Goal: Task Accomplishment & Management: Manage account settings

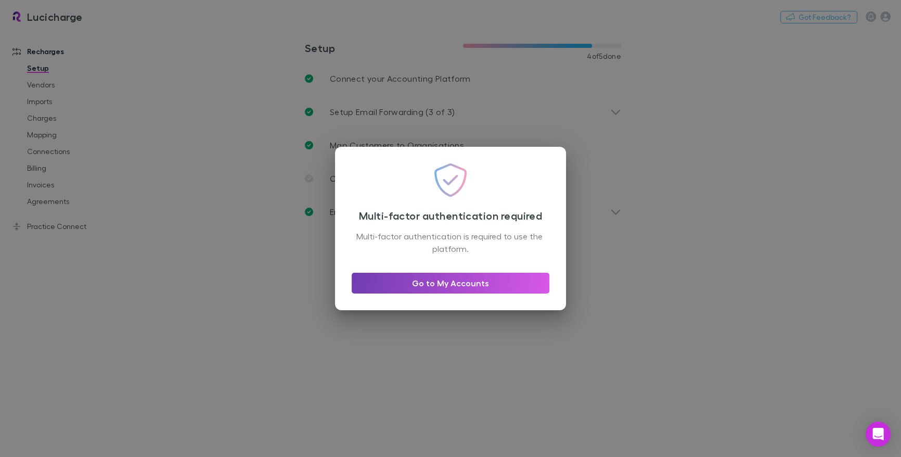
click at [435, 290] on link "Go to My Accounts" at bounding box center [450, 282] width 198 height 21
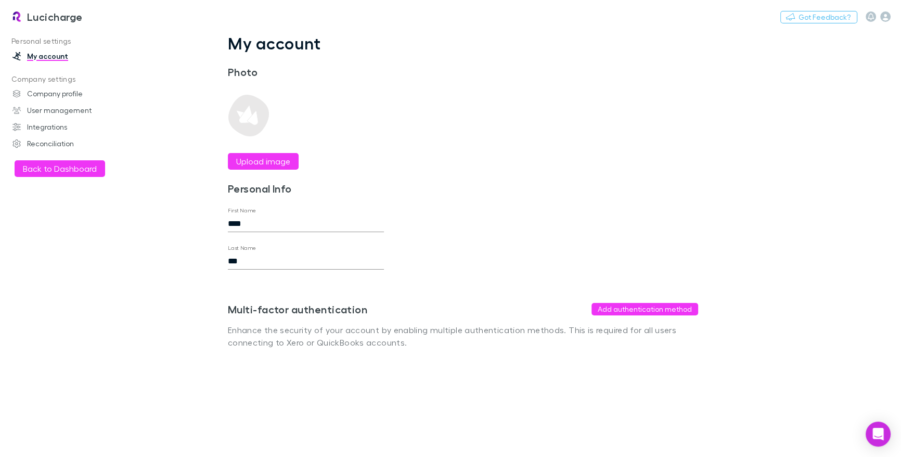
click at [37, 19] on h3 "Lucicharge" at bounding box center [55, 16] width 56 height 12
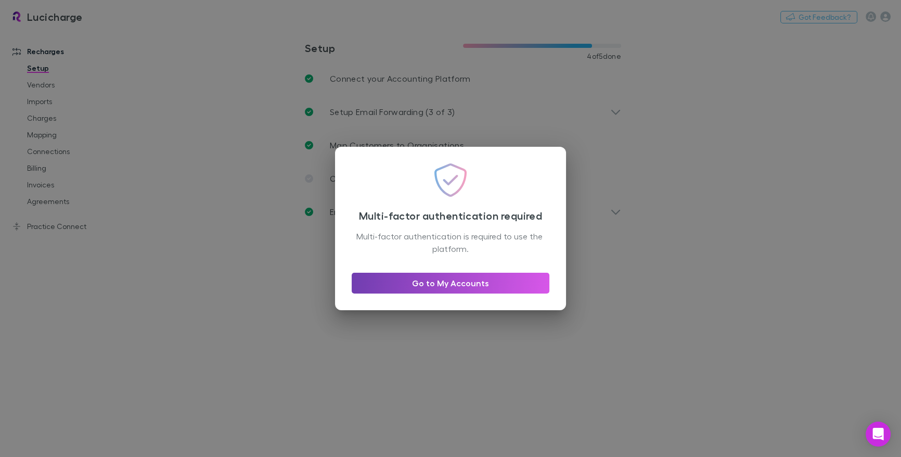
click at [446, 278] on link "Go to My Accounts" at bounding box center [450, 282] width 198 height 21
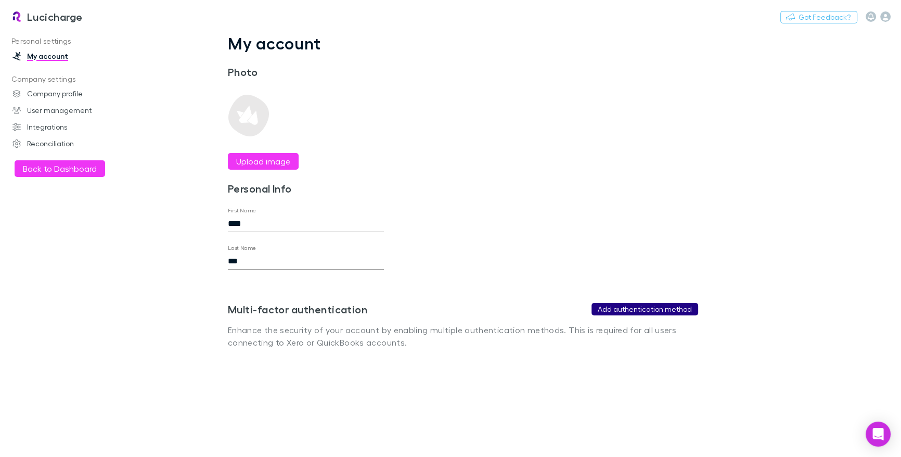
click at [653, 310] on button "Add authentication method" at bounding box center [644, 309] width 107 height 12
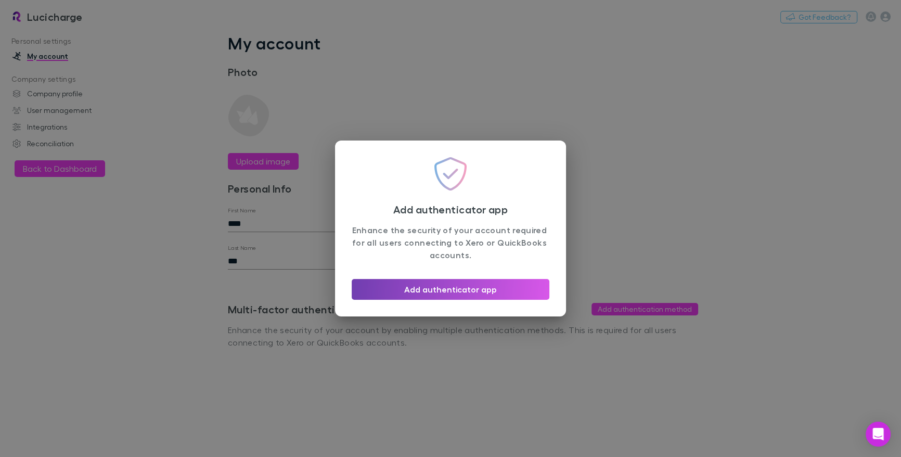
click at [475, 282] on button "Add authenticator app" at bounding box center [450, 289] width 198 height 21
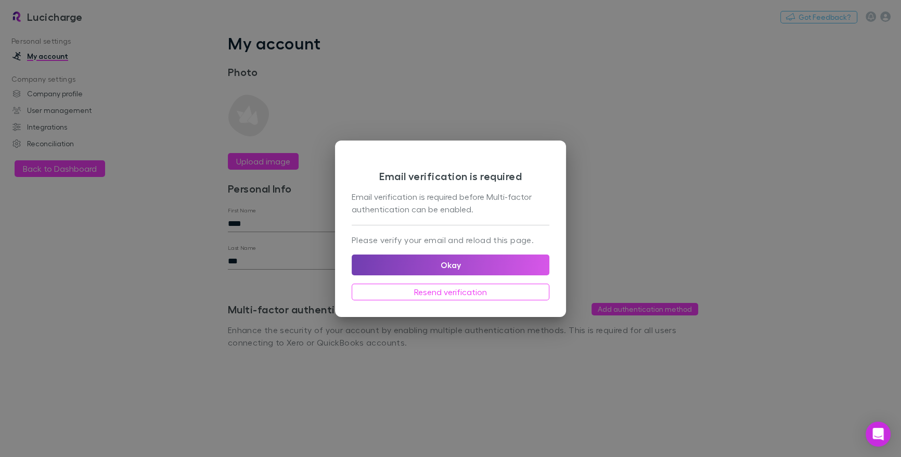
click at [501, 255] on button "Okay" at bounding box center [450, 264] width 198 height 21
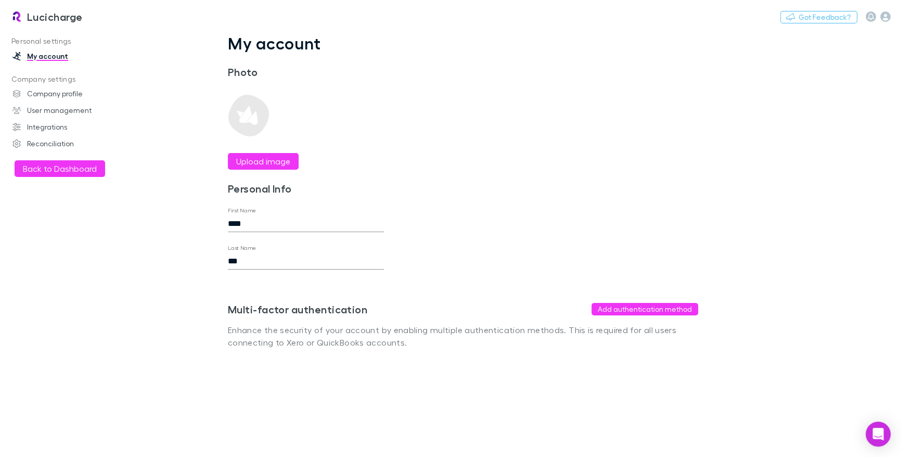
click at [126, 306] on div "Personal settings My account Company settings Company profile User management I…" at bounding box center [66, 236] width 133 height 407
click at [615, 308] on button "Add authentication method" at bounding box center [644, 309] width 107 height 12
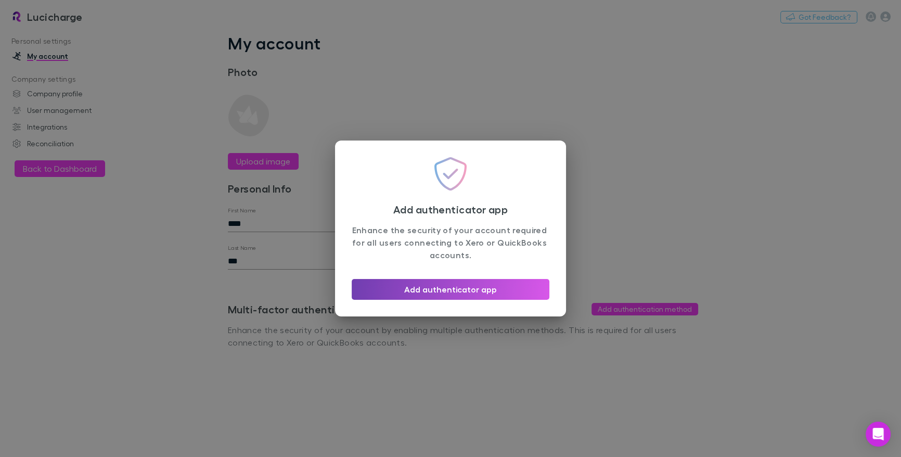
click at [479, 289] on button "Add authenticator app" at bounding box center [450, 289] width 198 height 21
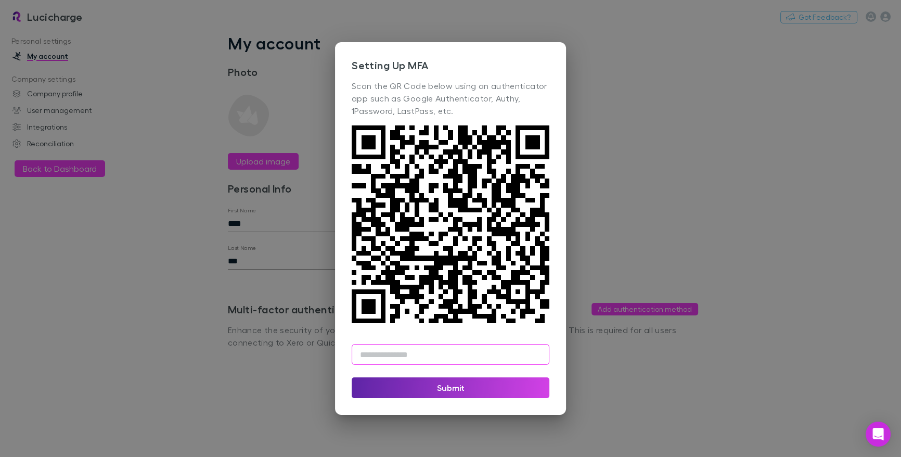
click at [492, 352] on input "text" at bounding box center [450, 354] width 198 height 21
type input "******"
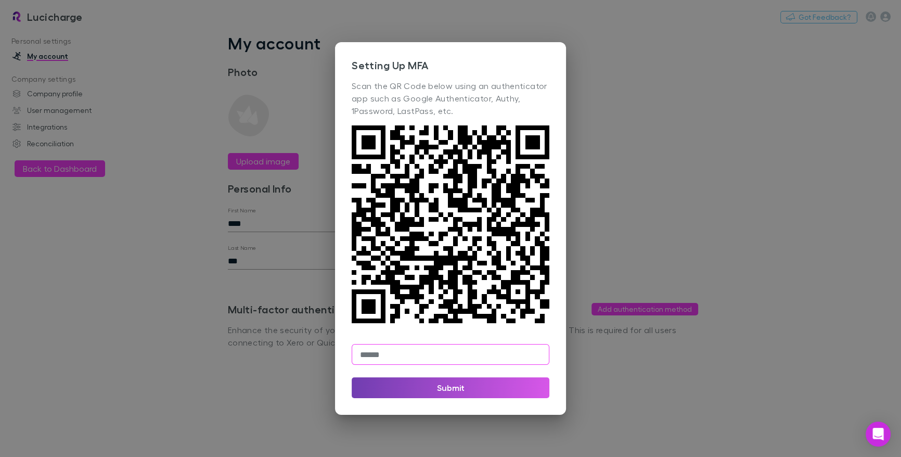
click at [463, 385] on button "Submit" at bounding box center [450, 387] width 198 height 21
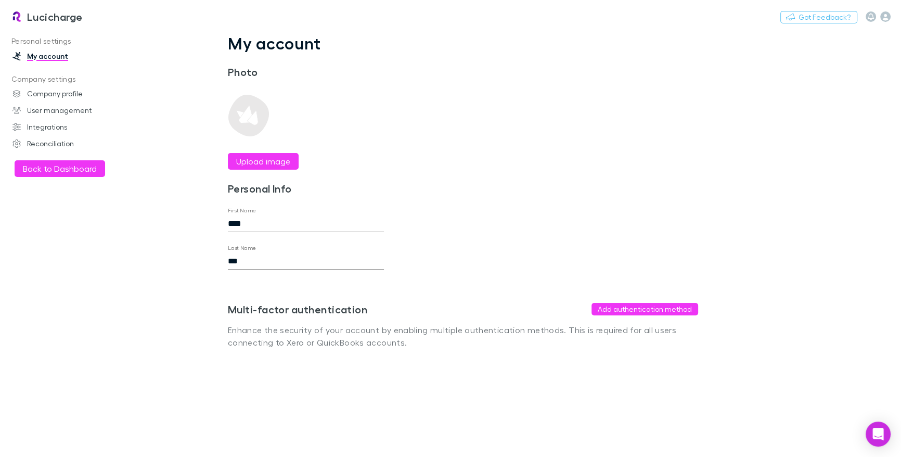
click at [66, 18] on h3 "Lucicharge" at bounding box center [55, 16] width 56 height 12
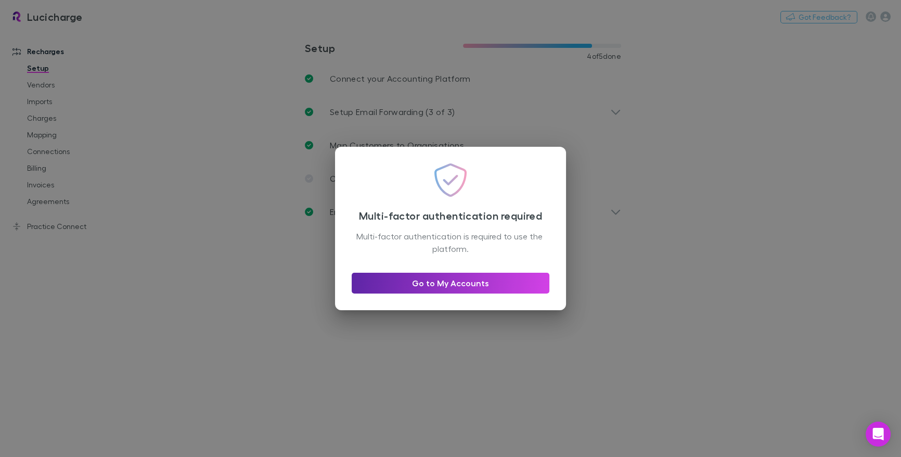
click at [205, 152] on div "Multi-factor authentication required Multi-factor authentication is required to…" at bounding box center [450, 228] width 901 height 457
click at [420, 282] on link "Go to My Accounts" at bounding box center [450, 282] width 198 height 21
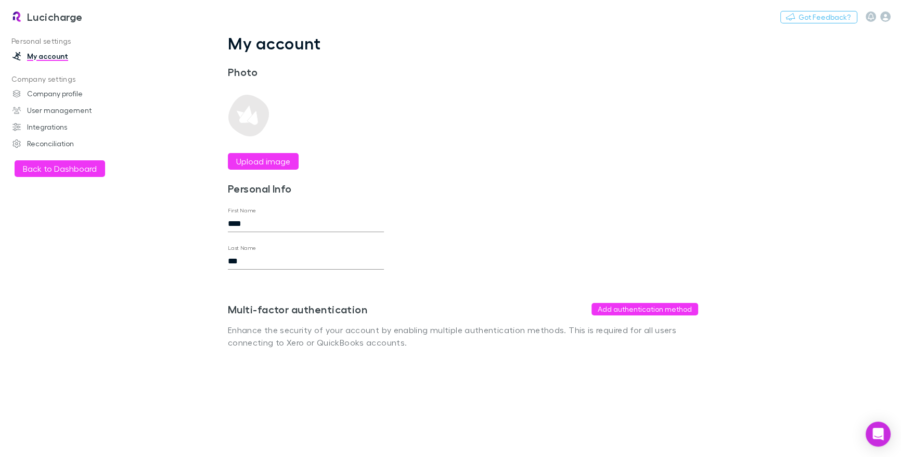
click at [677, 315] on div "Multi-factor authentication Add authentication method Enhance the security of y…" at bounding box center [463, 308] width 470 height 79
click at [667, 311] on button "Add authentication method" at bounding box center [644, 309] width 107 height 12
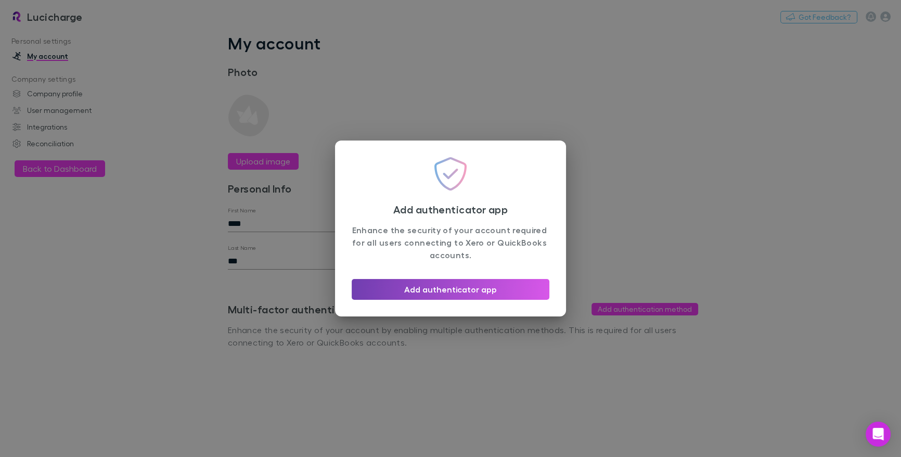
click at [418, 289] on button "Add authenticator app" at bounding box center [450, 289] width 198 height 21
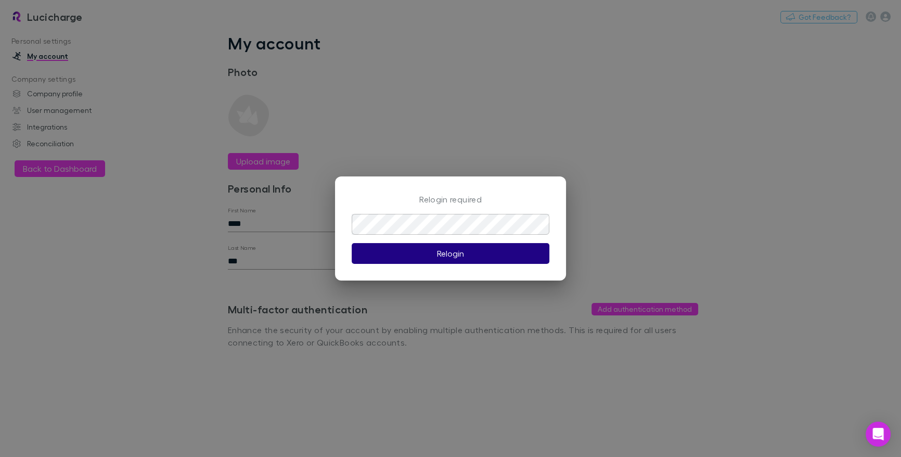
click at [471, 257] on button "Relogin" at bounding box center [450, 253] width 198 height 21
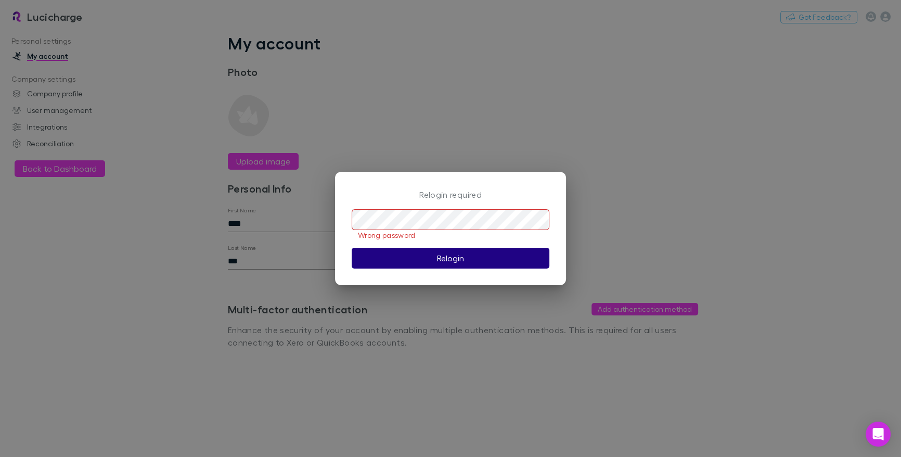
click at [464, 253] on button "Relogin" at bounding box center [450, 257] width 198 height 21
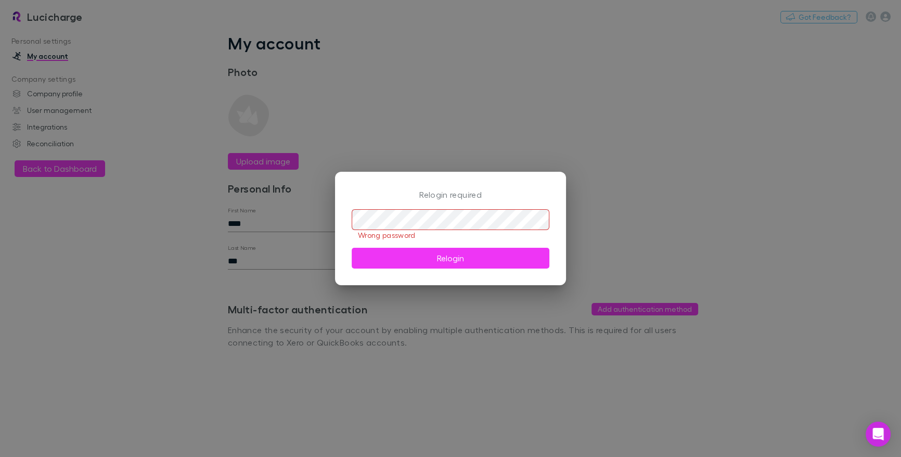
click at [471, 152] on div "Relogin required ​ Wrong password Relogin" at bounding box center [450, 228] width 901 height 457
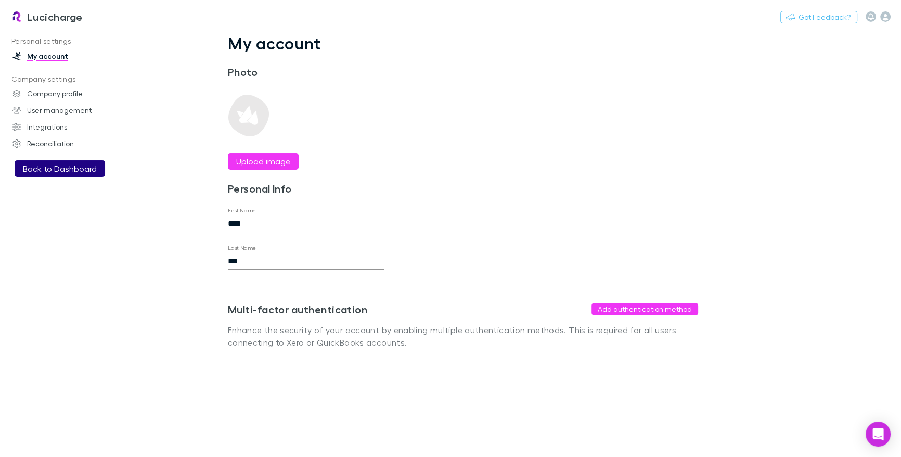
click at [81, 163] on button "Back to Dashboard" at bounding box center [60, 168] width 90 height 17
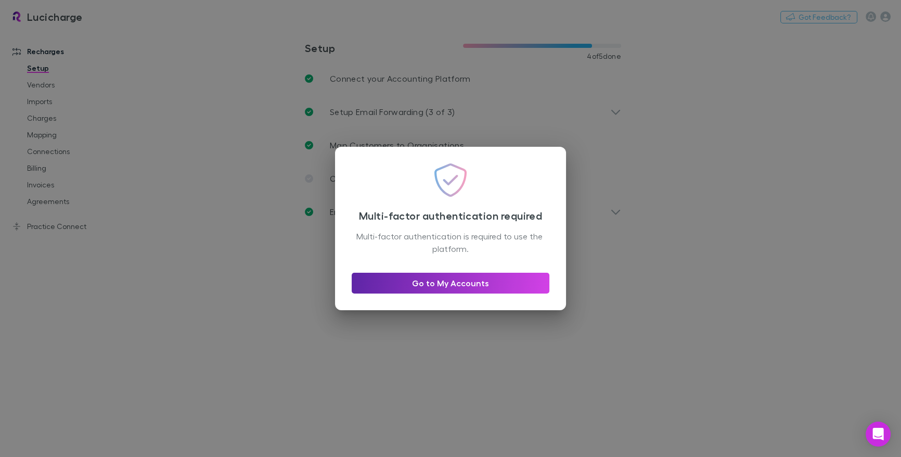
click at [257, 119] on div "Multi-factor authentication required Multi-factor authentication is required to…" at bounding box center [450, 228] width 901 height 457
click at [471, 280] on link "Go to My Accounts" at bounding box center [450, 282] width 198 height 21
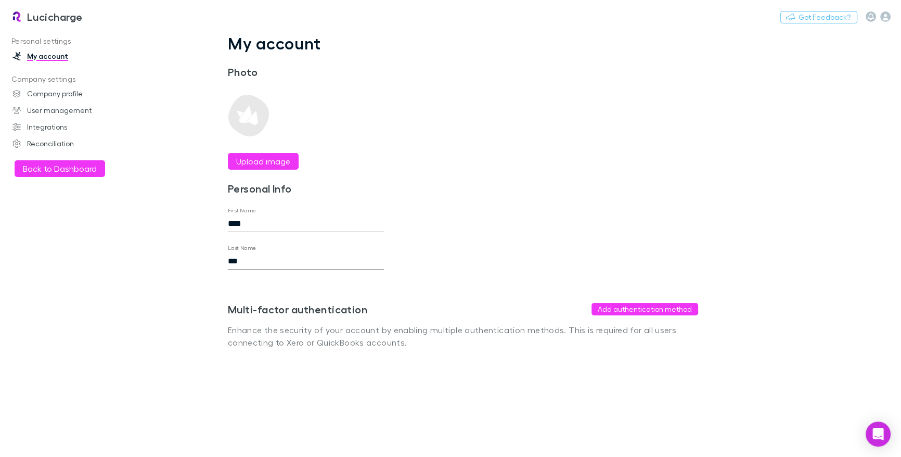
click at [487, 217] on div "My account Photo Upload image Personal Info First Name **** Last Name *** Save …" at bounding box center [463, 199] width 520 height 332
click at [886, 17] on icon "button" at bounding box center [885, 16] width 10 height 10
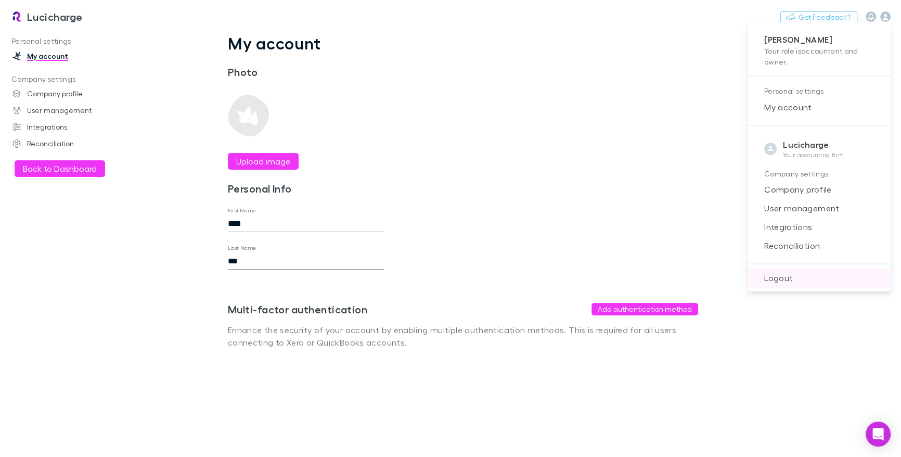
click at [787, 283] on span "Logout" at bounding box center [818, 277] width 126 height 12
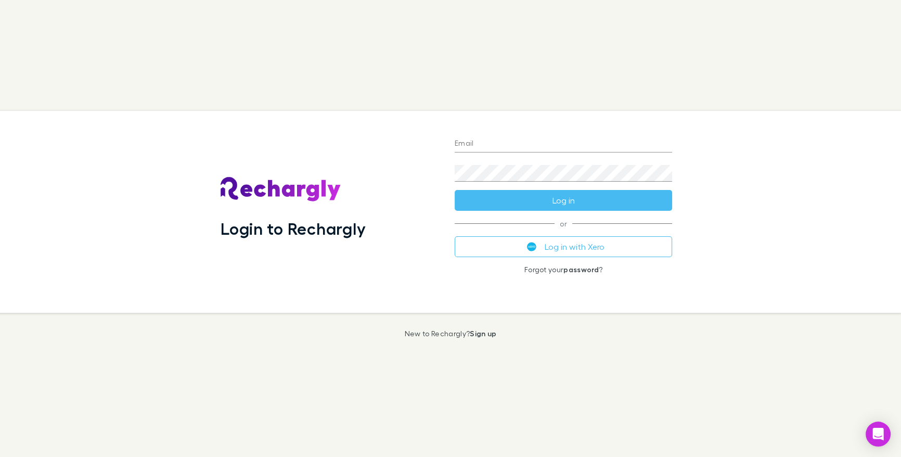
click at [557, 144] on input "Email" at bounding box center [562, 144] width 217 height 17
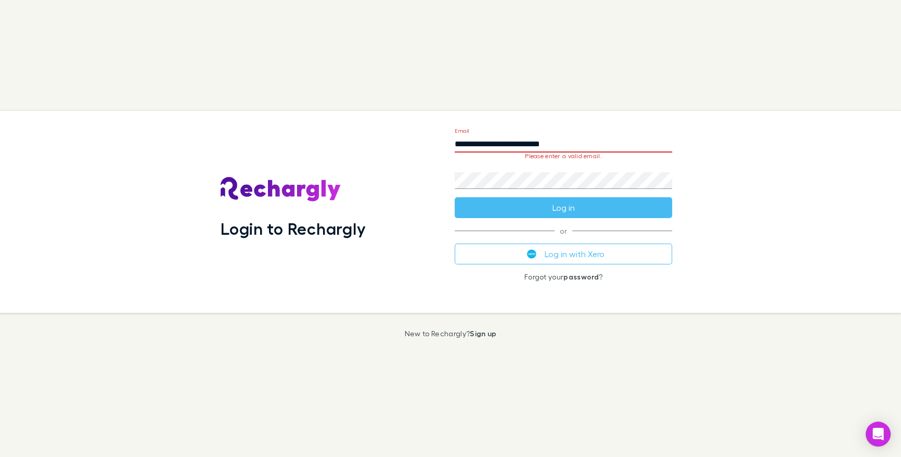
type input "**********"
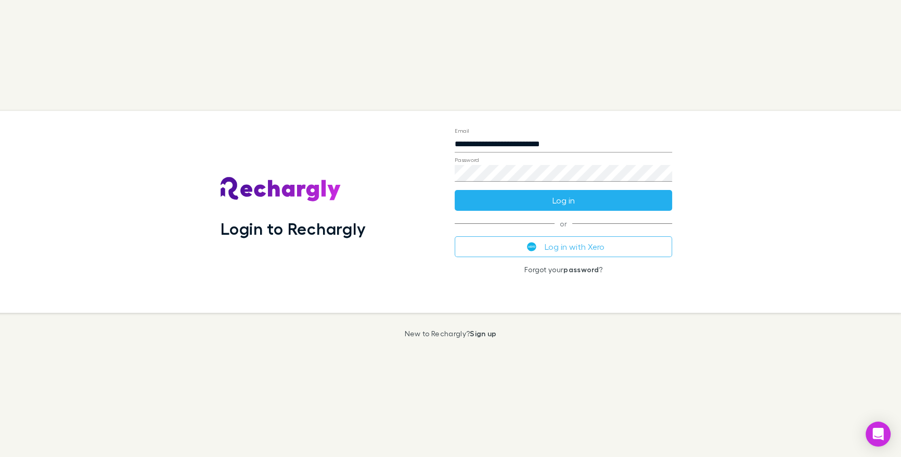
click at [598, 203] on button "Log in" at bounding box center [562, 200] width 217 height 21
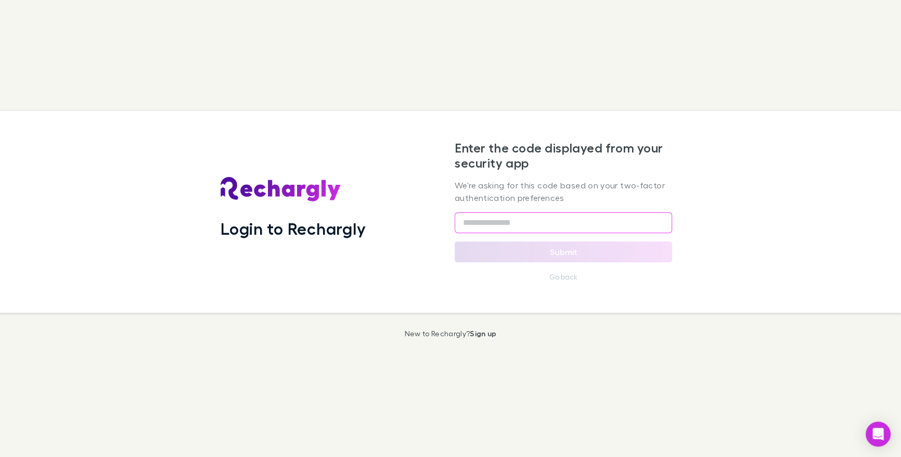
click at [592, 217] on input "text" at bounding box center [562, 222] width 217 height 21
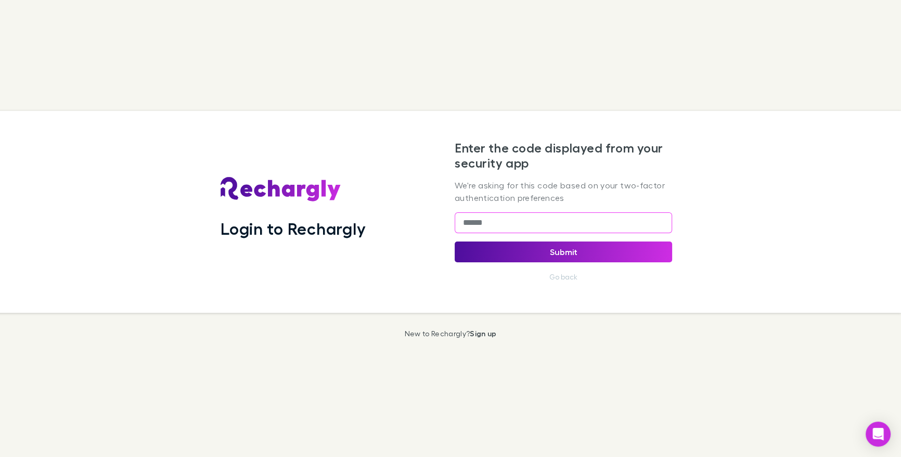
type input "******"
click at [608, 247] on button "Submit" at bounding box center [562, 251] width 217 height 21
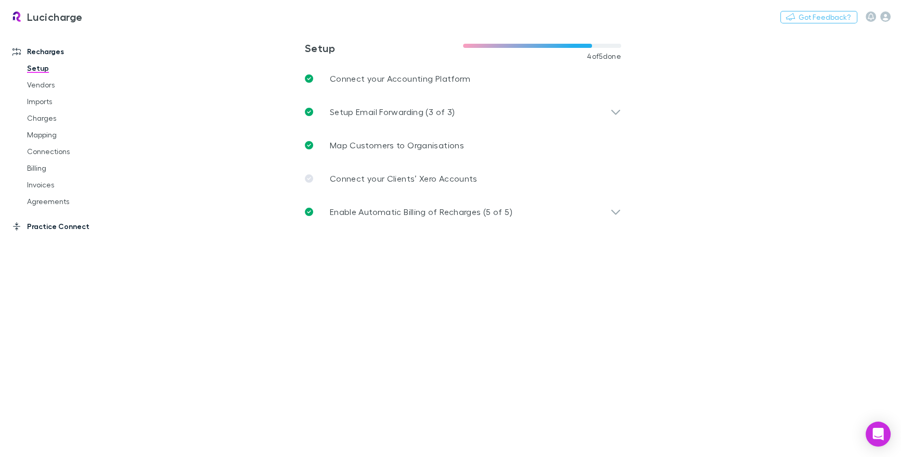
click at [77, 225] on link "Practice Connect" at bounding box center [66, 226] width 129 height 17
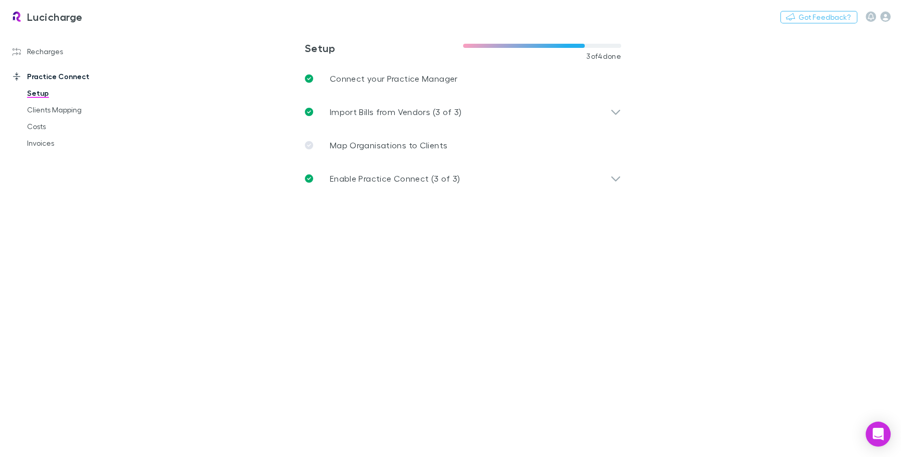
click at [517, 255] on main "**********" at bounding box center [516, 242] width 767 height 427
click at [783, 46] on main "**********" at bounding box center [516, 242] width 767 height 427
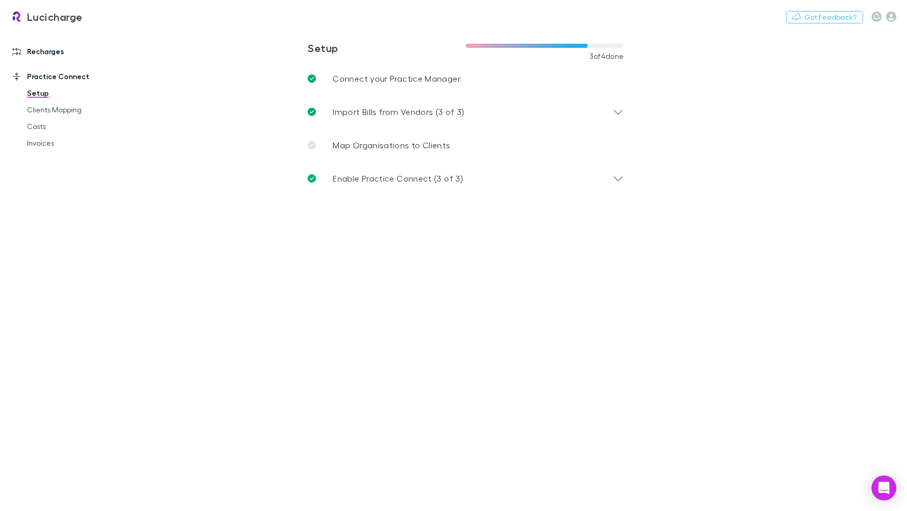
click at [47, 51] on link "Recharges" at bounding box center [66, 51] width 129 height 17
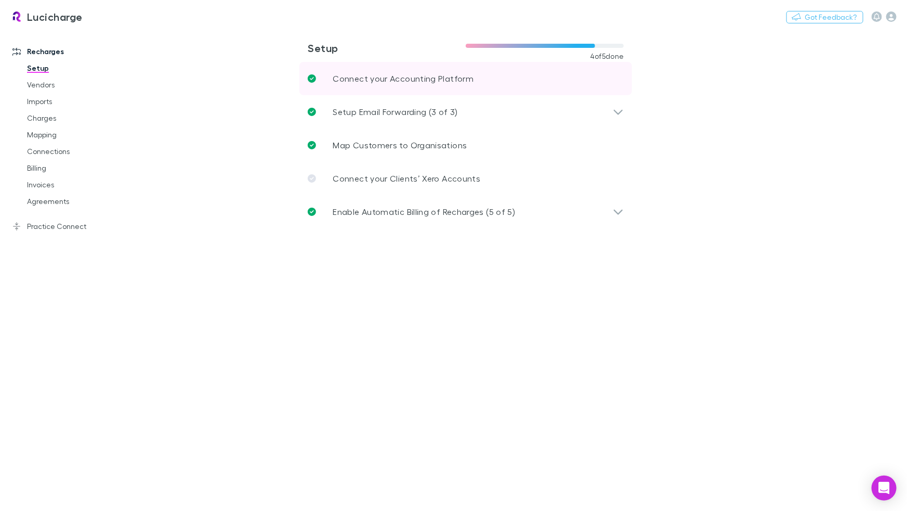
click at [535, 83] on link "Connect your Accounting Platform" at bounding box center [465, 78] width 333 height 33
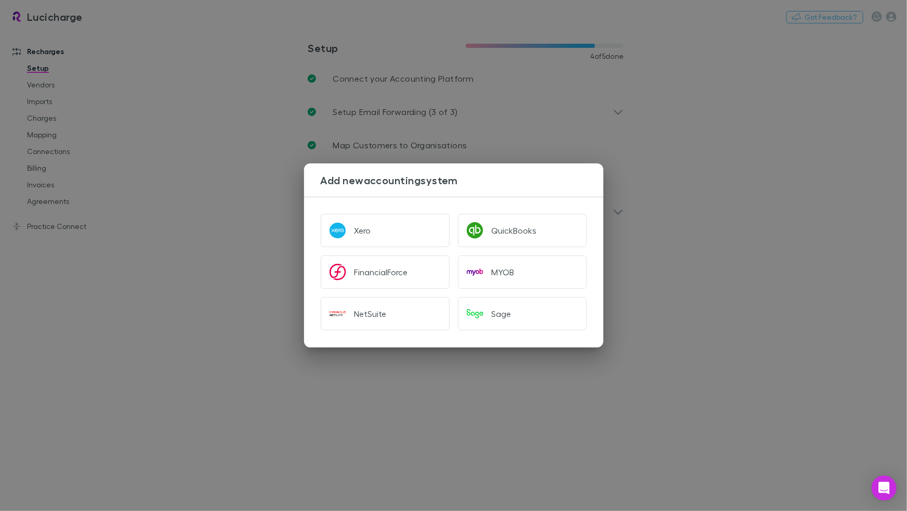
click at [555, 190] on div "Add new accounting system" at bounding box center [453, 179] width 299 height 33
click at [706, 161] on div "Add new accounting system Xero QuickBooks FinancialForce MYOB NetSuite Sage" at bounding box center [453, 255] width 907 height 511
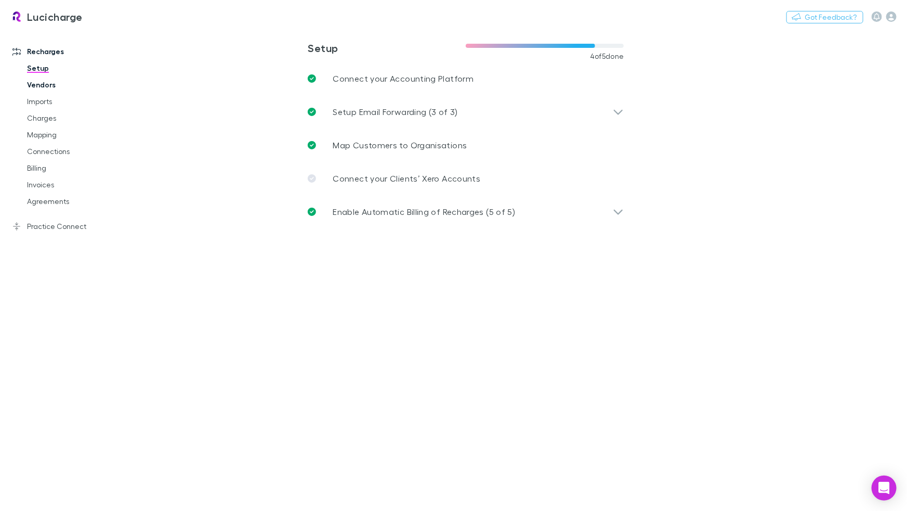
click at [49, 82] on link "Vendors" at bounding box center [74, 84] width 114 height 17
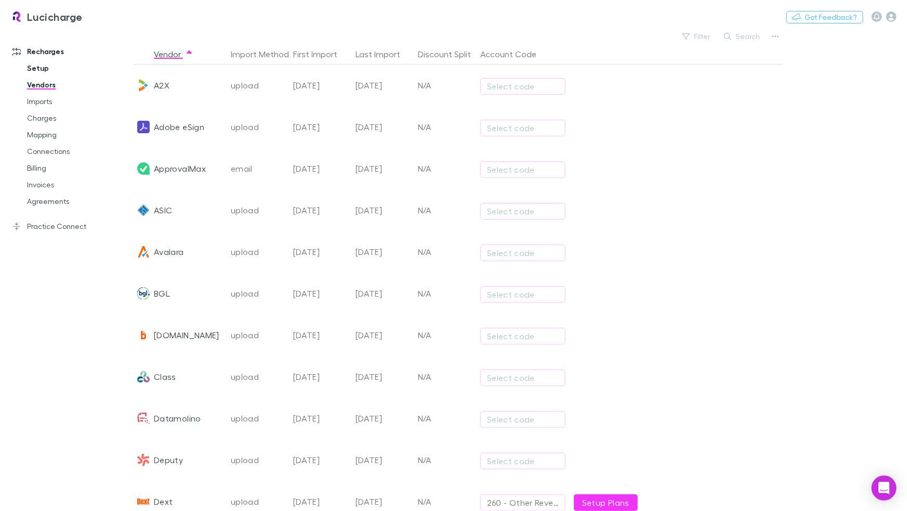
click at [53, 66] on link "Setup" at bounding box center [74, 68] width 114 height 17
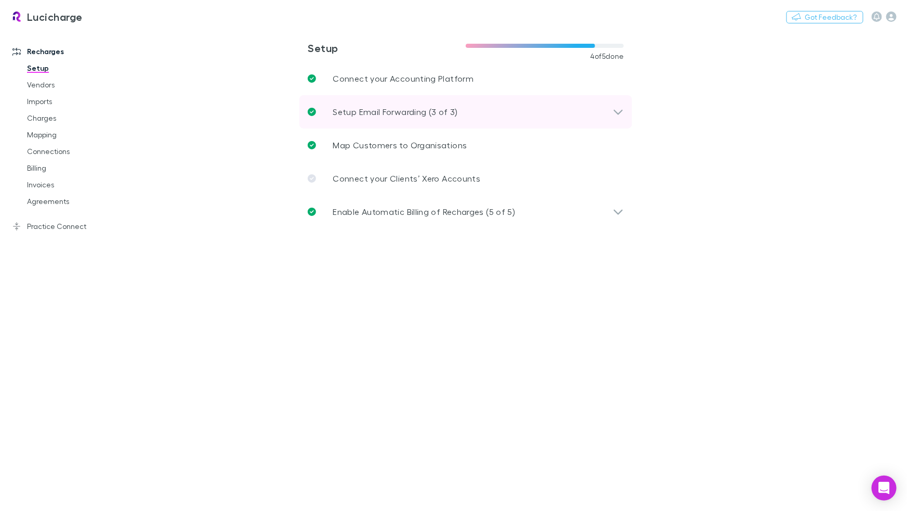
click at [467, 114] on div "Setup Email Forwarding (3 of 3)" at bounding box center [460, 112] width 305 height 12
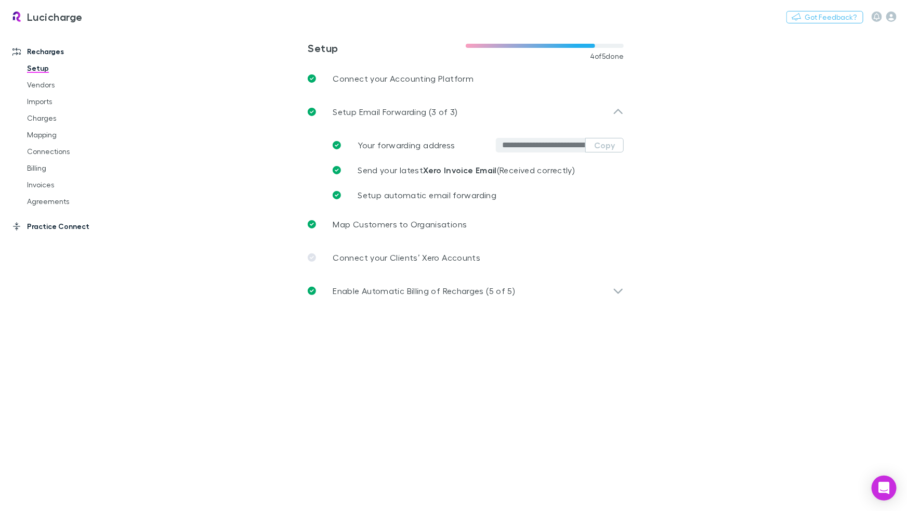
click at [74, 227] on link "Practice Connect" at bounding box center [66, 226] width 129 height 17
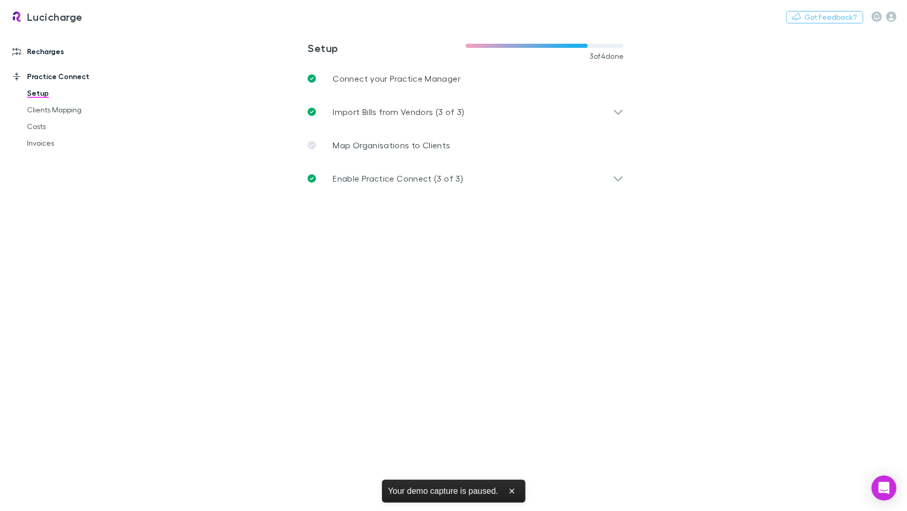
click at [54, 50] on link "Recharges" at bounding box center [66, 51] width 129 height 17
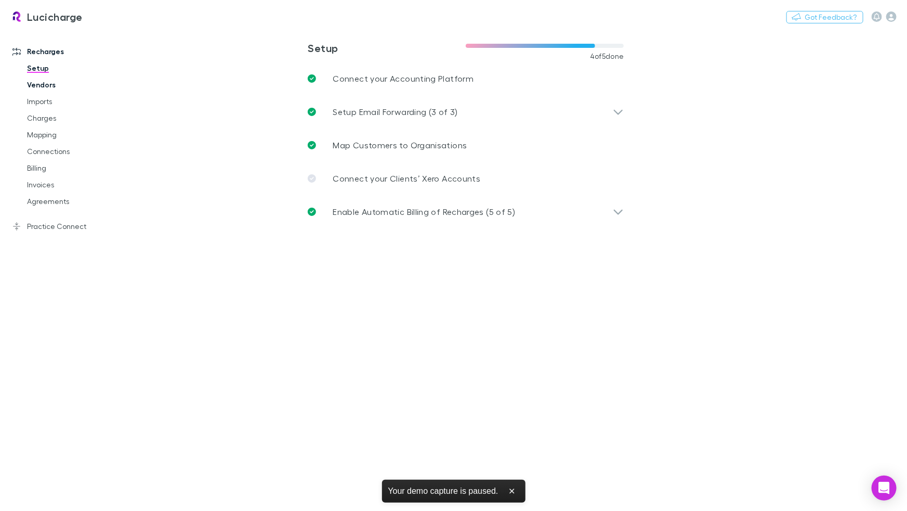
click at [51, 88] on link "Vendors" at bounding box center [74, 84] width 114 height 17
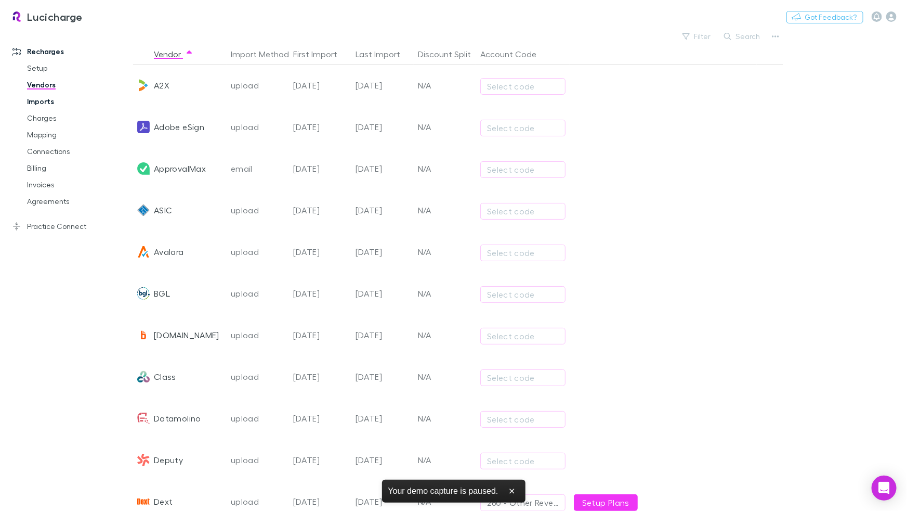
click at [46, 98] on link "Imports" at bounding box center [74, 101] width 114 height 17
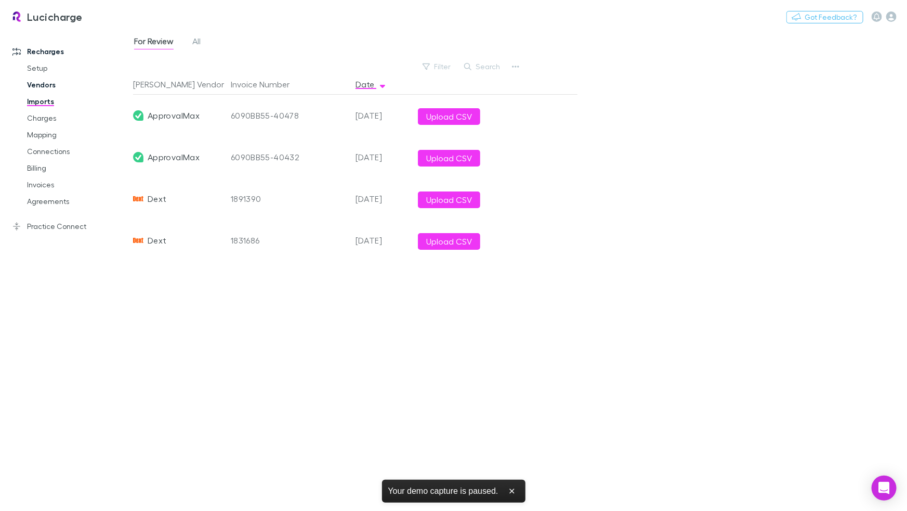
click at [48, 88] on link "Vendors" at bounding box center [74, 84] width 114 height 17
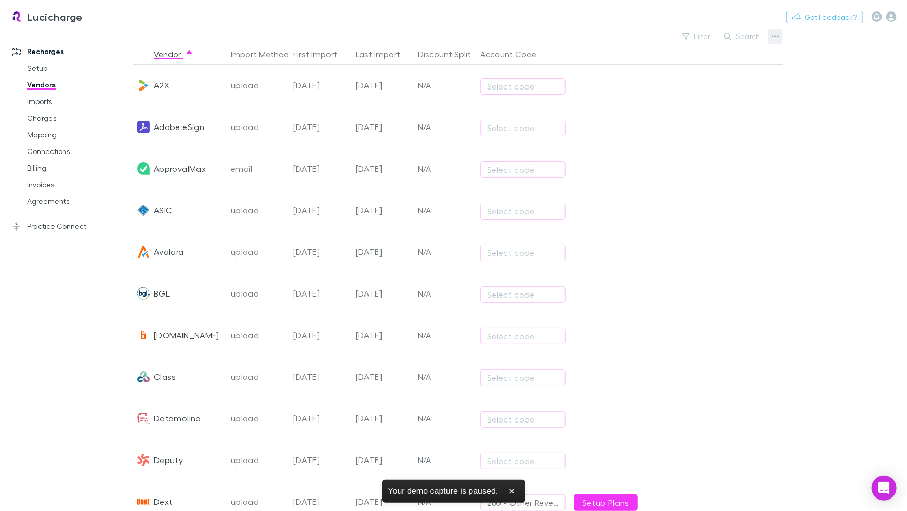
click at [774, 34] on icon "button" at bounding box center [775, 36] width 7 height 8
click at [711, 51] on p "Add New Vendor" at bounding box center [711, 57] width 126 height 12
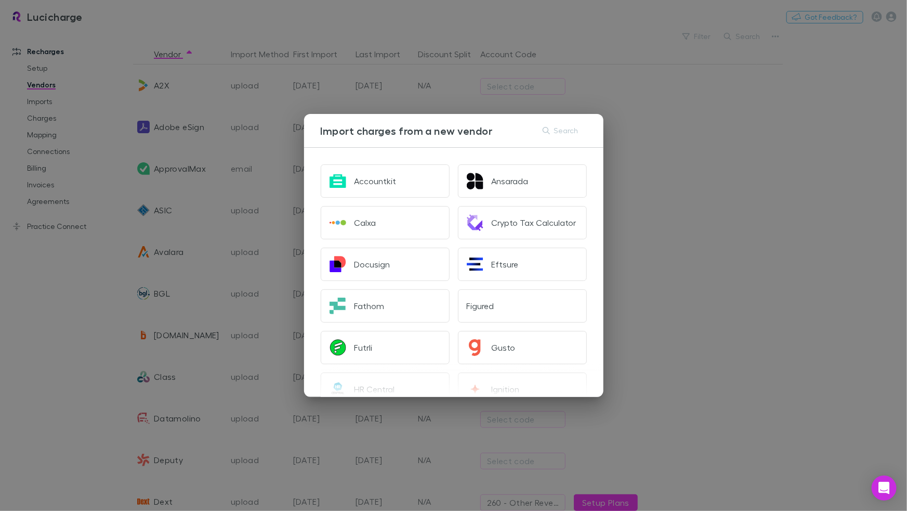
click at [531, 145] on div "Import charges from a new vendor Search" at bounding box center [453, 130] width 299 height 33
click at [755, 138] on div "Import charges from a new vendor Search Accountkit Ansarada Calxa Crypto Tax Ca…" at bounding box center [453, 255] width 907 height 511
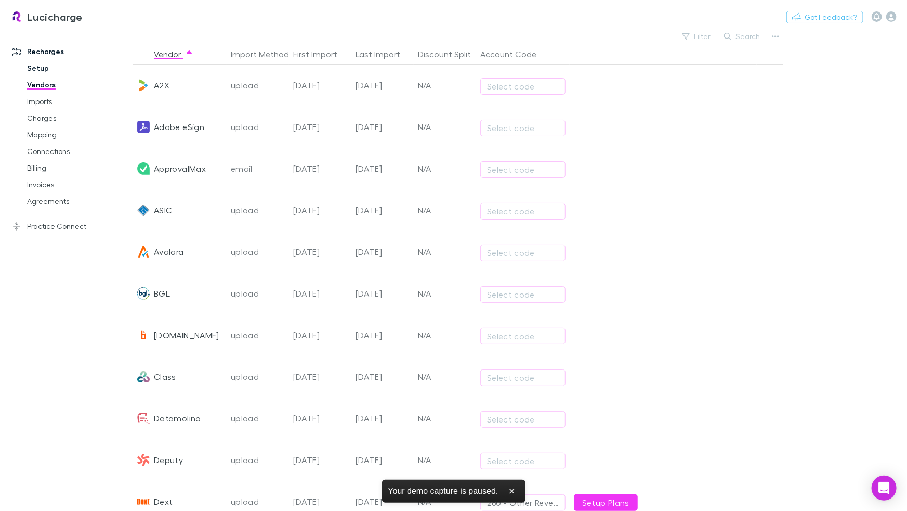
click at [54, 74] on link "Setup" at bounding box center [74, 68] width 114 height 17
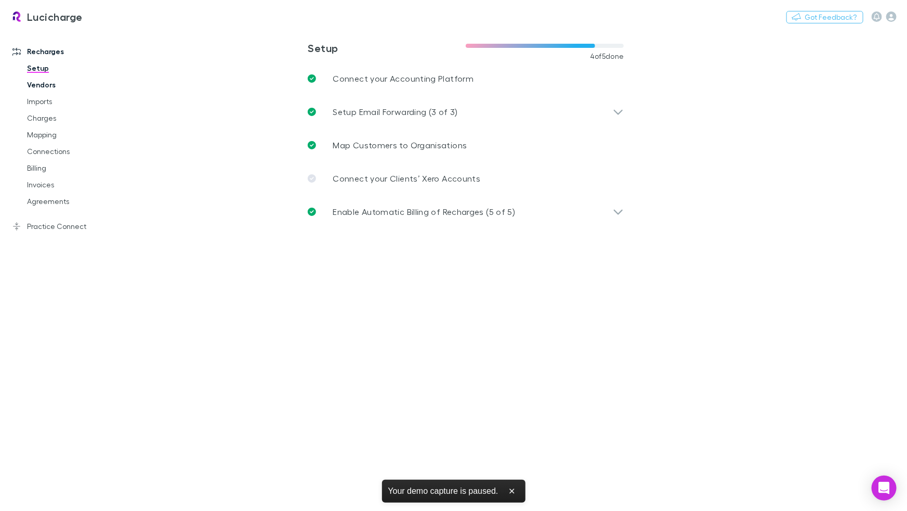
click at [50, 89] on link "Vendors" at bounding box center [74, 84] width 114 height 17
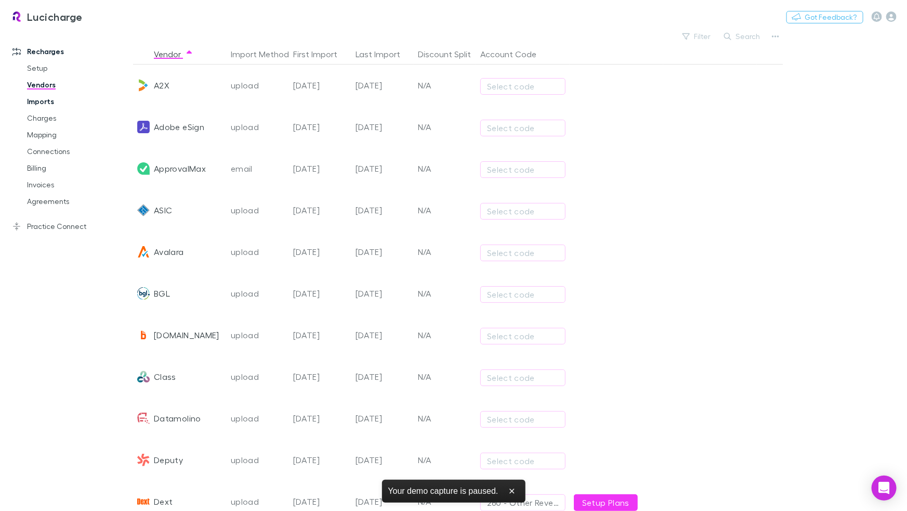
click at [50, 103] on link "Imports" at bounding box center [74, 101] width 114 height 17
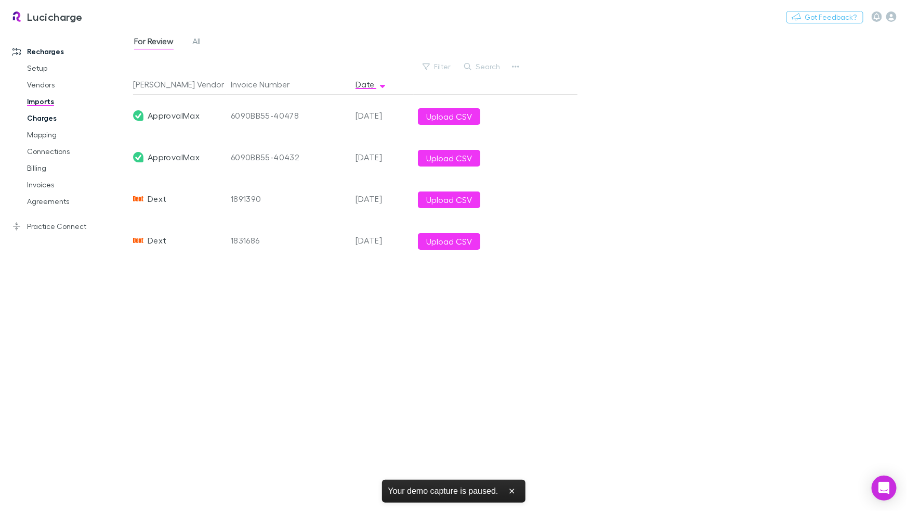
click at [49, 118] on link "Charges" at bounding box center [74, 118] width 114 height 17
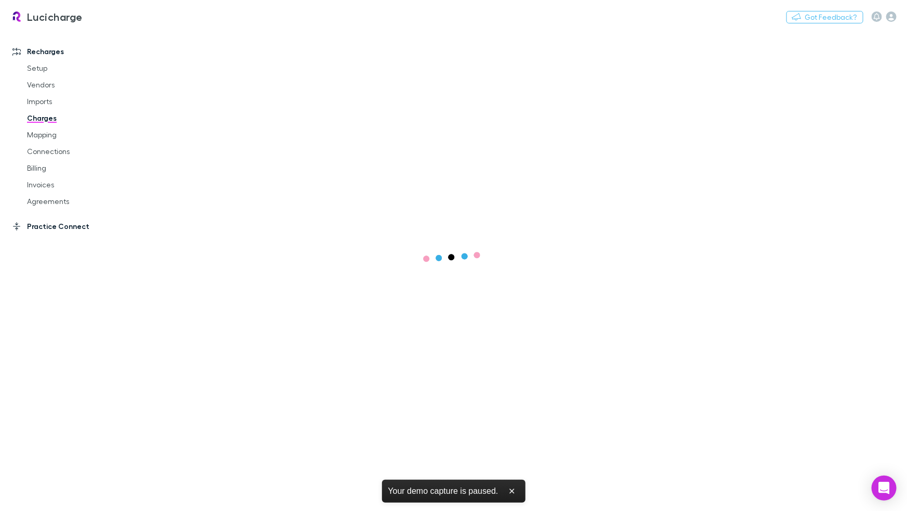
click at [64, 225] on link "Practice Connect" at bounding box center [66, 226] width 129 height 17
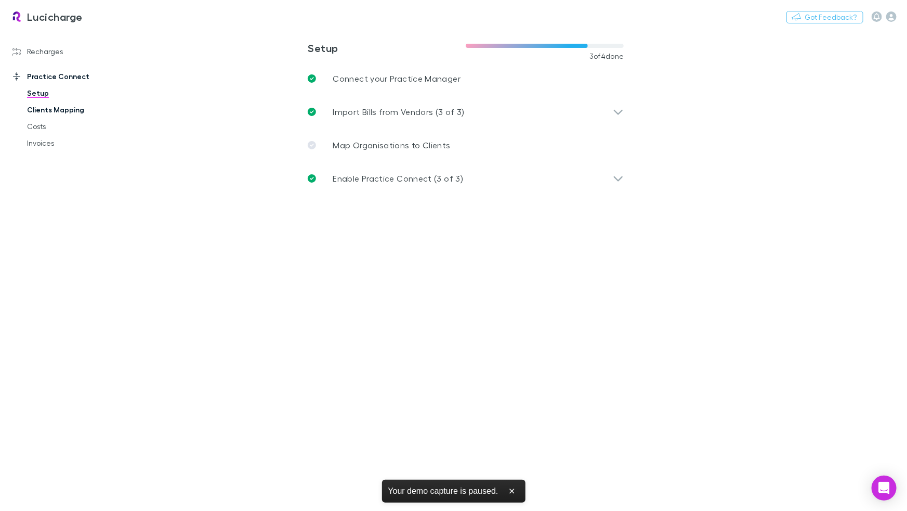
click at [58, 103] on link "Clients Mapping" at bounding box center [74, 109] width 114 height 17
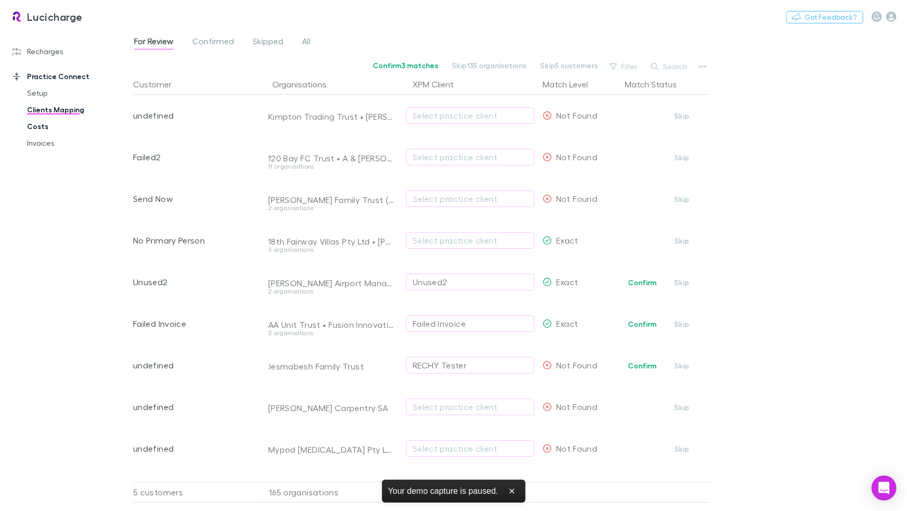
click at [49, 124] on link "Costs" at bounding box center [74, 126] width 114 height 17
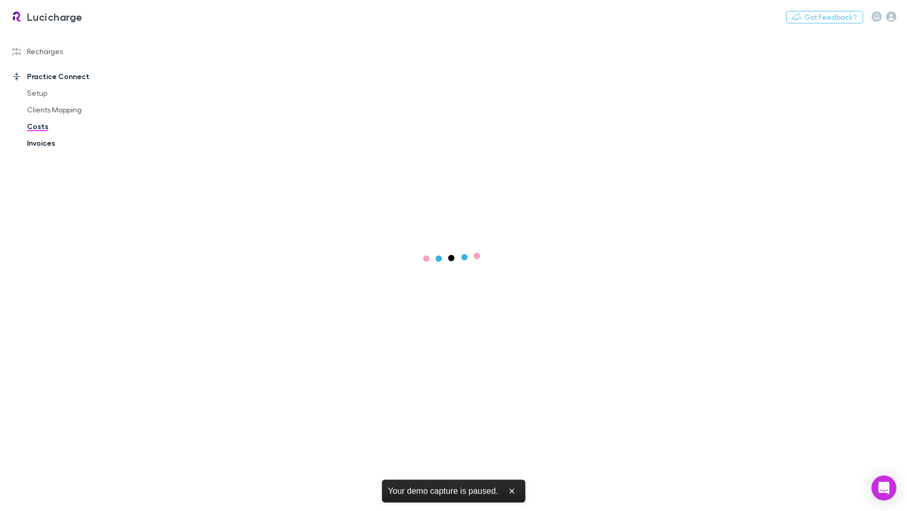
click at [49, 144] on link "Invoices" at bounding box center [74, 143] width 114 height 17
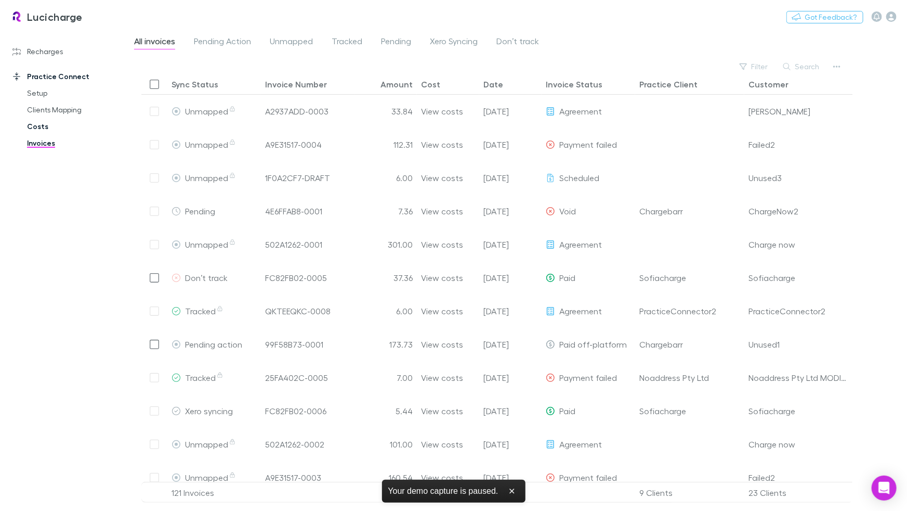
click at [59, 127] on link "Costs" at bounding box center [74, 126] width 114 height 17
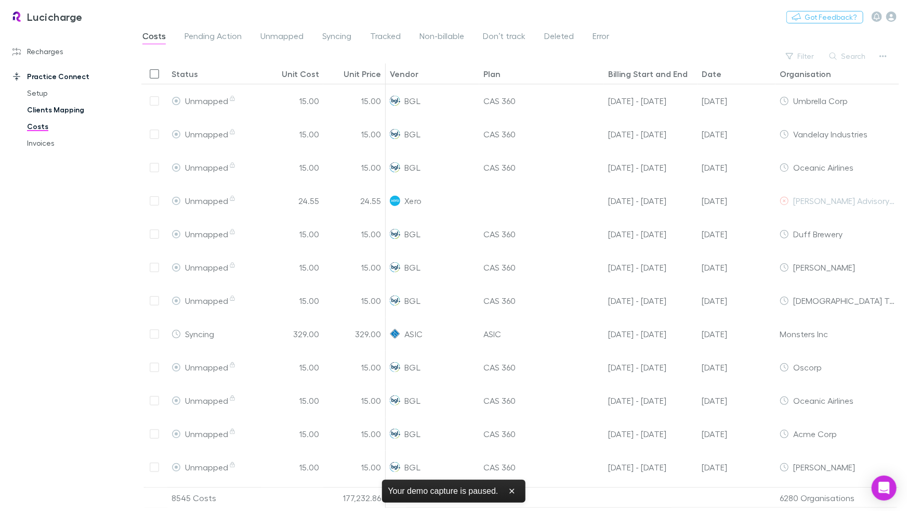
click at [81, 112] on link "Clients Mapping" at bounding box center [74, 109] width 114 height 17
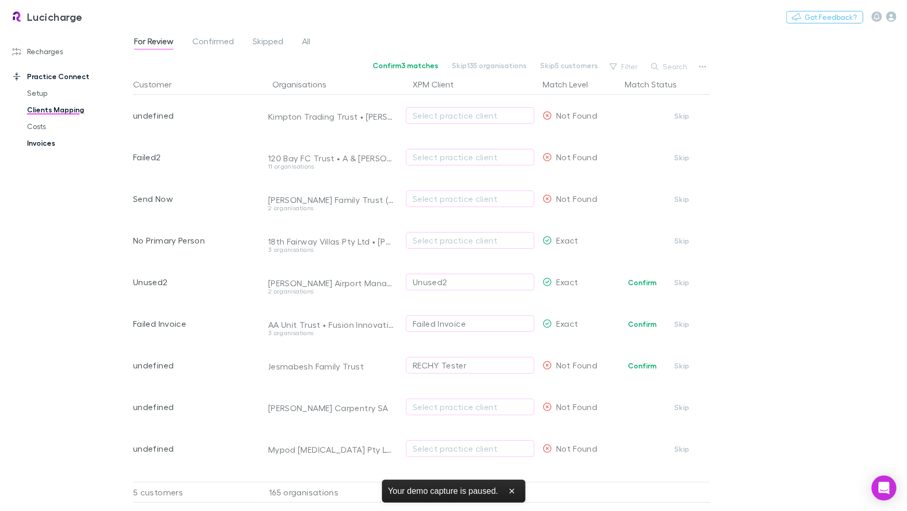
click at [57, 140] on link "Invoices" at bounding box center [74, 143] width 114 height 17
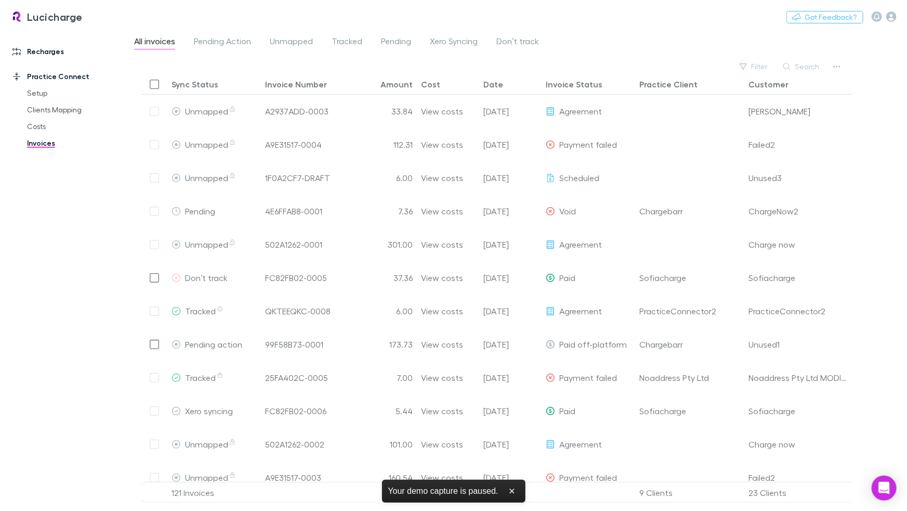
click at [52, 51] on link "Recharges" at bounding box center [66, 51] width 129 height 17
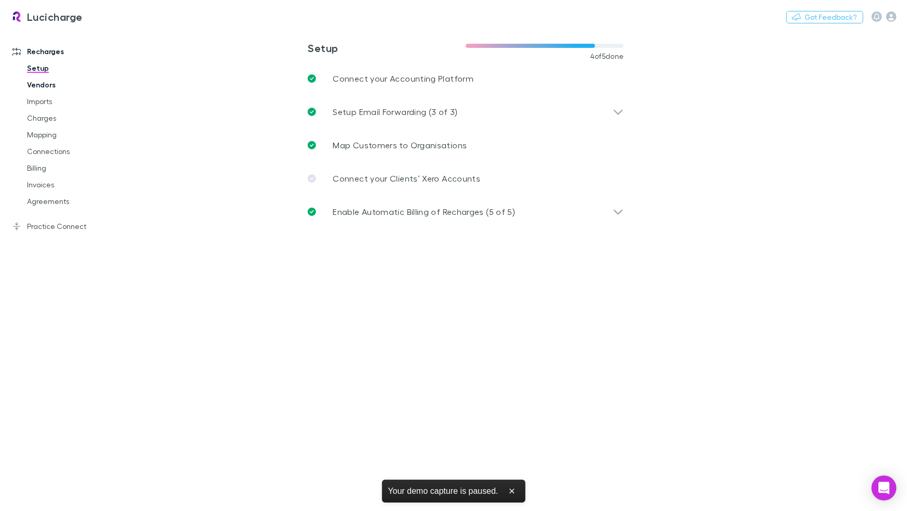
click at [54, 87] on link "Vendors" at bounding box center [74, 84] width 114 height 17
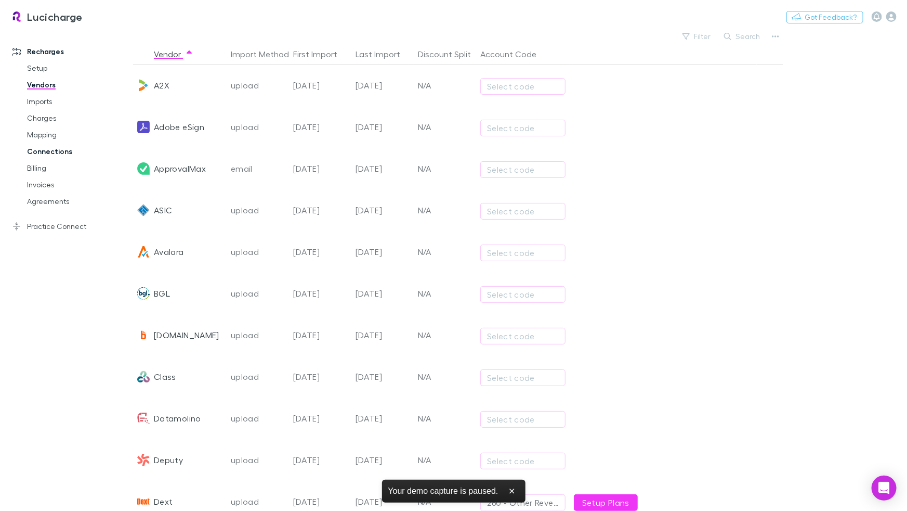
click at [53, 154] on link "Connections" at bounding box center [74, 151] width 114 height 17
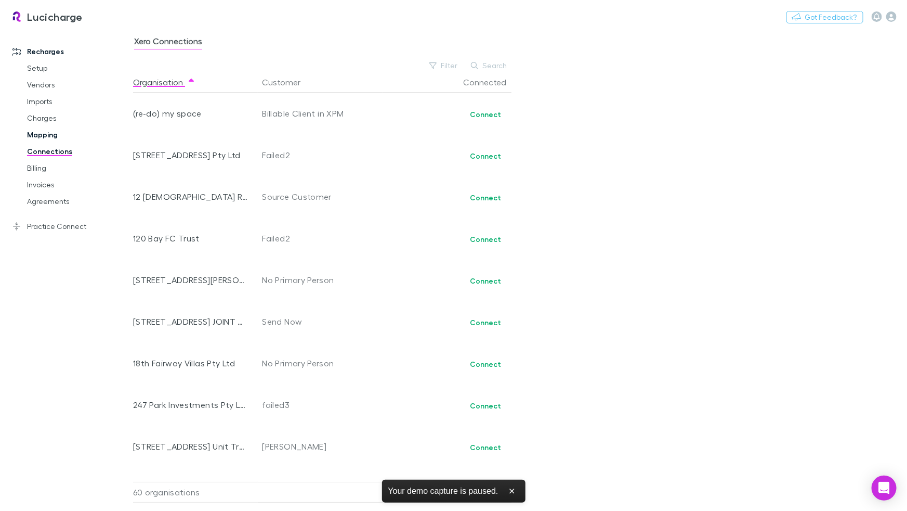
click at [57, 135] on link "Mapping" at bounding box center [74, 134] width 114 height 17
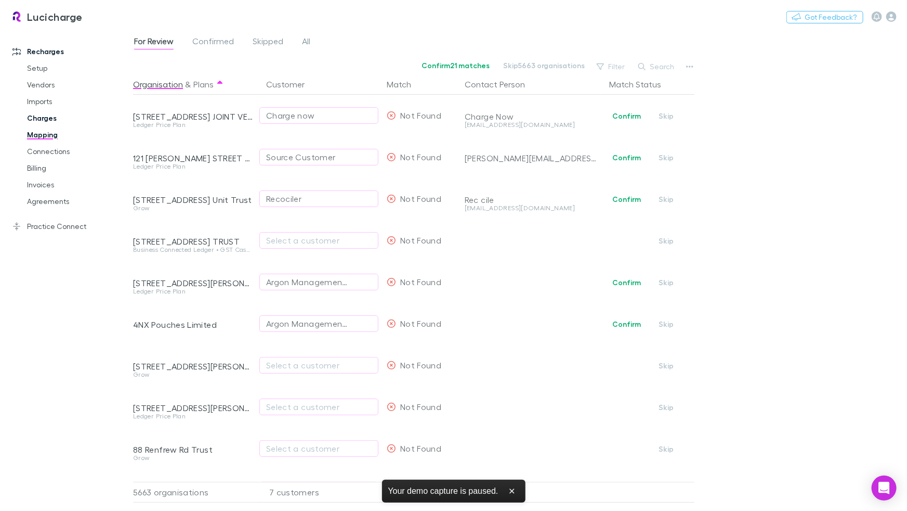
click at [56, 116] on link "Charges" at bounding box center [74, 118] width 114 height 17
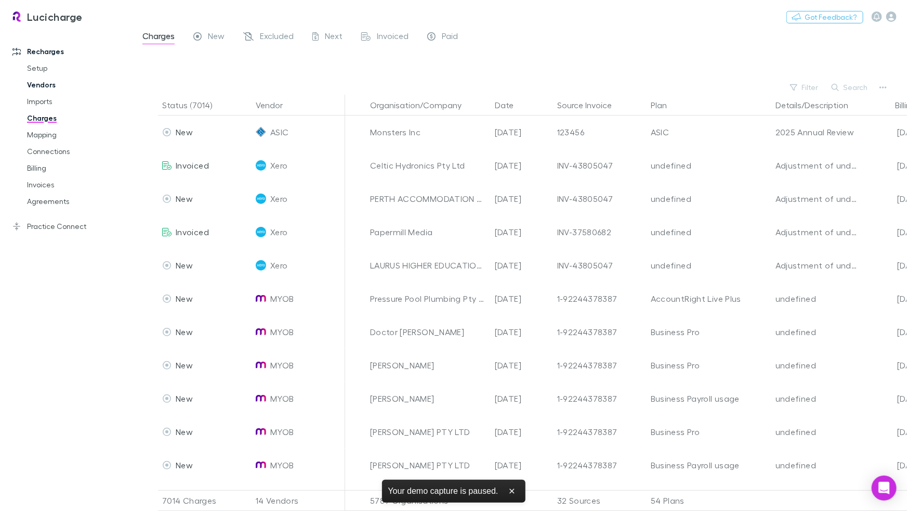
click at [40, 84] on link "Vendors" at bounding box center [74, 84] width 114 height 17
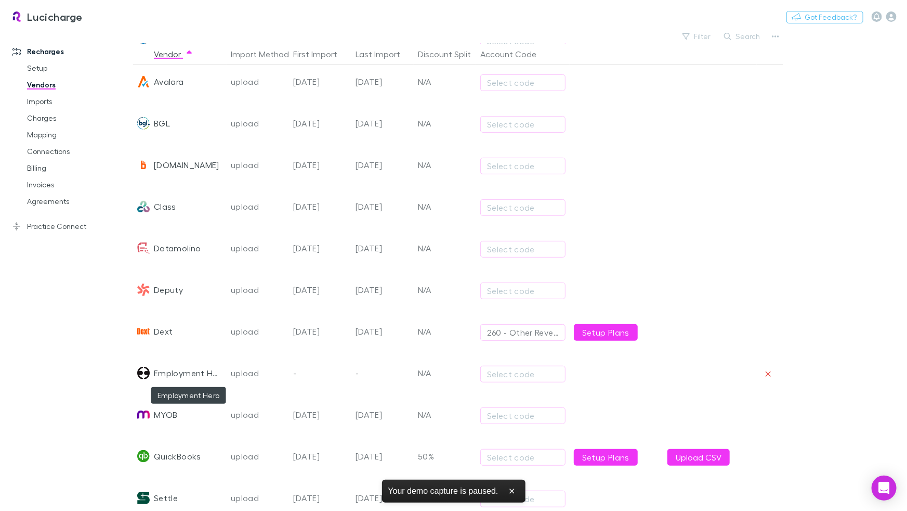
scroll to position [265, 0]
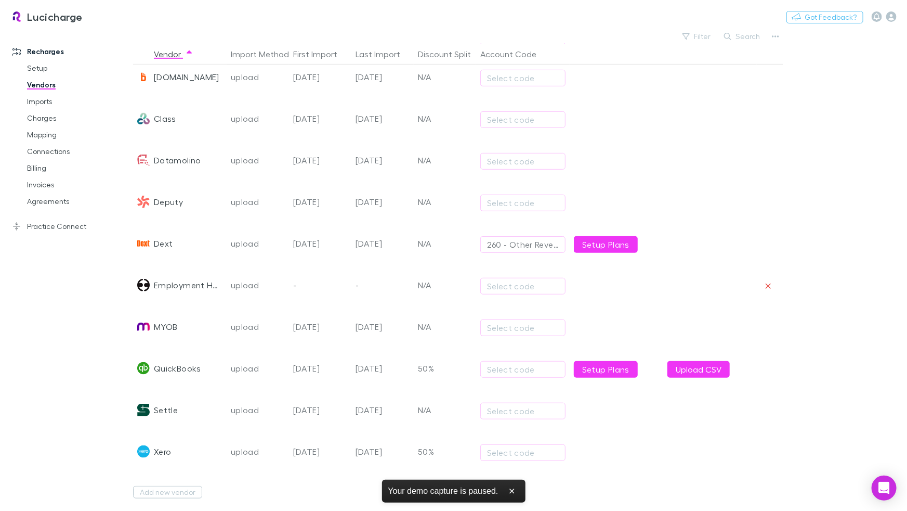
click at [161, 446] on div "Xero" at bounding box center [162, 452] width 17 height 42
click at [201, 446] on div "Xero" at bounding box center [180, 452] width 94 height 42
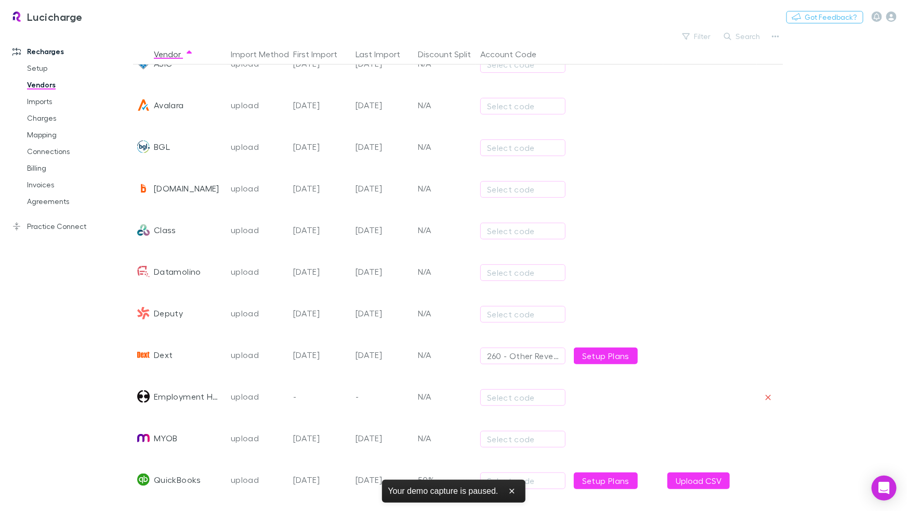
scroll to position [0, 0]
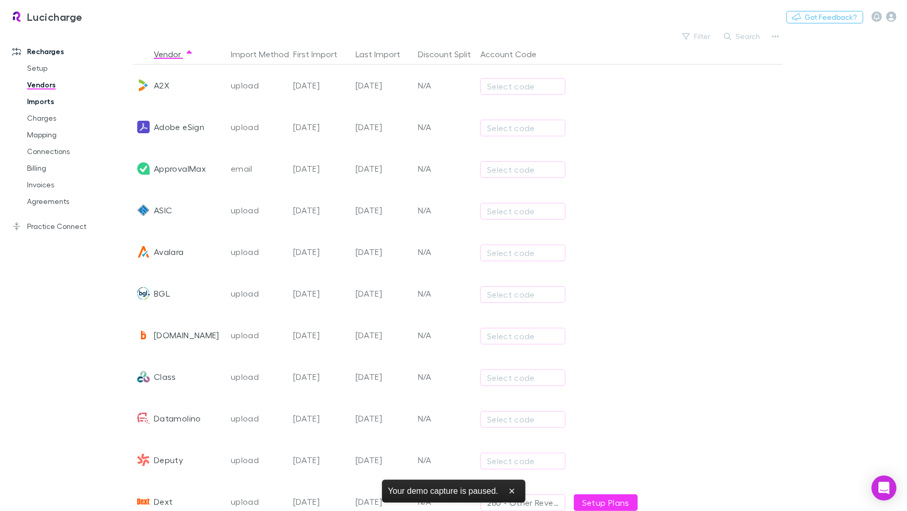
click at [45, 100] on link "Imports" at bounding box center [74, 101] width 114 height 17
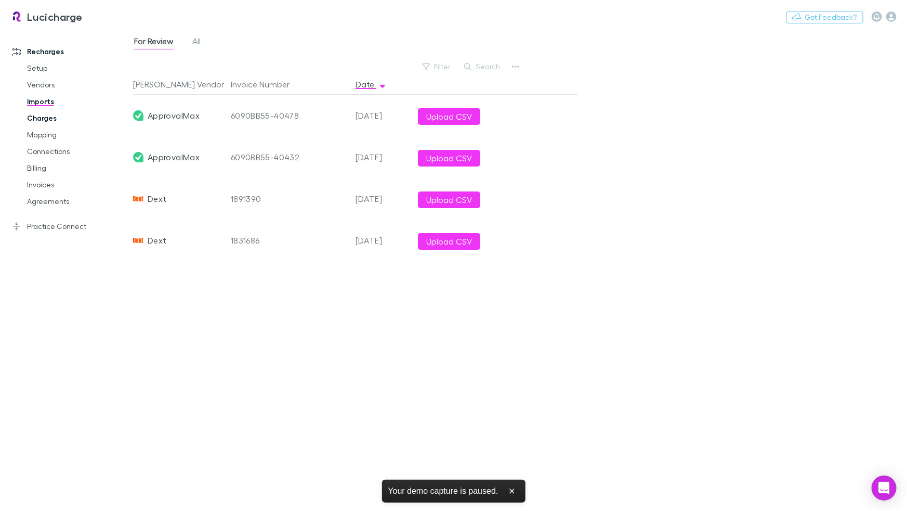
click at [42, 121] on link "Charges" at bounding box center [74, 118] width 114 height 17
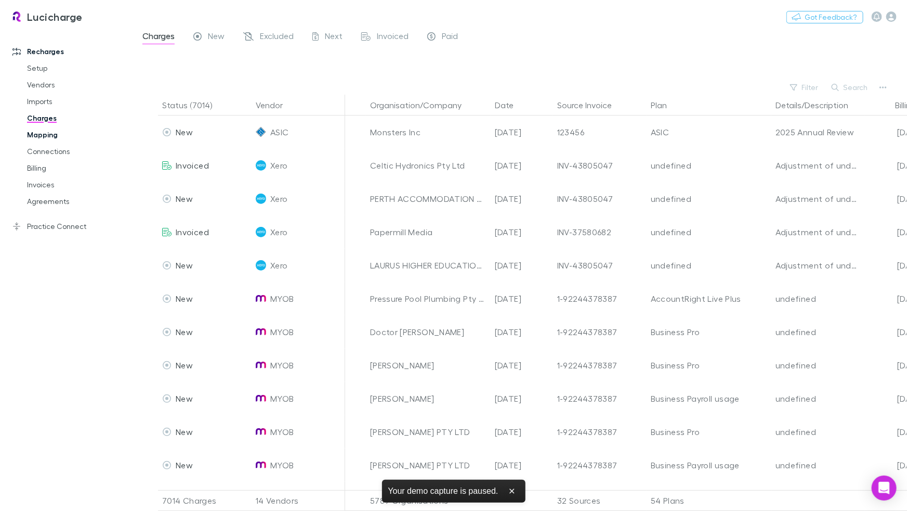
click at [44, 134] on link "Mapping" at bounding box center [74, 134] width 114 height 17
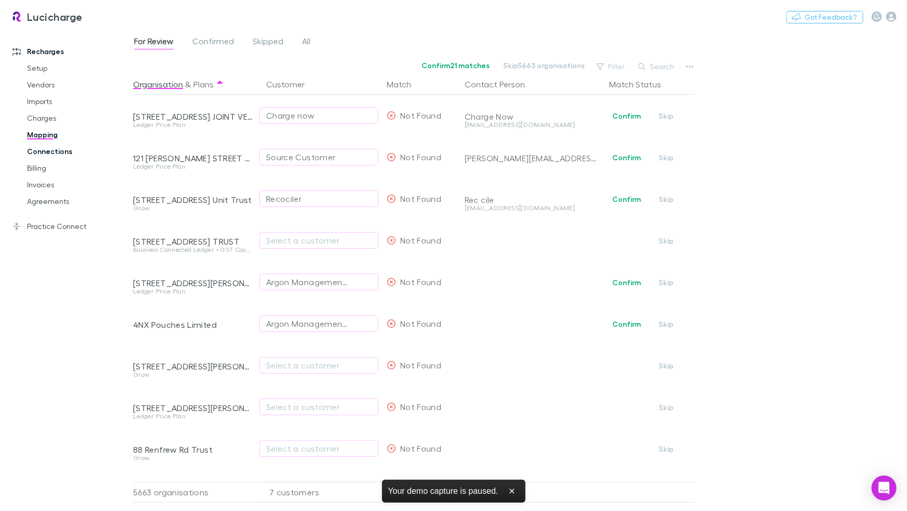
click at [58, 149] on link "Connections" at bounding box center [74, 151] width 114 height 17
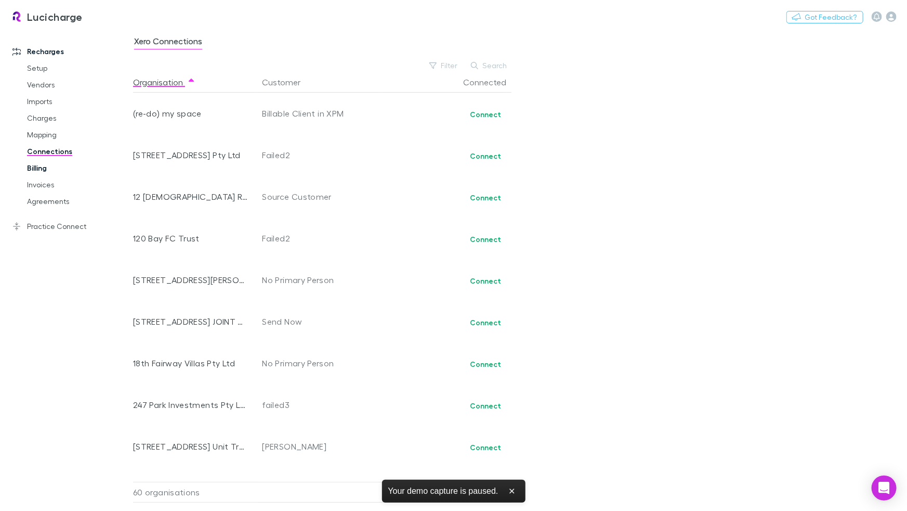
click at [46, 164] on link "Billing" at bounding box center [74, 168] width 114 height 17
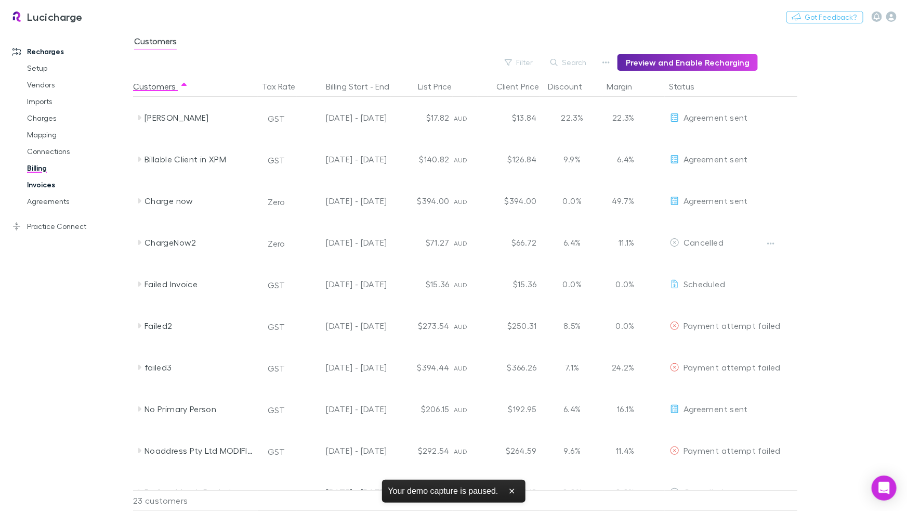
click at [50, 183] on link "Invoices" at bounding box center [74, 184] width 114 height 17
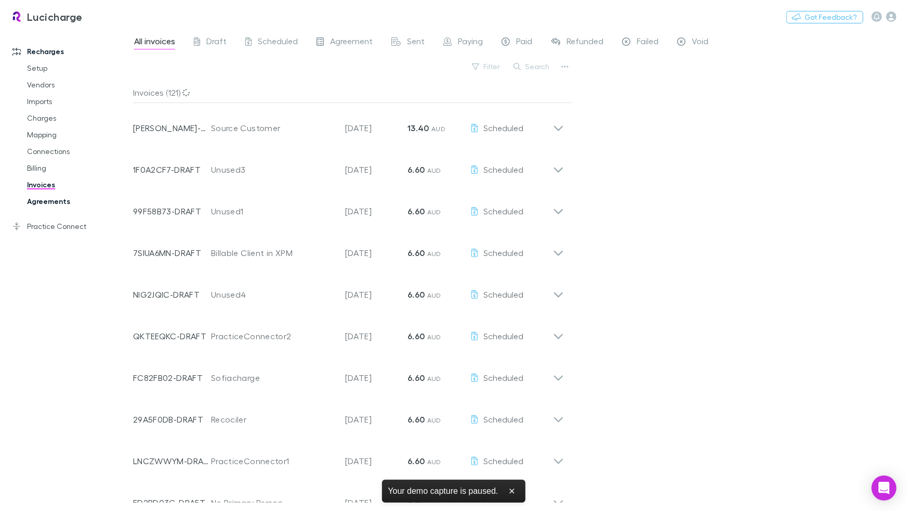
click at [47, 201] on link "Agreements" at bounding box center [74, 201] width 114 height 17
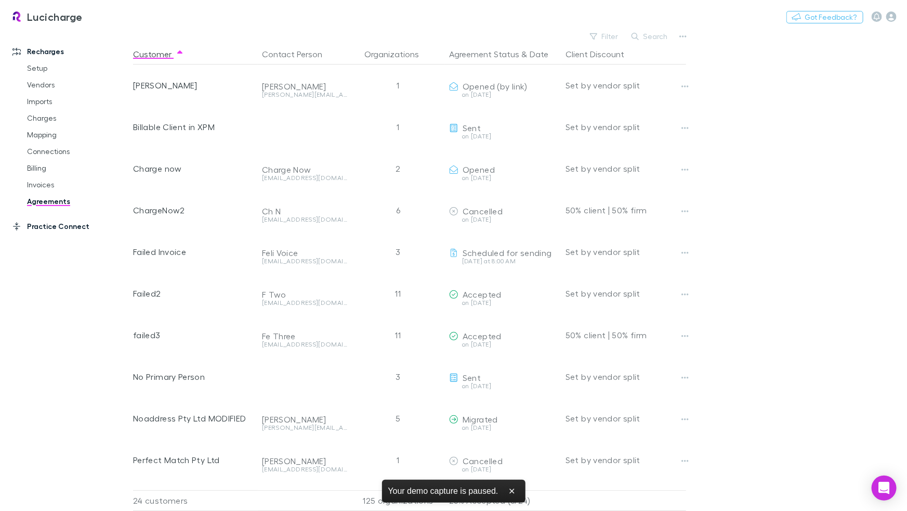
click at [61, 231] on link "Practice Connect" at bounding box center [66, 226] width 129 height 17
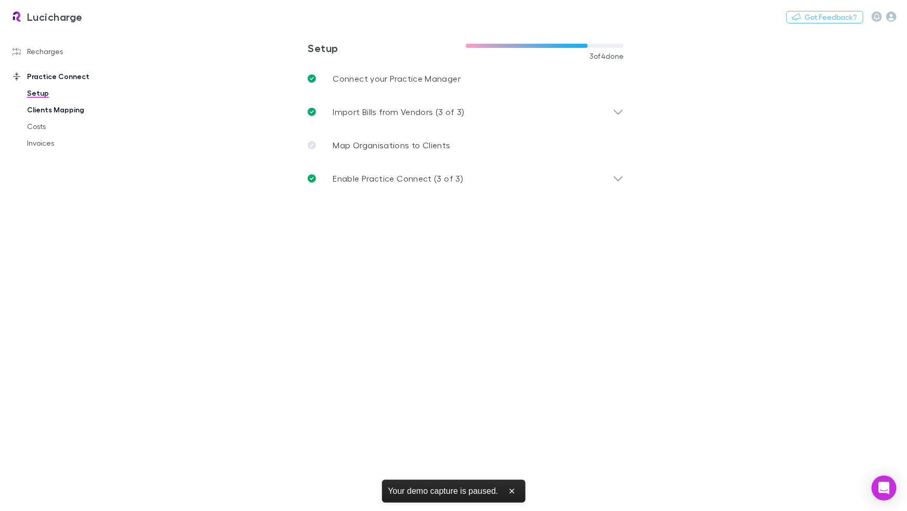
click at [71, 113] on link "Clients Mapping" at bounding box center [74, 109] width 114 height 17
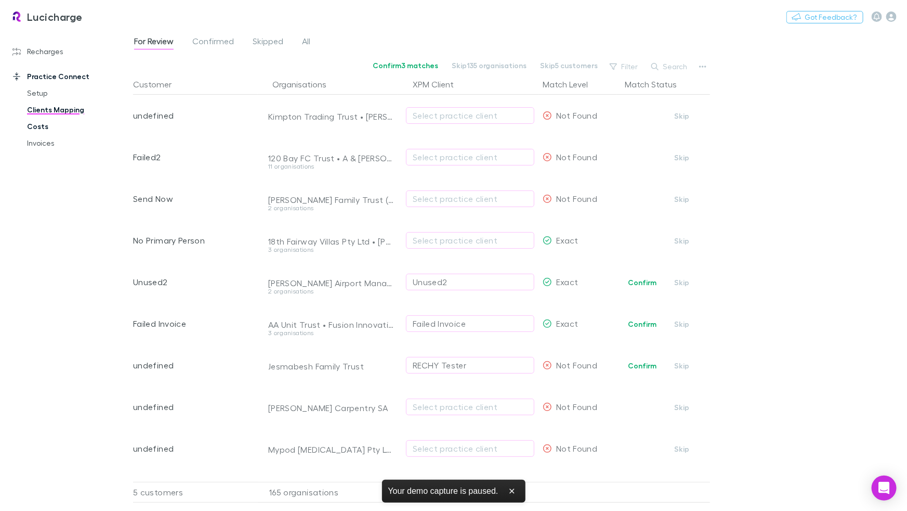
click at [59, 125] on link "Costs" at bounding box center [74, 126] width 114 height 17
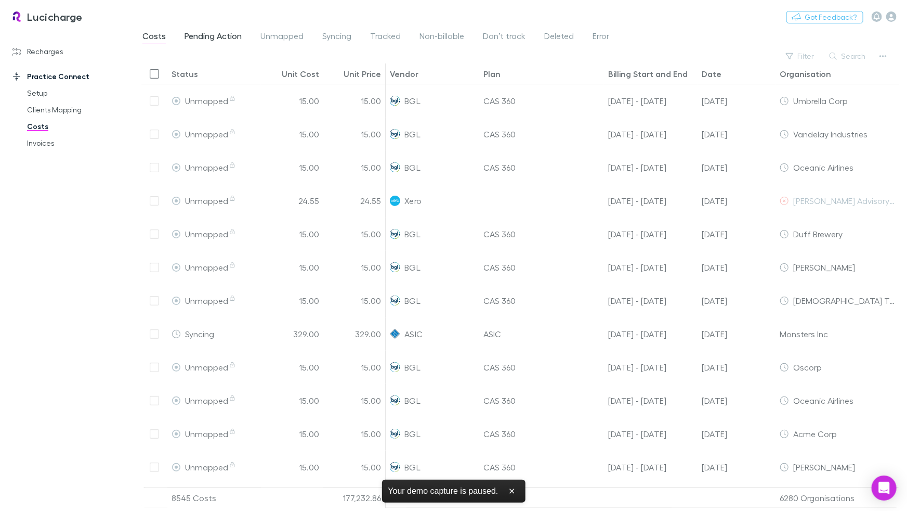
click at [219, 36] on span "Pending Action" at bounding box center [213, 38] width 57 height 14
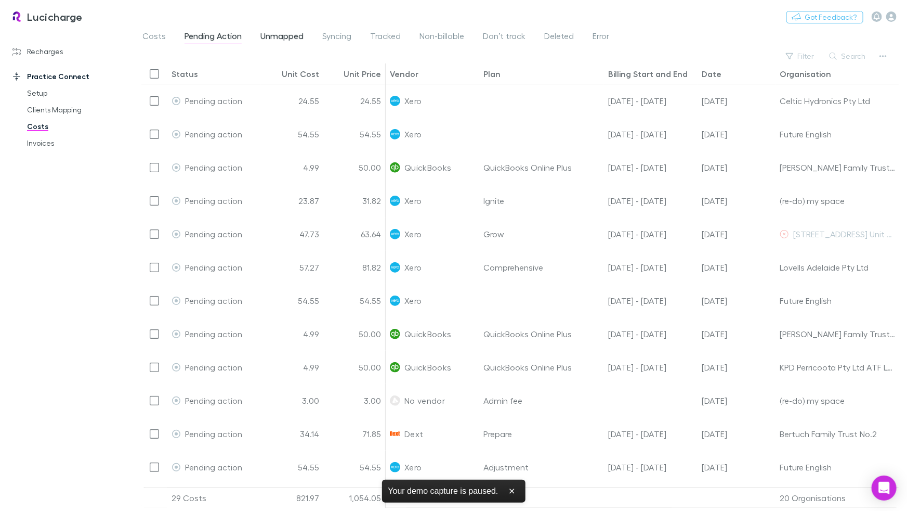
click at [290, 36] on span "Unmapped" at bounding box center [281, 38] width 43 height 14
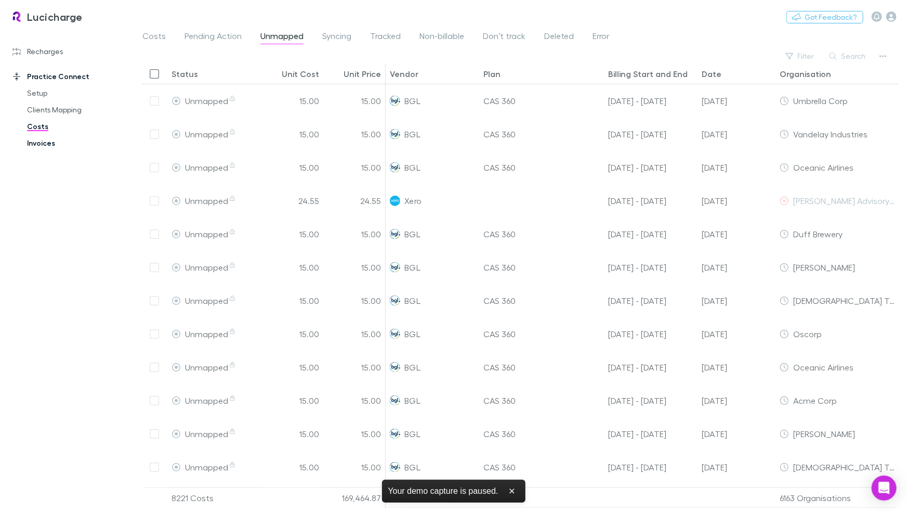
click at [54, 142] on link "Invoices" at bounding box center [74, 143] width 114 height 17
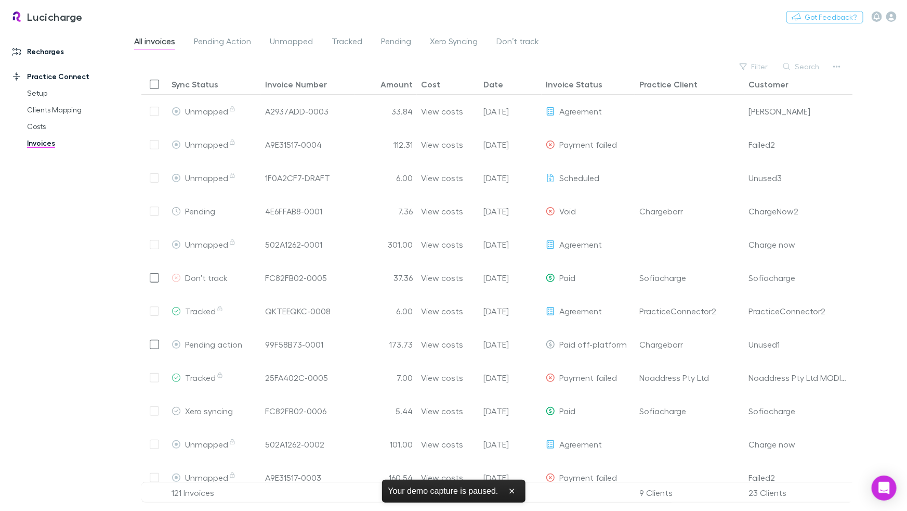
click at [49, 55] on link "Recharges" at bounding box center [66, 51] width 129 height 17
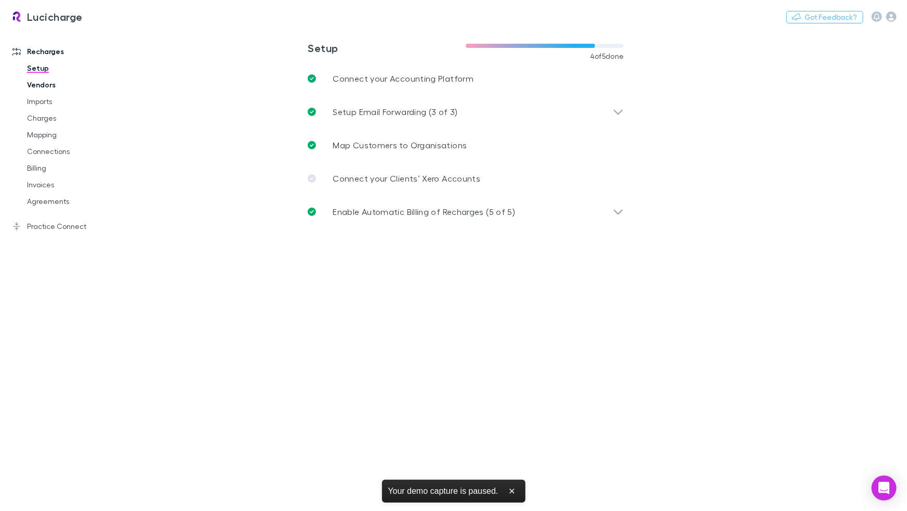
click at [60, 84] on link "Vendors" at bounding box center [74, 84] width 114 height 17
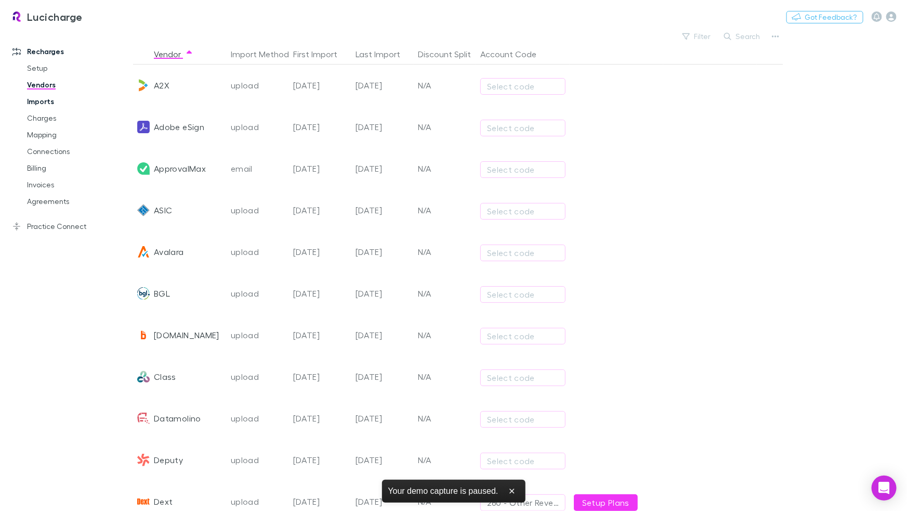
click at [33, 104] on link "Imports" at bounding box center [74, 101] width 114 height 17
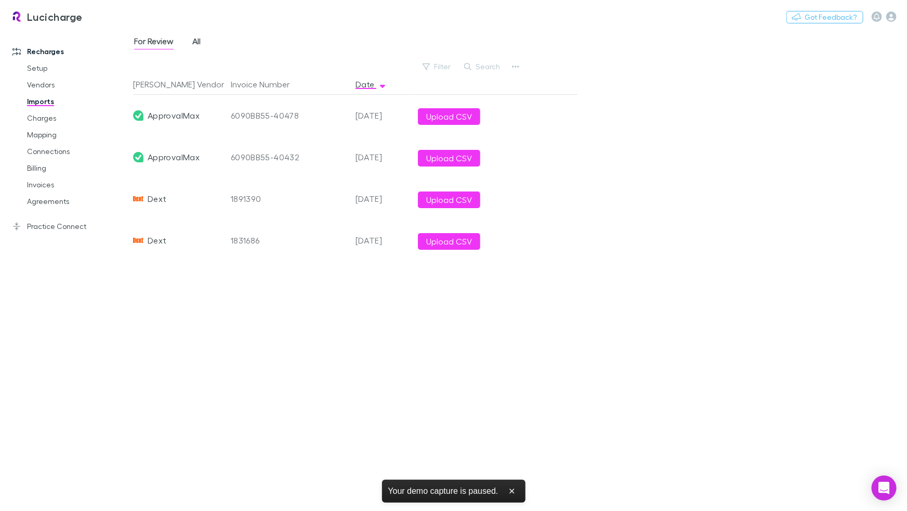
click at [197, 44] on span "All" at bounding box center [196, 43] width 8 height 14
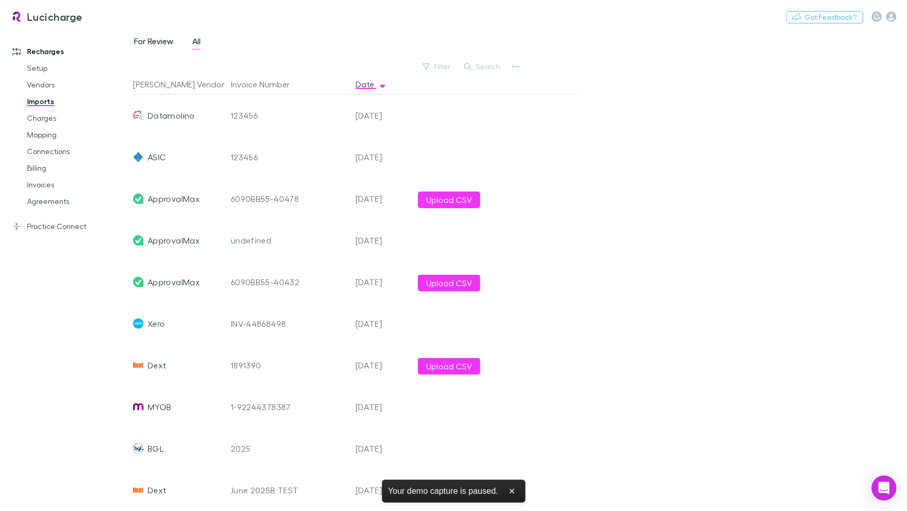
click at [150, 46] on span "For Review" at bounding box center [154, 43] width 40 height 14
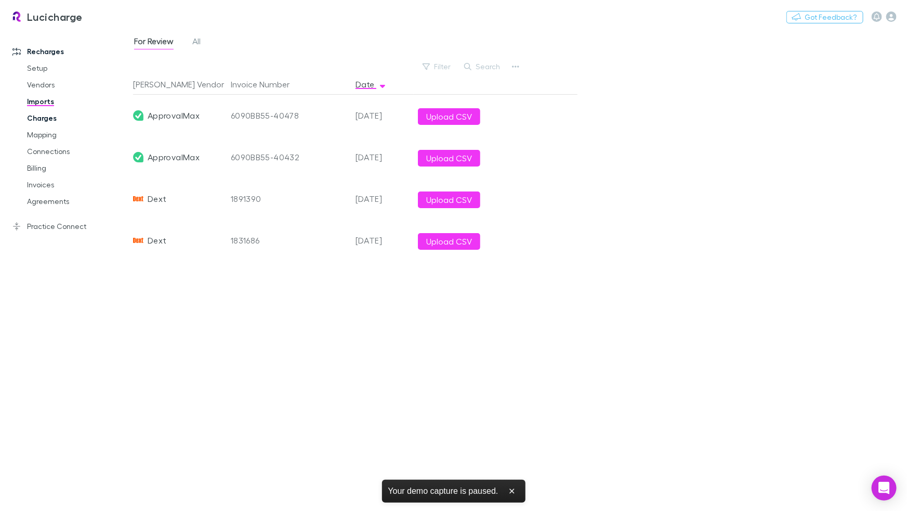
click at [46, 114] on link "Charges" at bounding box center [74, 118] width 114 height 17
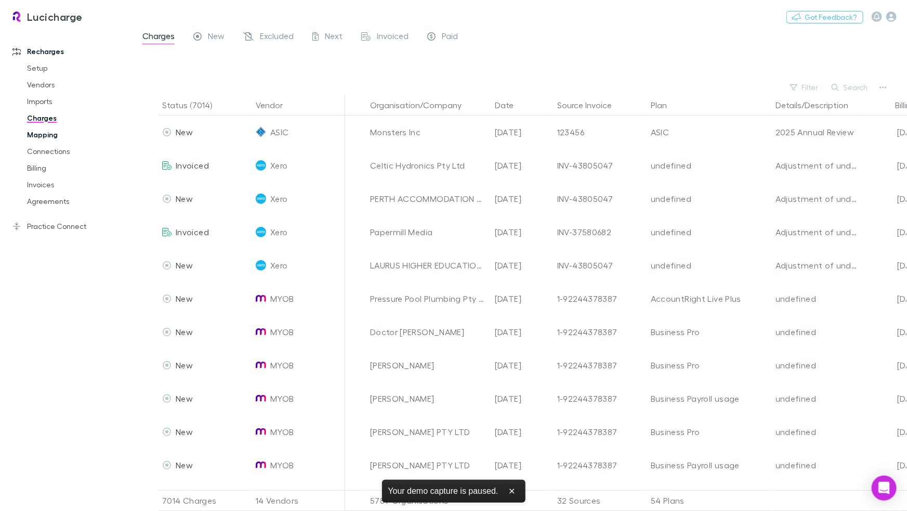
click at [32, 131] on link "Mapping" at bounding box center [74, 134] width 114 height 17
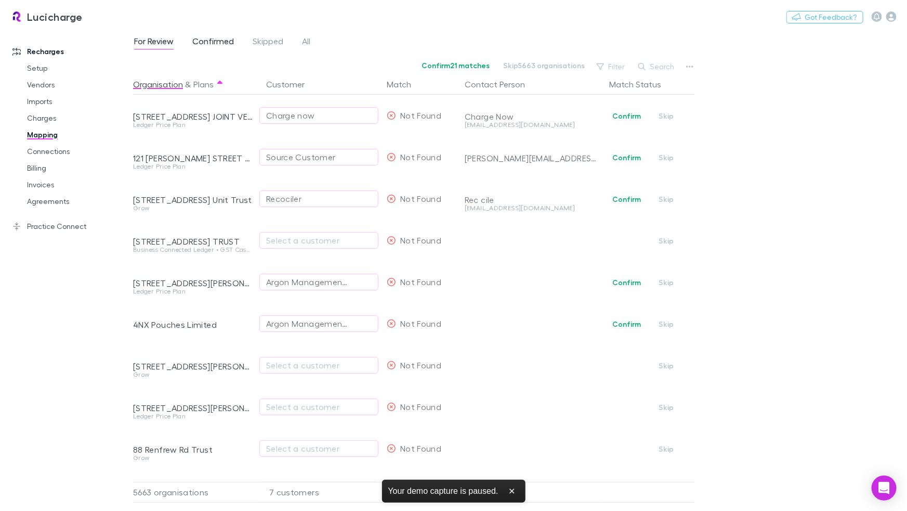
click at [220, 39] on span "Confirmed" at bounding box center [213, 43] width 42 height 14
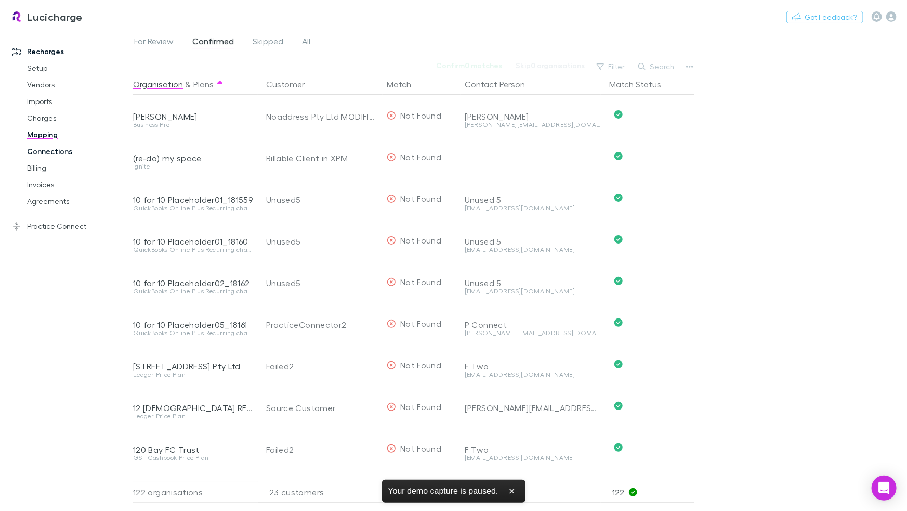
click at [70, 148] on link "Connections" at bounding box center [74, 151] width 114 height 17
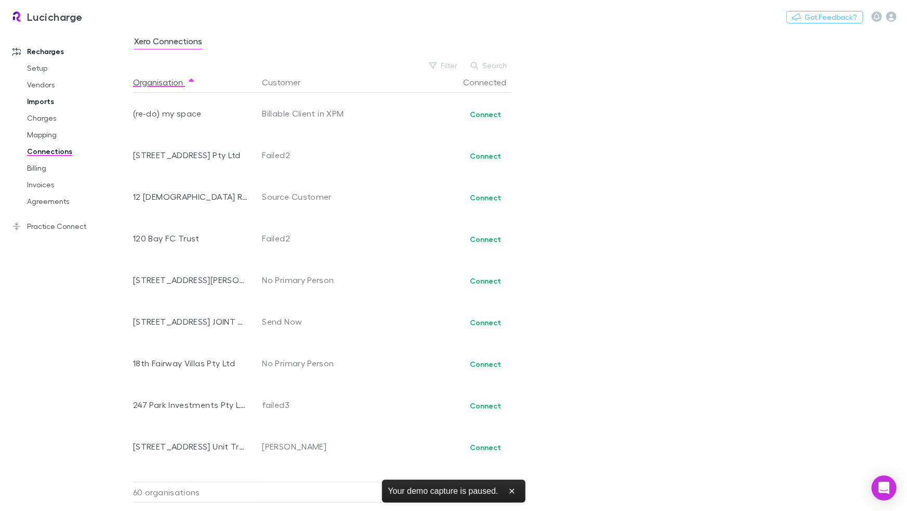
click at [37, 102] on link "Imports" at bounding box center [74, 101] width 114 height 17
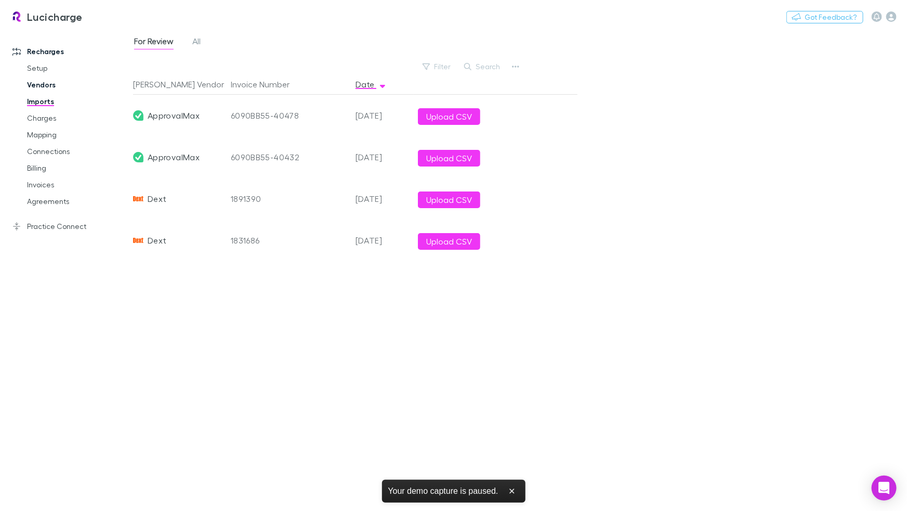
click at [51, 87] on link "Vendors" at bounding box center [74, 84] width 114 height 17
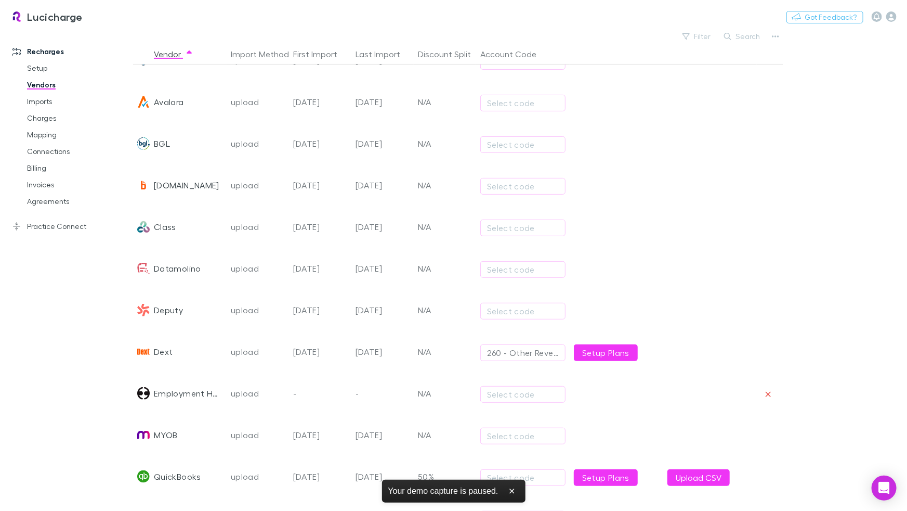
scroll to position [265, 0]
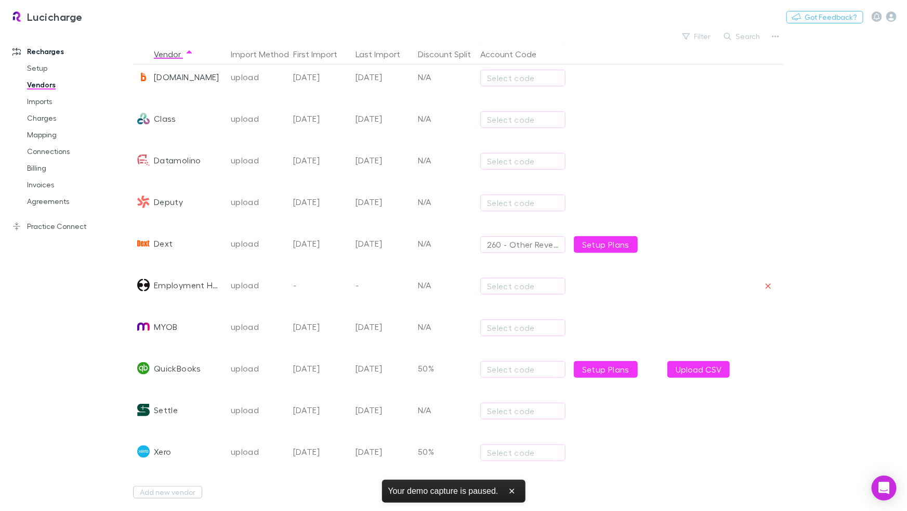
click at [167, 441] on div "Xero" at bounding box center [162, 452] width 17 height 42
click at [165, 456] on button "Add new vendor" at bounding box center [167, 492] width 69 height 12
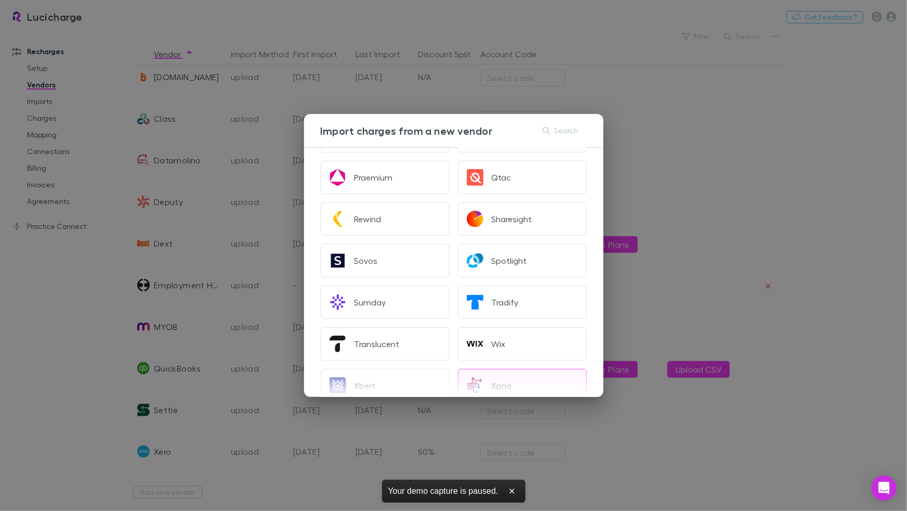
scroll to position [375, 0]
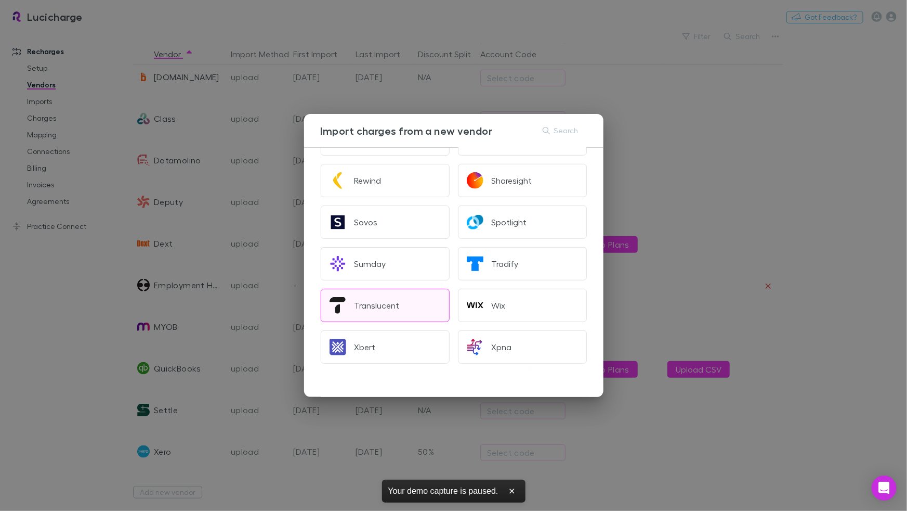
click at [408, 299] on button "Translucent" at bounding box center [385, 305] width 129 height 33
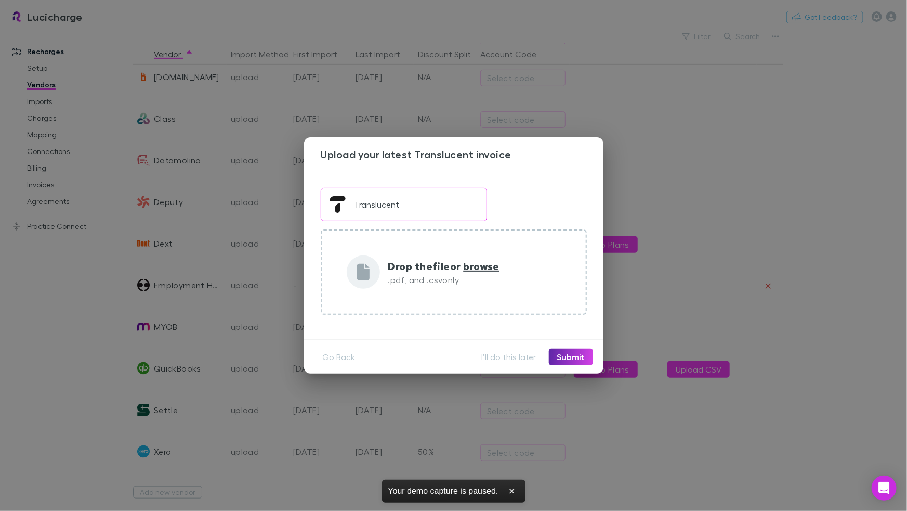
drag, startPoint x: 538, startPoint y: 286, endPoint x: 529, endPoint y: 342, distance: 56.4
click at [536, 323] on div "Translucent Drop the file or browse .pdf, and .csv only" at bounding box center [453, 255] width 299 height 169
click at [518, 354] on button "I’ll do this later" at bounding box center [509, 356] width 71 height 17
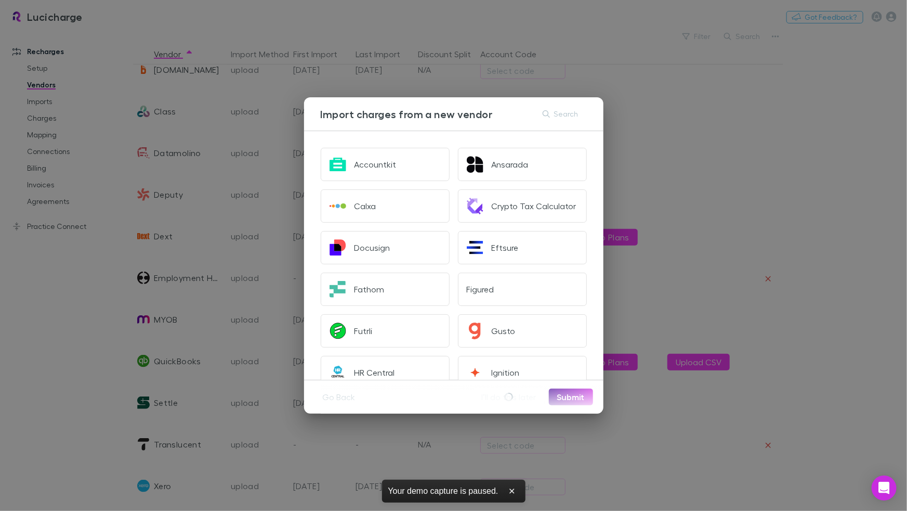
scroll to position [307, 0]
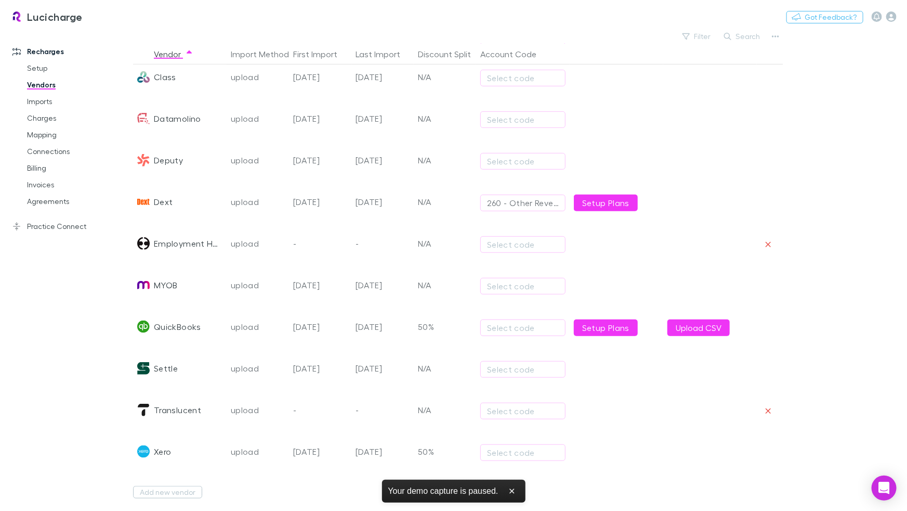
click at [164, 443] on div "Xero" at bounding box center [162, 452] width 17 height 42
click at [132, 444] on div "Recharges Setup Vendors Imports Charges Mapping Connections Billing Invoices Ag…" at bounding box center [66, 263] width 133 height 461
click at [610, 319] on link "Setup Plans" at bounding box center [606, 327] width 64 height 17
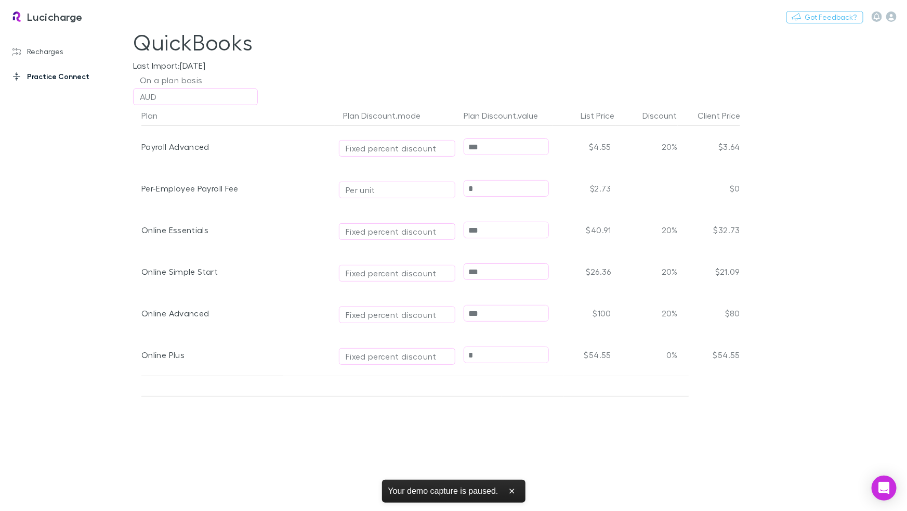
click at [59, 80] on link "Practice Connect" at bounding box center [66, 76] width 129 height 17
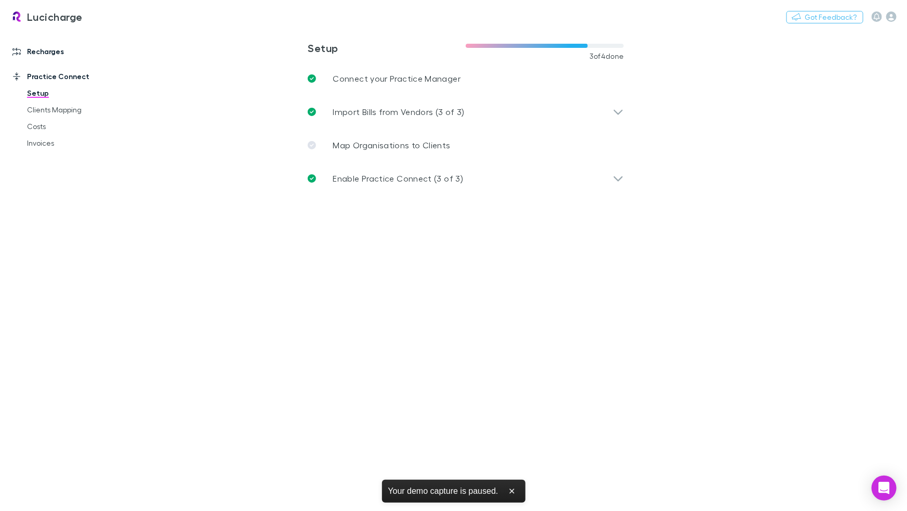
click at [57, 51] on link "Recharges" at bounding box center [66, 51] width 129 height 17
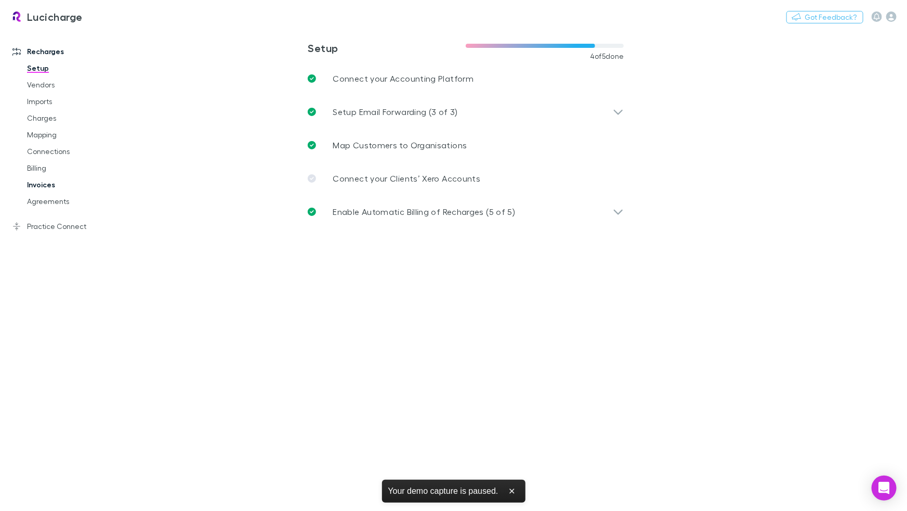
click at [66, 176] on link "Invoices" at bounding box center [74, 184] width 114 height 17
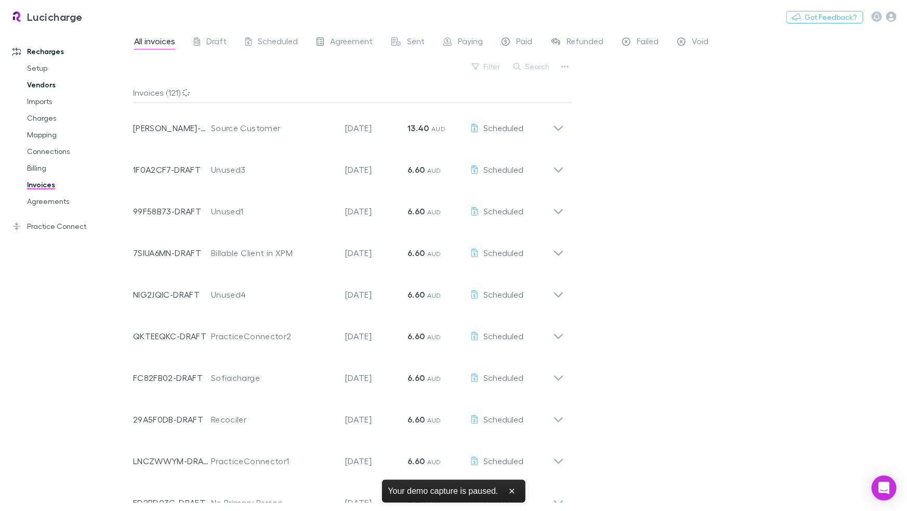
click at [40, 85] on link "Vendors" at bounding box center [74, 84] width 114 height 17
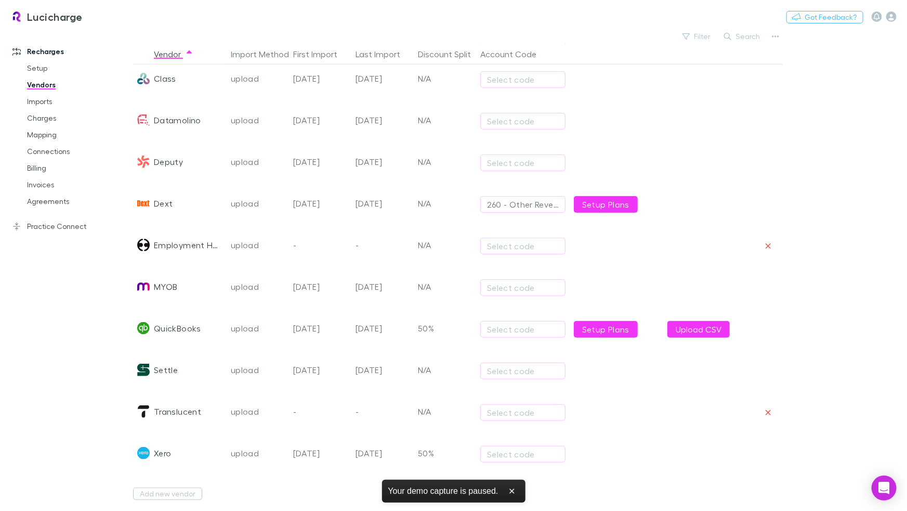
scroll to position [307, 0]
click at [159, 443] on div "Xero" at bounding box center [162, 452] width 17 height 42
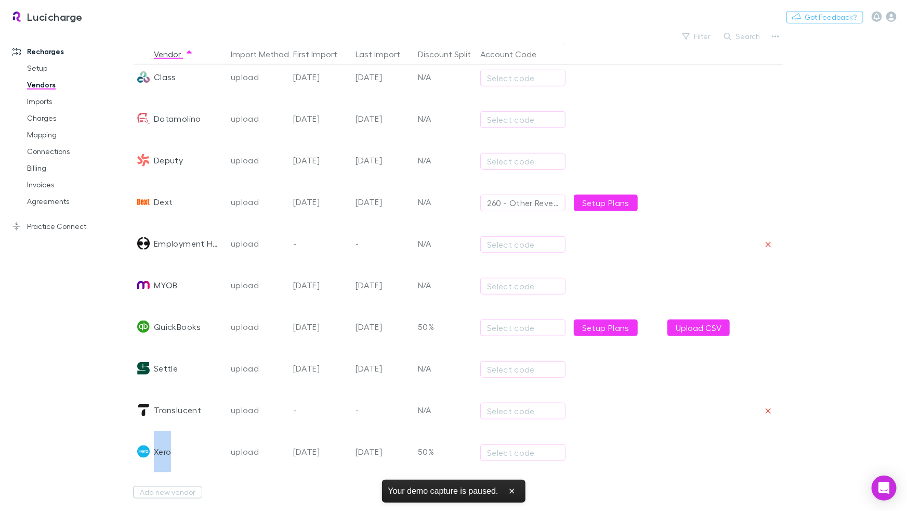
click at [159, 443] on div "Xero" at bounding box center [162, 452] width 17 height 42
click at [252, 438] on div "upload" at bounding box center [258, 452] width 54 height 42
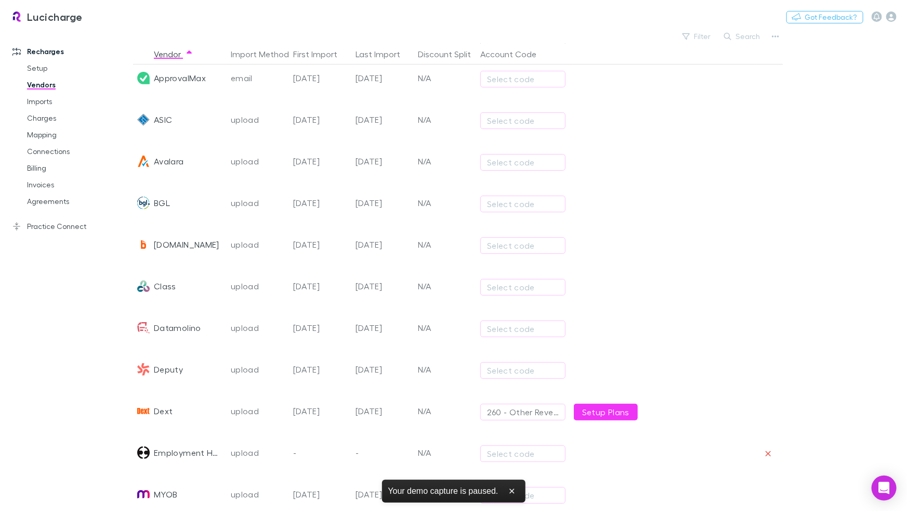
scroll to position [0, 0]
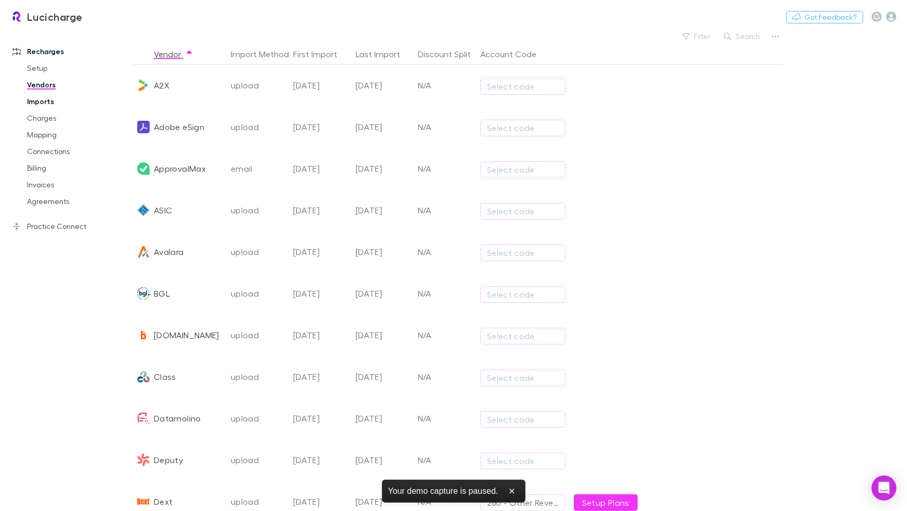
click at [49, 103] on link "Imports" at bounding box center [74, 101] width 114 height 17
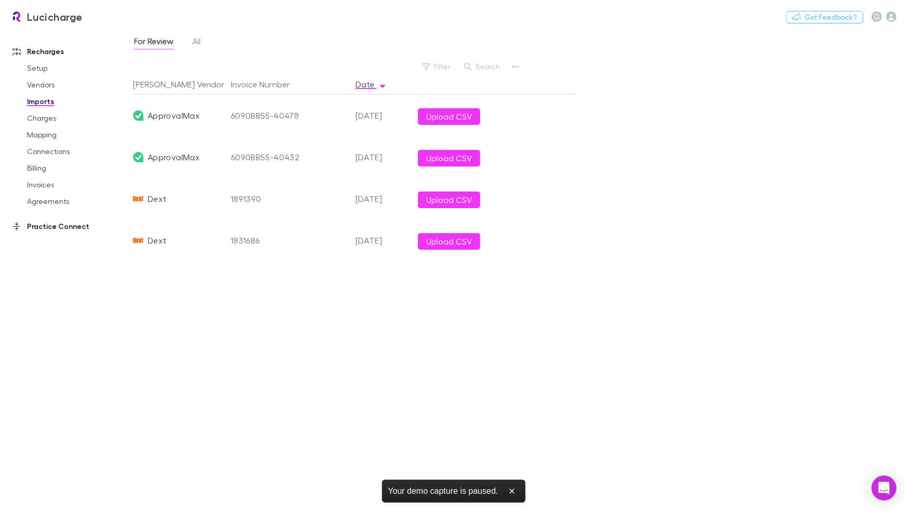
click at [46, 224] on link "Practice Connect" at bounding box center [66, 226] width 129 height 17
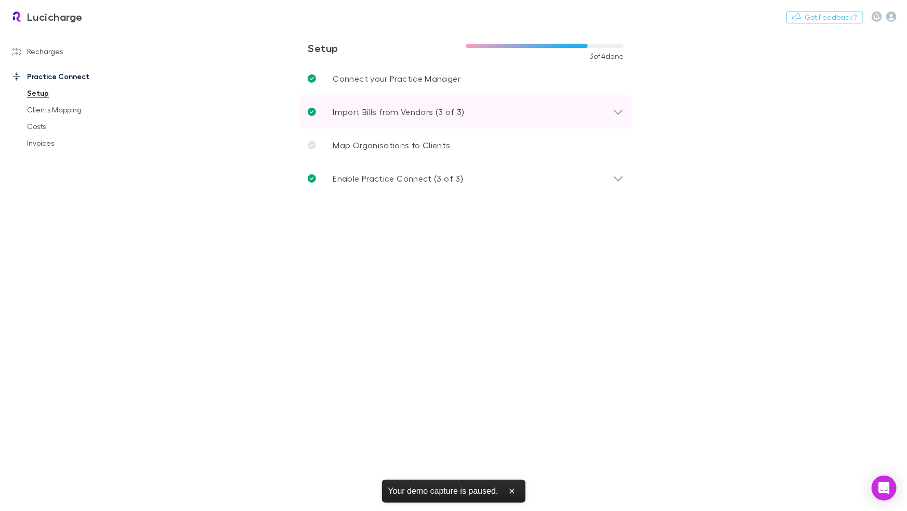
click at [443, 115] on p "Import Bills from Vendors (3 of 3)" at bounding box center [399, 112] width 132 height 12
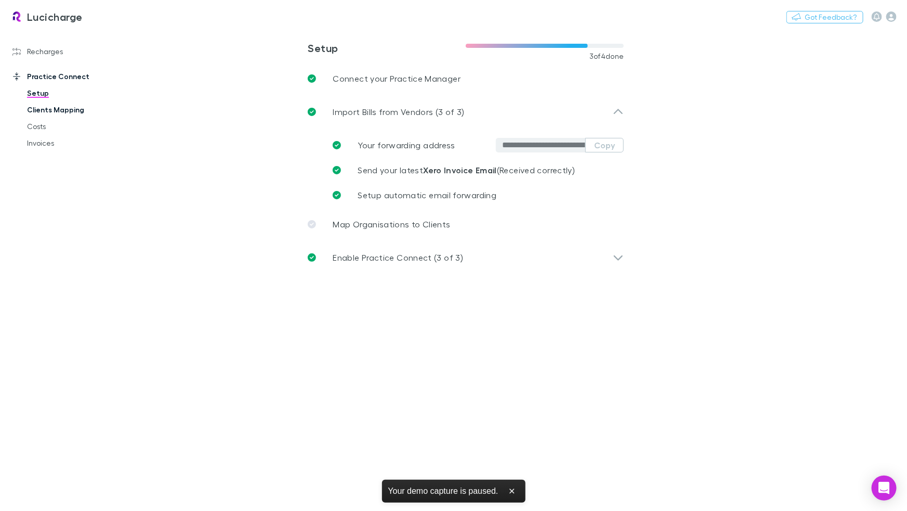
click at [61, 113] on link "Clients Mapping" at bounding box center [74, 109] width 114 height 17
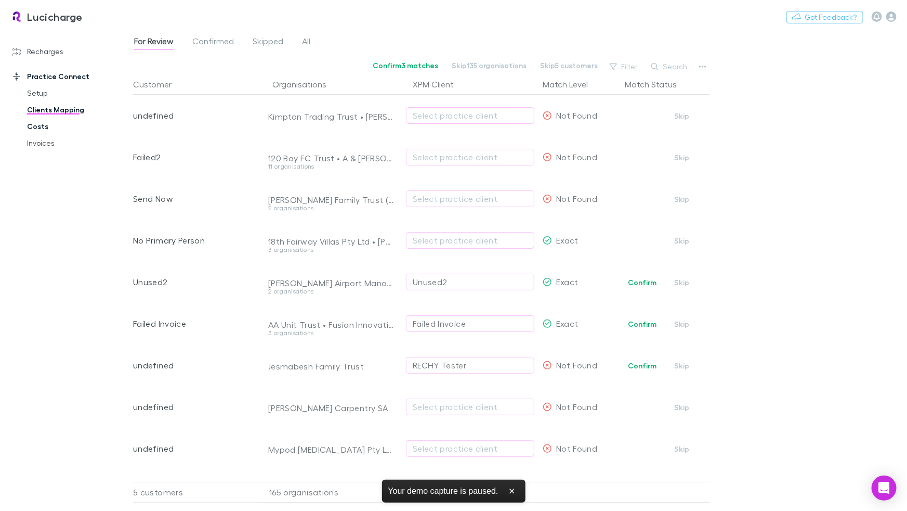
click at [53, 126] on link "Costs" at bounding box center [74, 126] width 114 height 17
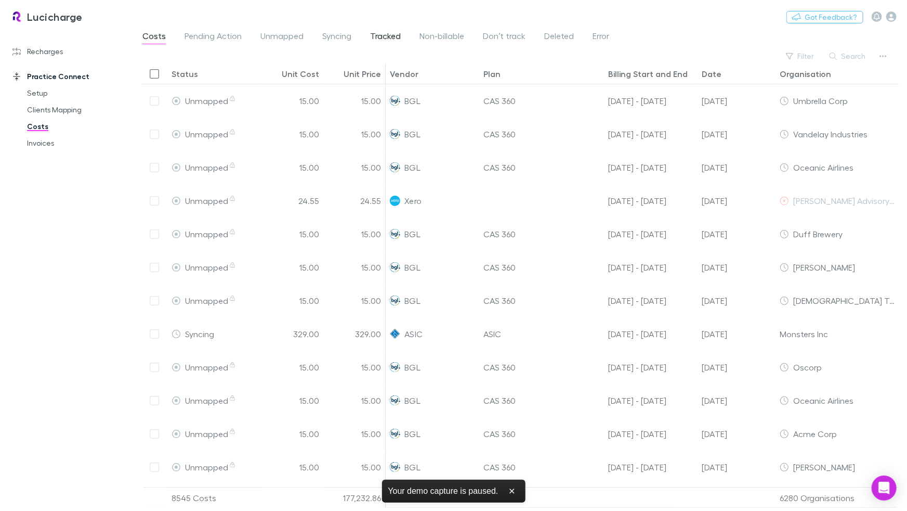
click at [382, 37] on span "Tracked" at bounding box center [385, 38] width 31 height 14
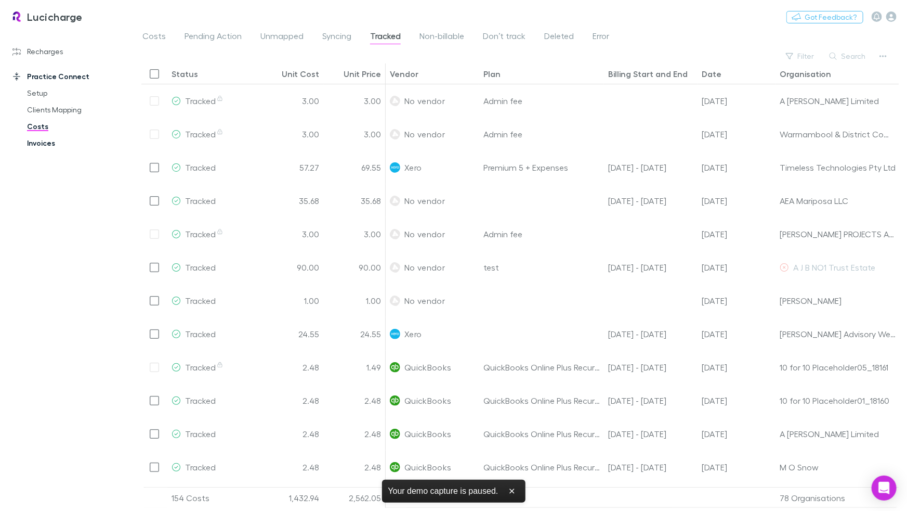
click at [48, 148] on link "Invoices" at bounding box center [74, 143] width 114 height 17
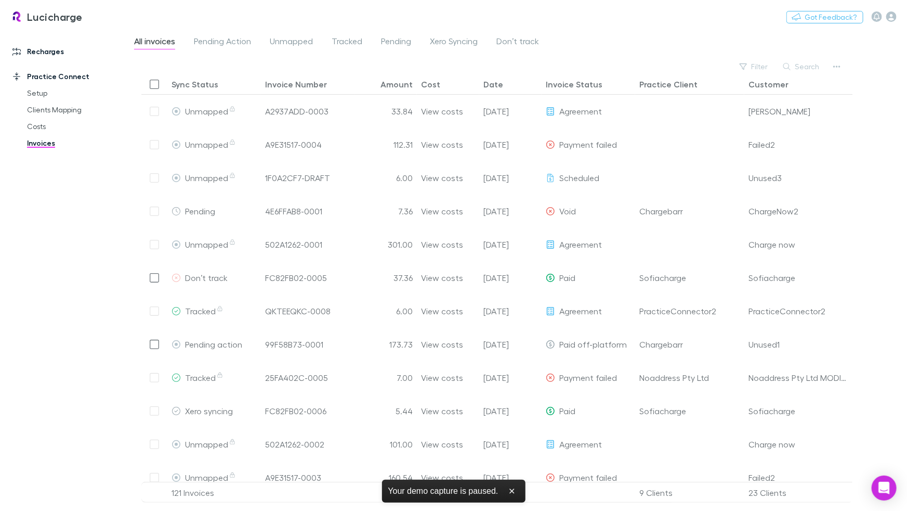
click at [34, 46] on link "Recharges" at bounding box center [66, 51] width 129 height 17
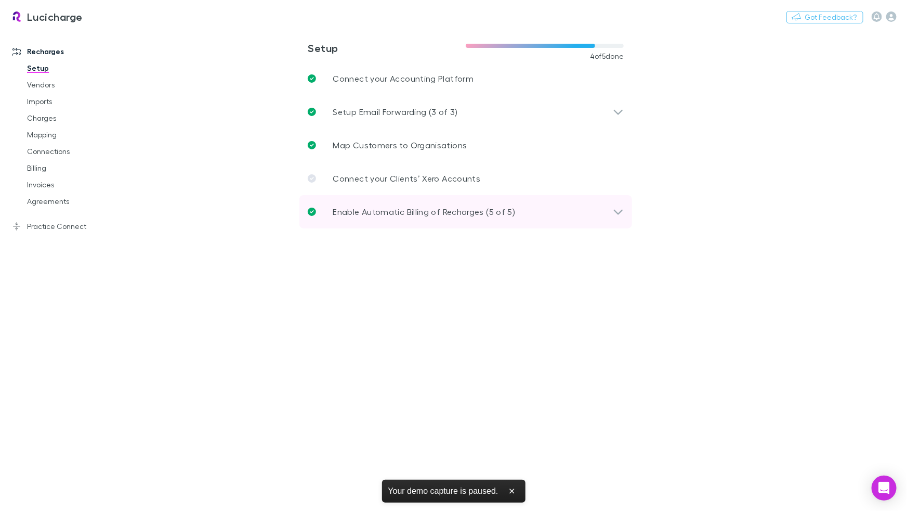
click at [471, 219] on div "Enable Automatic Billing of Recharges (5 of 5)" at bounding box center [465, 211] width 333 height 33
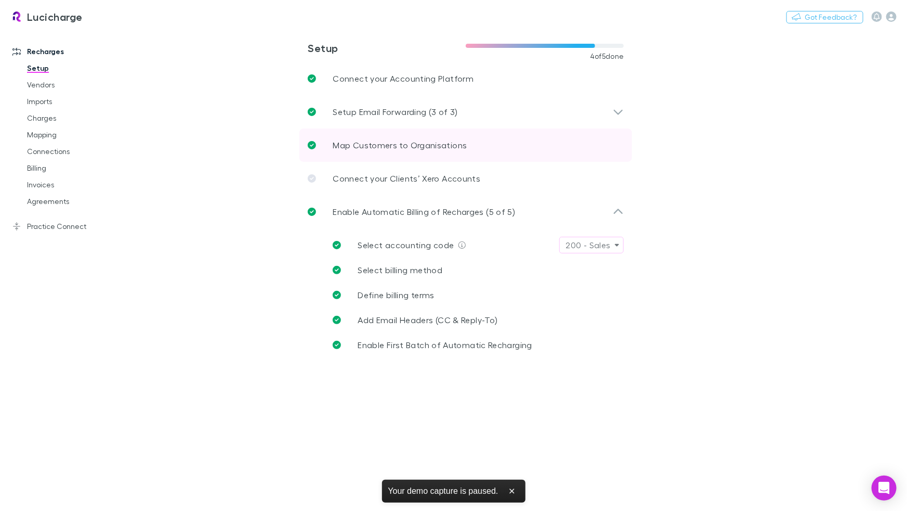
click at [441, 148] on p "Map Customers to Organisations" at bounding box center [400, 145] width 134 height 12
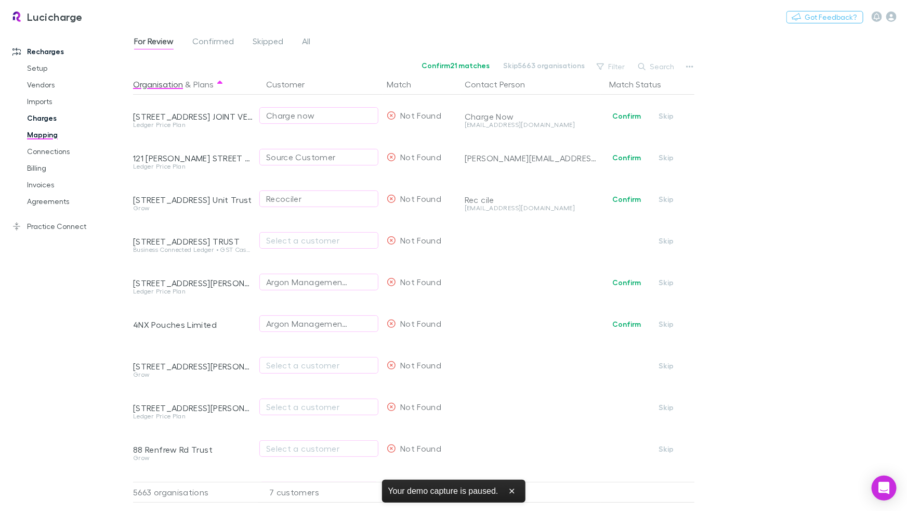
click at [61, 121] on link "Charges" at bounding box center [74, 118] width 114 height 17
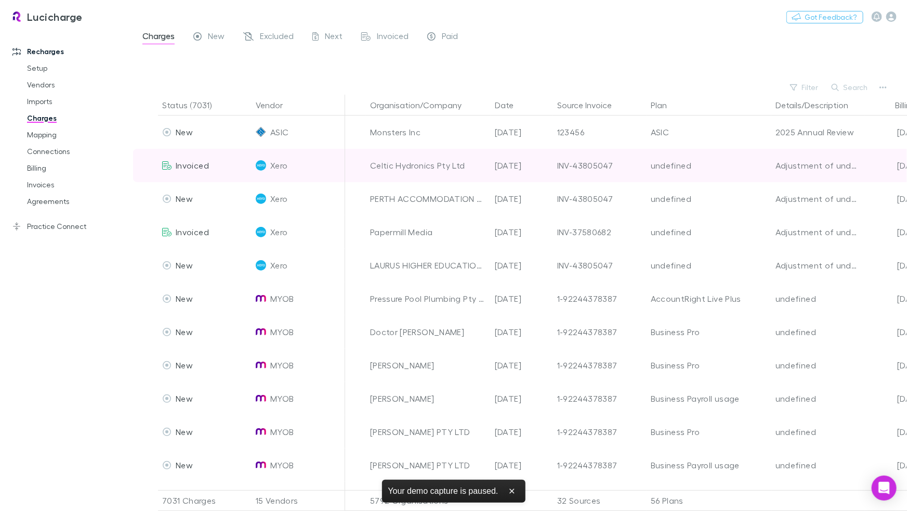
click at [268, 164] on div "Xero" at bounding box center [298, 165] width 85 height 33
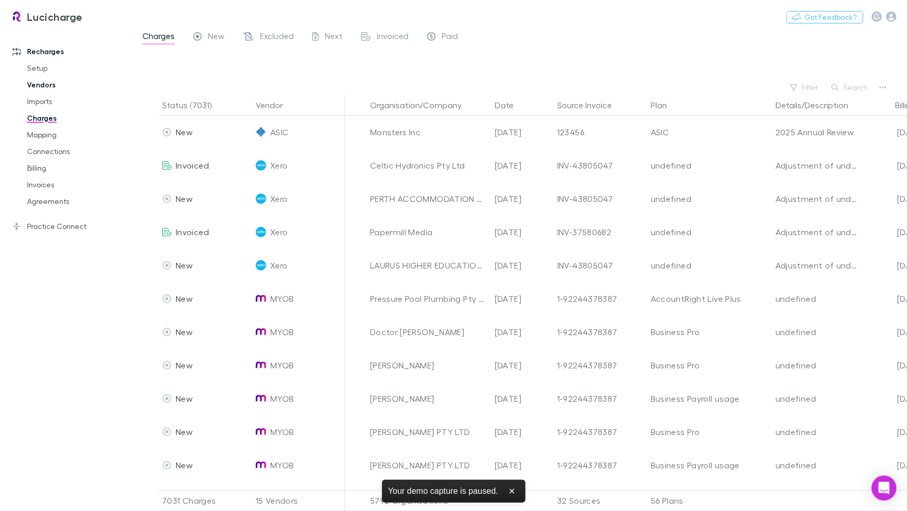
click at [43, 85] on link "Vendors" at bounding box center [74, 84] width 114 height 17
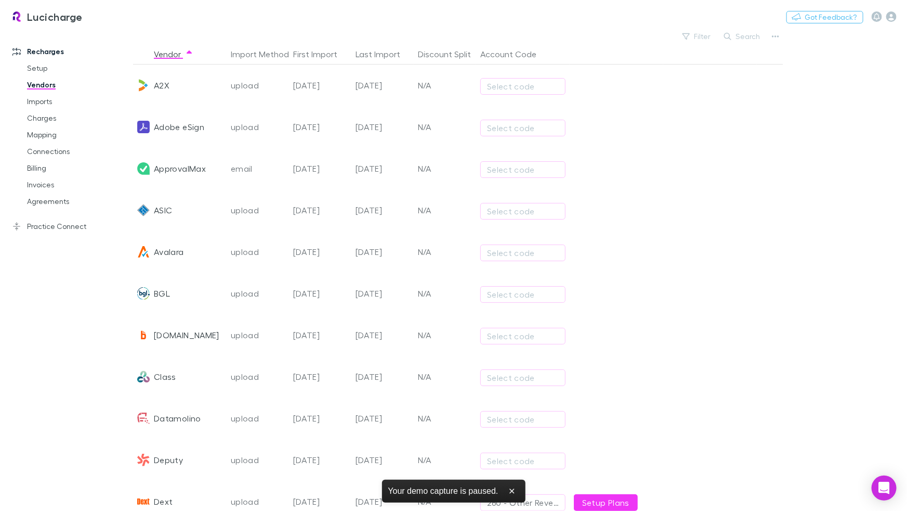
click at [162, 84] on div "A2X" at bounding box center [162, 85] width 16 height 42
click at [772, 35] on icon "button" at bounding box center [775, 36] width 7 height 2
click at [644, 123] on div at bounding box center [453, 255] width 907 height 511
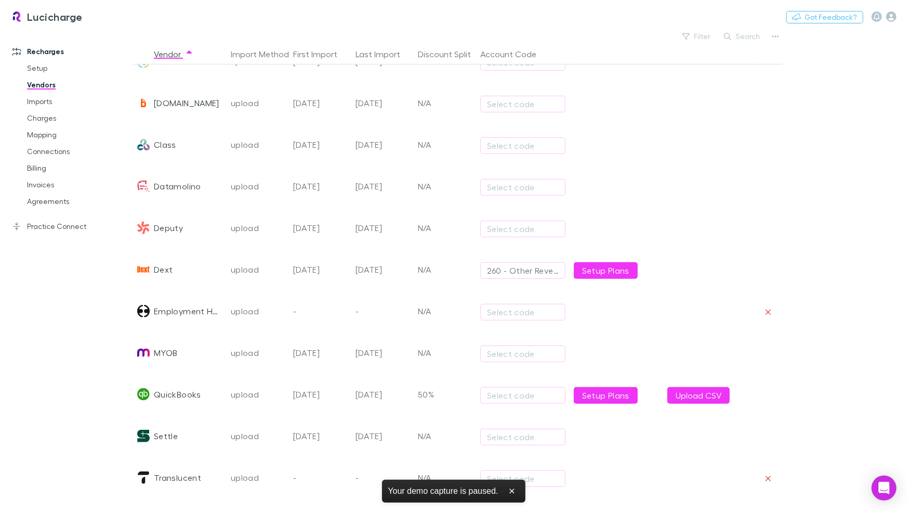
scroll to position [307, 0]
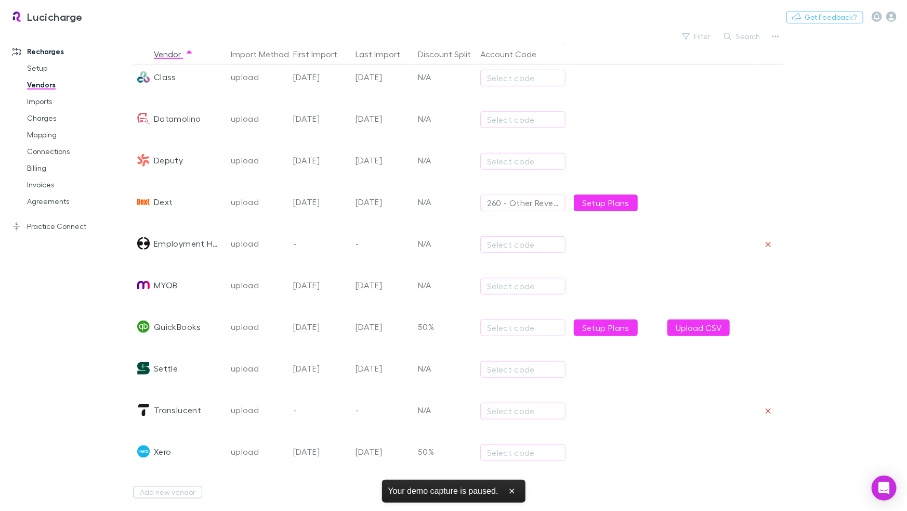
click at [167, 440] on div "Xero" at bounding box center [162, 452] width 17 height 42
click at [73, 157] on link "Connections" at bounding box center [74, 151] width 114 height 17
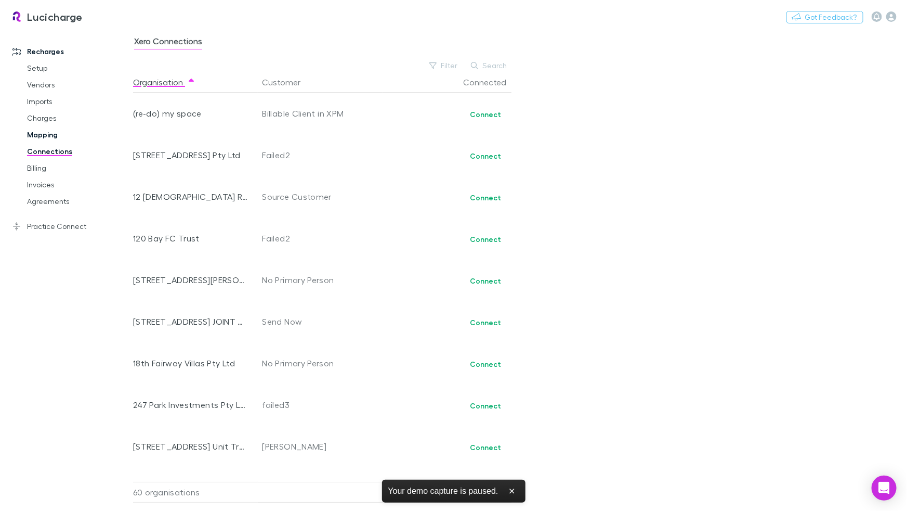
click at [65, 130] on link "Mapping" at bounding box center [74, 134] width 114 height 17
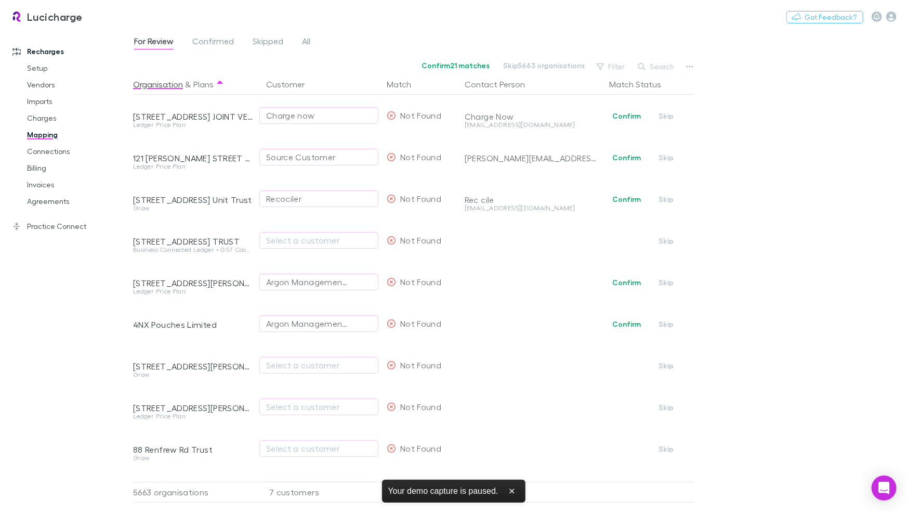
click at [437, 34] on div "For Review Confirmed Skipped All Confirm 21 matches Skip 5663 organisations Fil…" at bounding box center [520, 269] width 774 height 481
click at [226, 42] on span "Confirmed" at bounding box center [213, 43] width 42 height 14
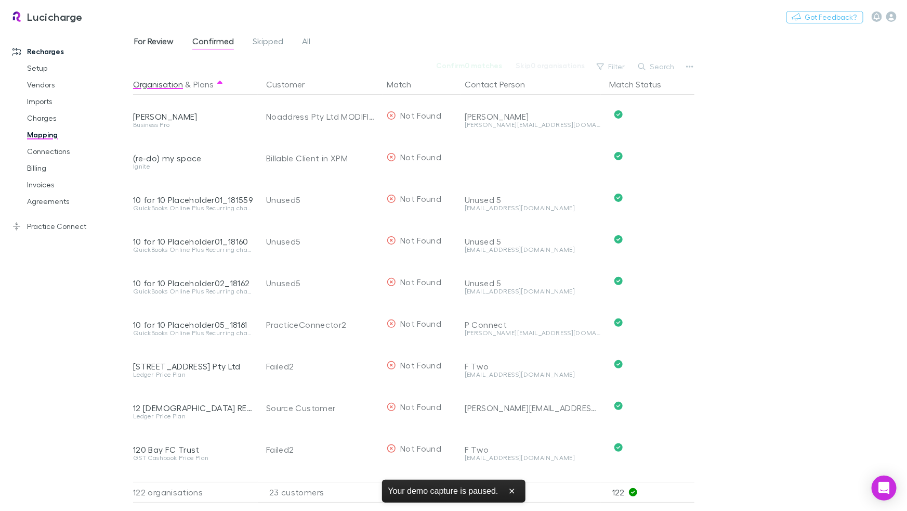
click at [163, 43] on span "For Review" at bounding box center [154, 43] width 40 height 14
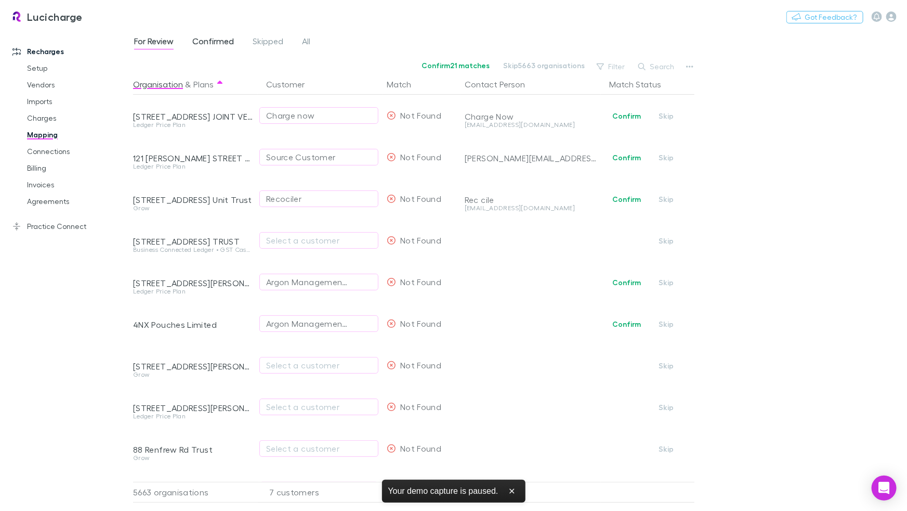
click at [207, 42] on span "Confirmed" at bounding box center [213, 43] width 42 height 14
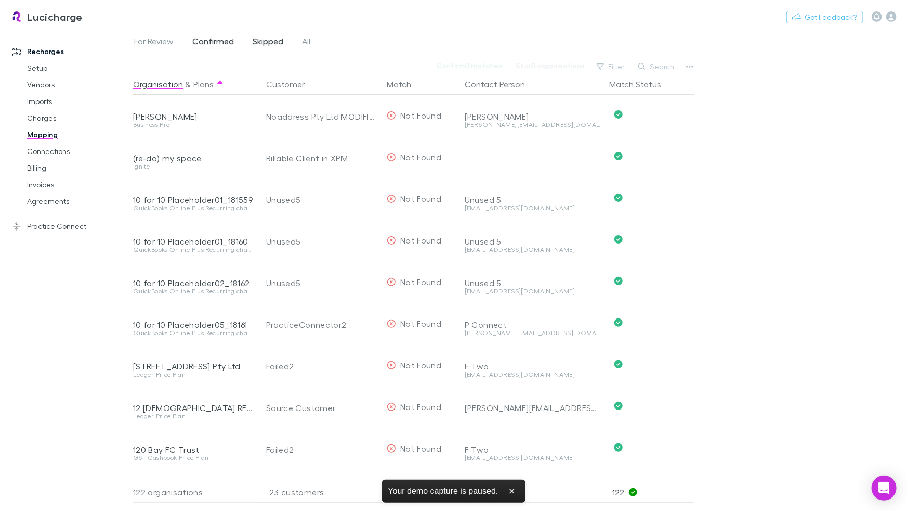
click at [276, 41] on span "Skipped" at bounding box center [268, 43] width 31 height 14
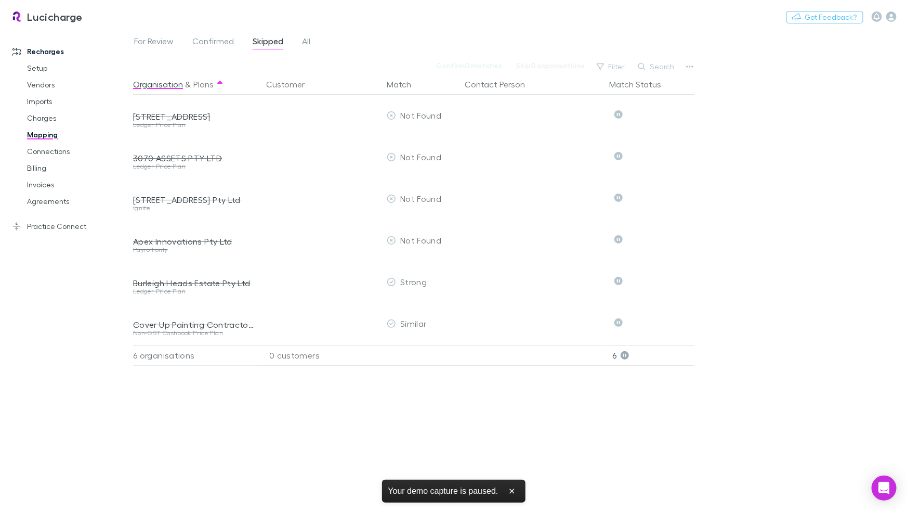
click at [312, 42] on div "For Review Confirmed Skipped All" at bounding box center [226, 42] width 187 height 17
click at [308, 46] on span "All" at bounding box center [306, 43] width 8 height 14
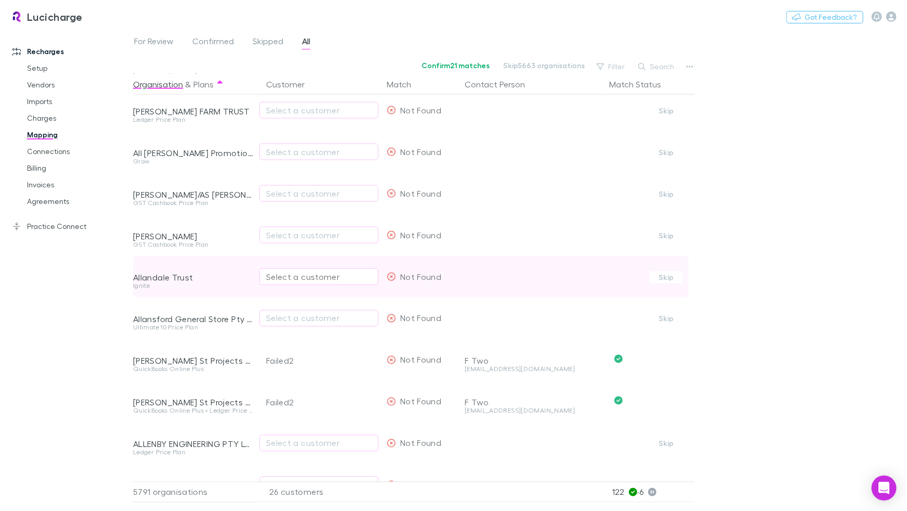
scroll to position [8918, 0]
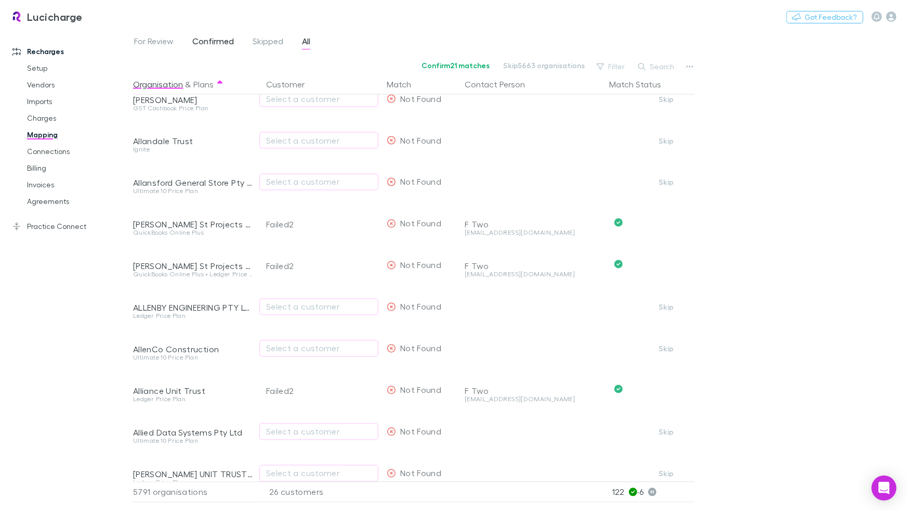
click at [224, 45] on span "Confirmed" at bounding box center [213, 43] width 42 height 14
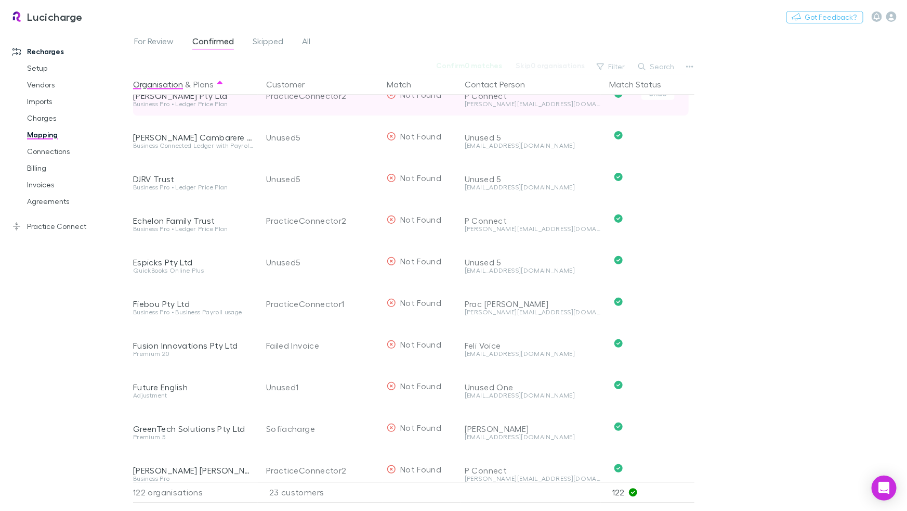
scroll to position [3228, 0]
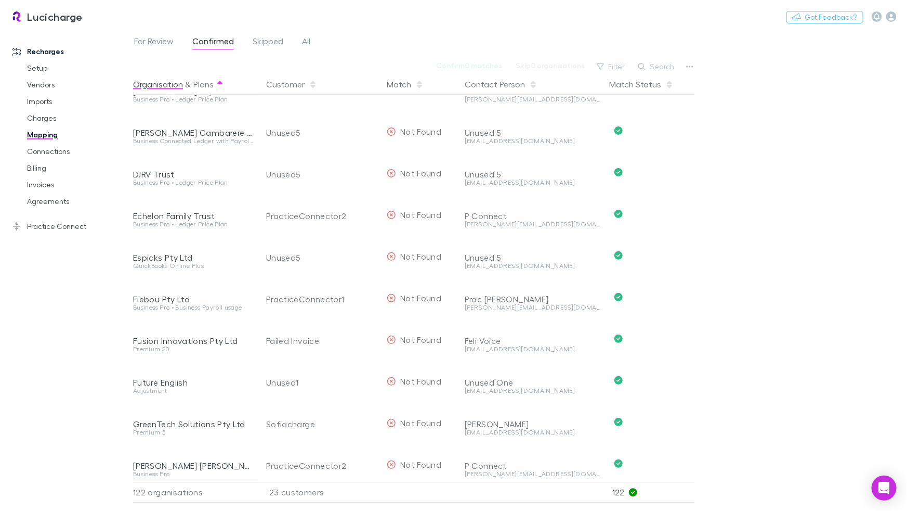
click at [220, 81] on icon at bounding box center [219, 82] width 5 height 3
click at [220, 83] on icon at bounding box center [219, 82] width 5 height 3
click at [169, 87] on button "Organisation" at bounding box center [158, 84] width 50 height 21
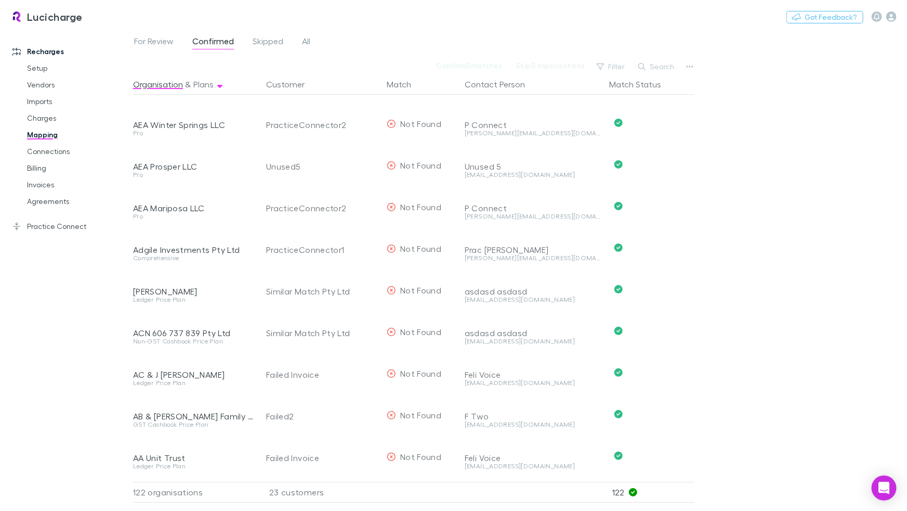
scroll to position [4696, 0]
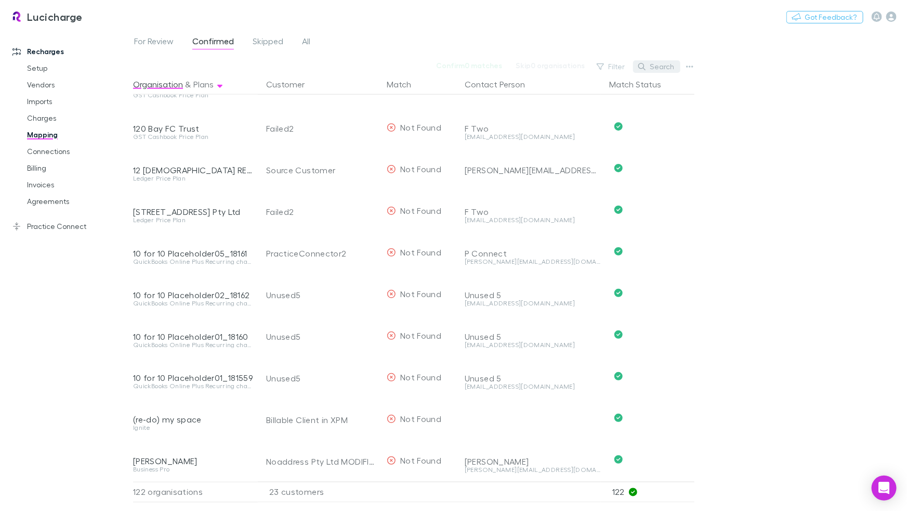
click at [662, 65] on button "Search" at bounding box center [656, 66] width 47 height 12
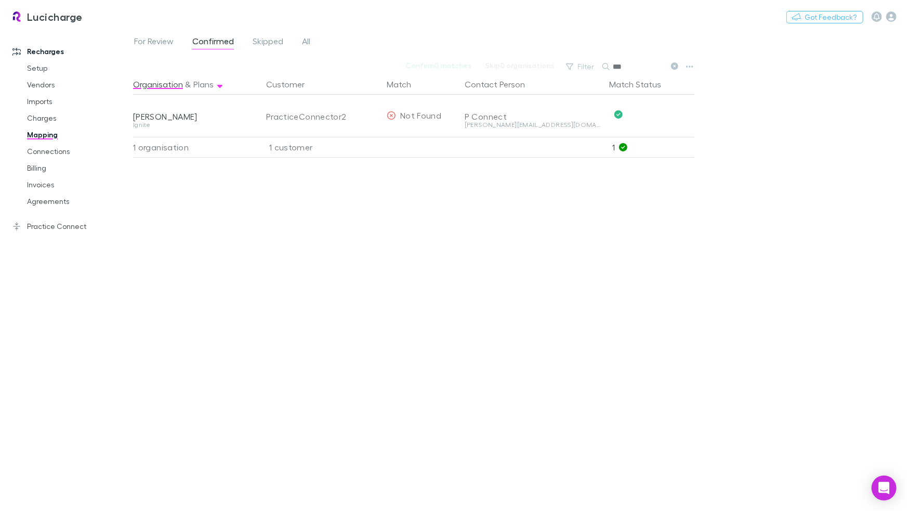
scroll to position [0, 0]
type input "****"
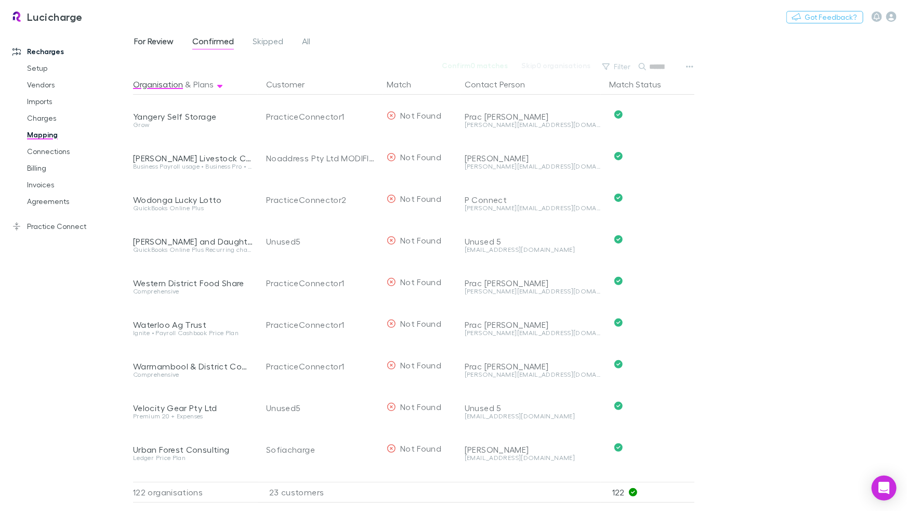
click at [170, 44] on span "For Review" at bounding box center [154, 43] width 40 height 14
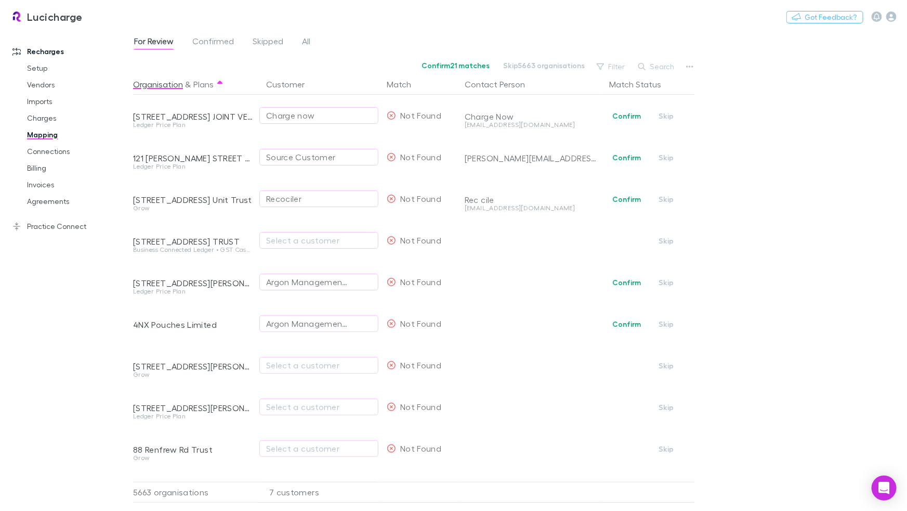
click at [218, 41] on span "Confirmed" at bounding box center [213, 43] width 42 height 14
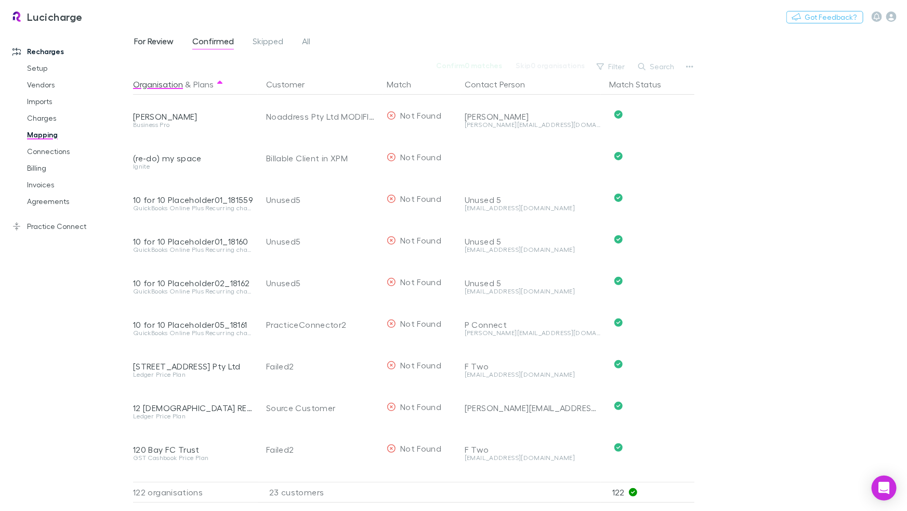
click at [154, 41] on span "For Review" at bounding box center [154, 43] width 40 height 14
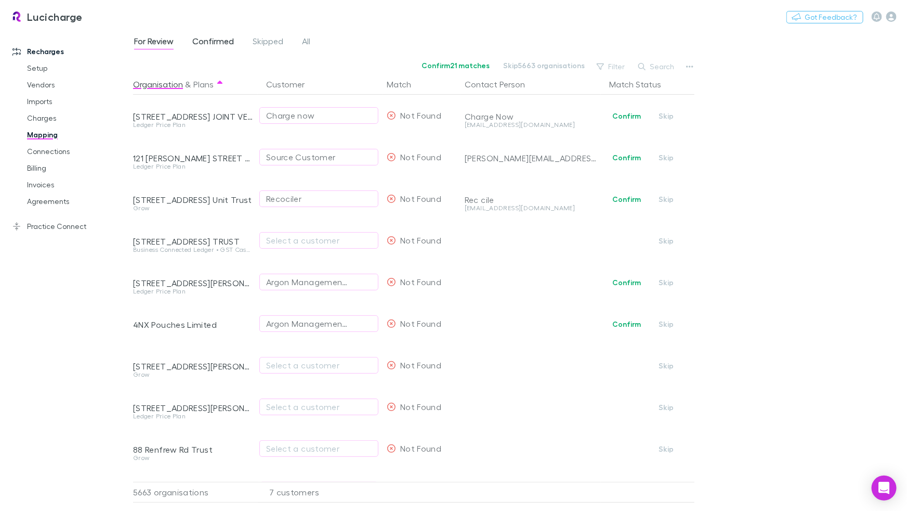
click at [205, 42] on span "Confirmed" at bounding box center [213, 43] width 42 height 14
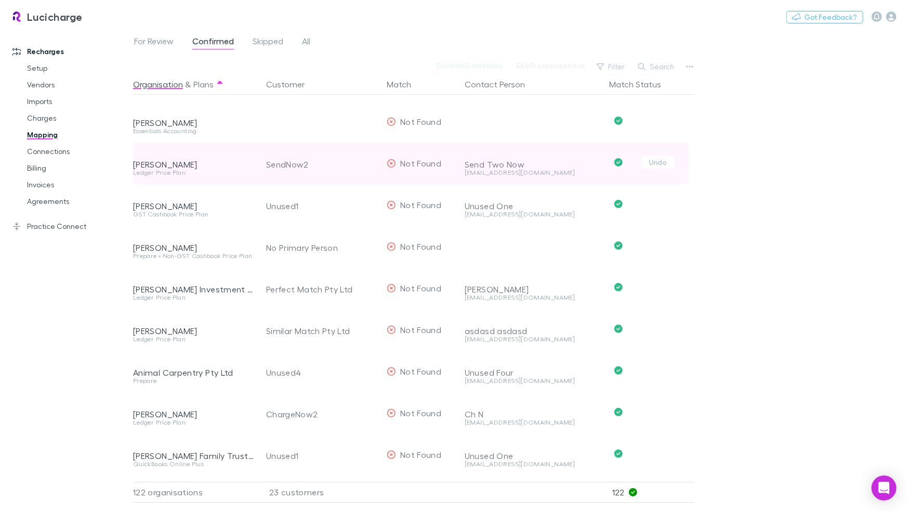
scroll to position [1693, 0]
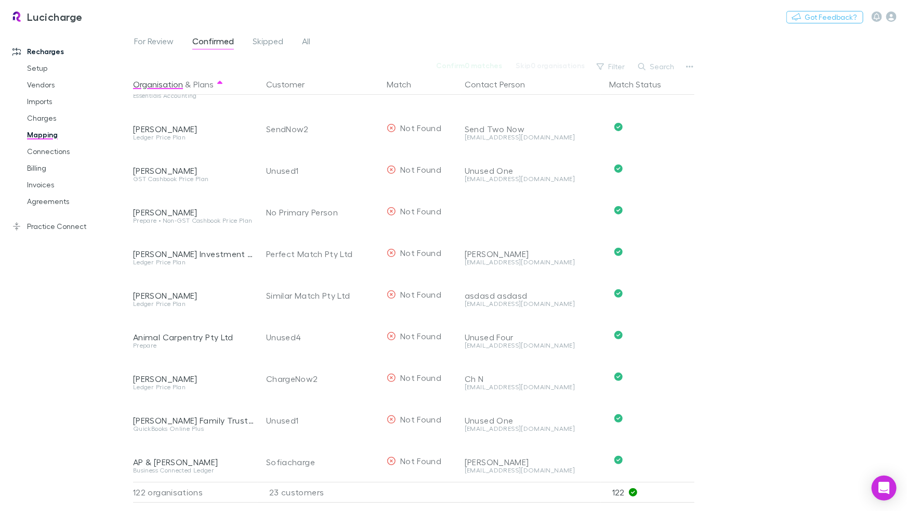
click at [777, 65] on div "For Review Confirmed Skipped All Confirm 0 matches Skip 0 organisations Filter …" at bounding box center [520, 269] width 774 height 481
click at [746, 33] on div "Lucicharge Nothing Got Feedback?" at bounding box center [453, 16] width 907 height 33
click at [728, 226] on div "For Review Confirmed Skipped All Confirm 0 matches Skip 0 organisations Filter …" at bounding box center [520, 269] width 774 height 481
click at [59, 274] on div "Recharges Setup Vendors Imports Charges Mapping Connections Billing Invoices Ag…" at bounding box center [66, 263] width 133 height 461
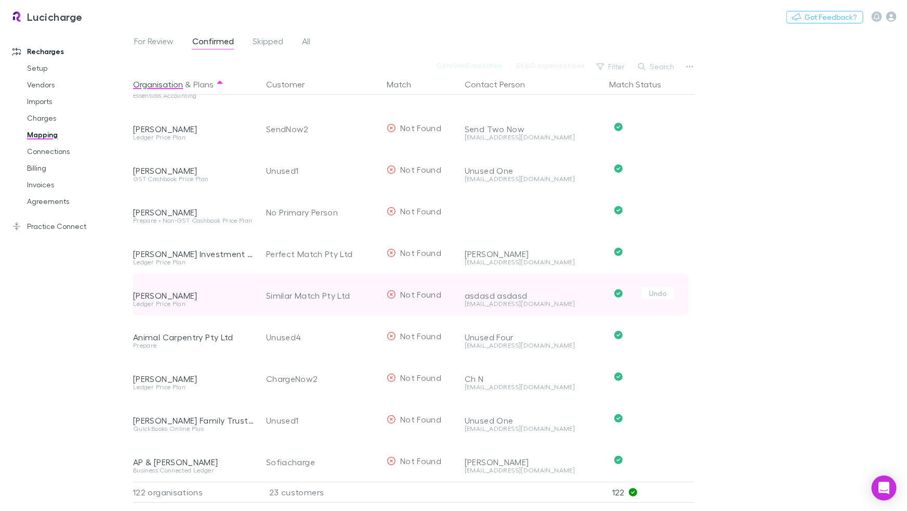
click at [216, 284] on div "[PERSON_NAME]" at bounding box center [193, 286] width 121 height 27
click at [224, 284] on div "[PERSON_NAME]" at bounding box center [193, 286] width 121 height 27
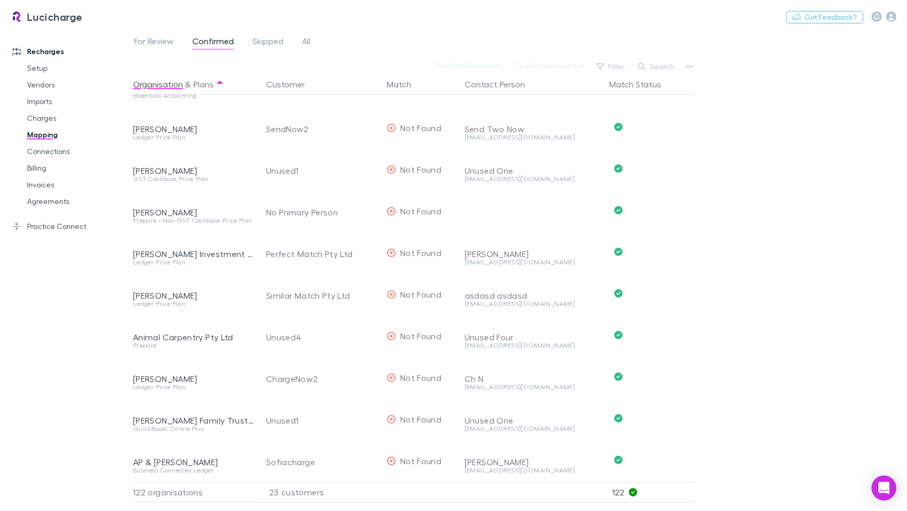
click at [763, 229] on div "For Review Confirmed Skipped All Confirm 0 matches Skip 0 organisations Filter …" at bounding box center [520, 269] width 774 height 481
click at [214, 42] on span "Confirmed" at bounding box center [213, 43] width 42 height 14
click at [140, 41] on span "For Review" at bounding box center [154, 43] width 40 height 14
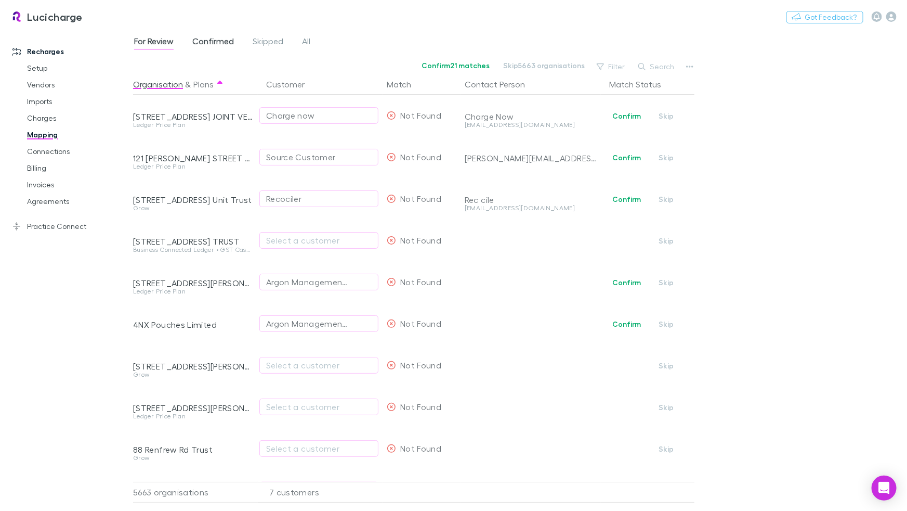
click at [206, 41] on span "Confirmed" at bounding box center [213, 43] width 42 height 14
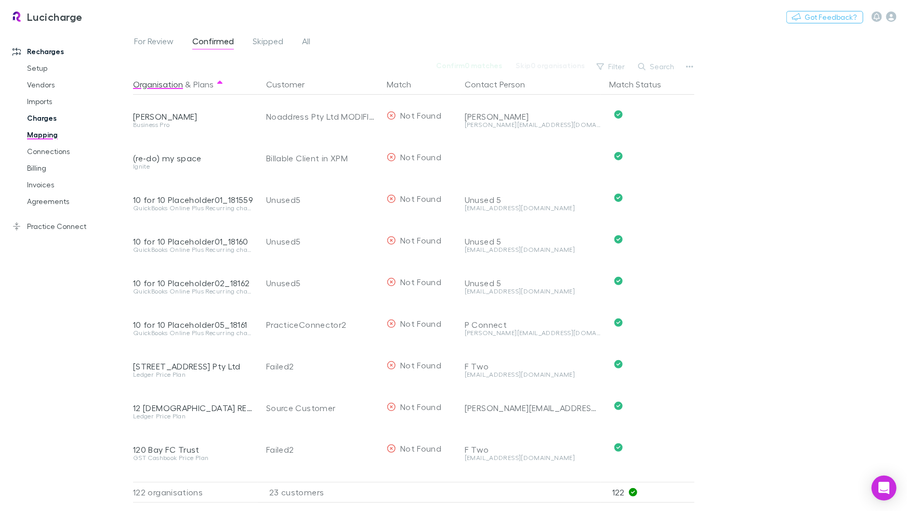
click at [58, 119] on link "Charges" at bounding box center [74, 118] width 114 height 17
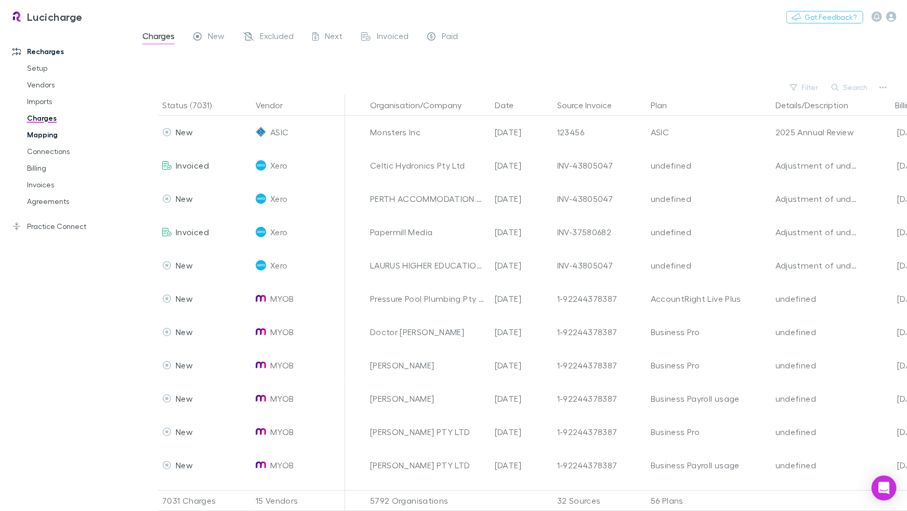
click at [54, 132] on link "Mapping" at bounding box center [74, 134] width 114 height 17
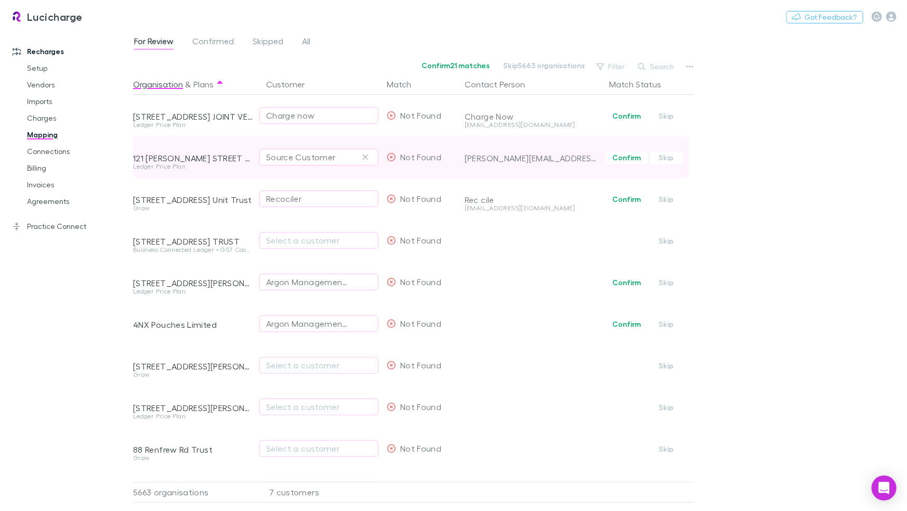
click at [432, 157] on span "Not Found" at bounding box center [420, 157] width 41 height 10
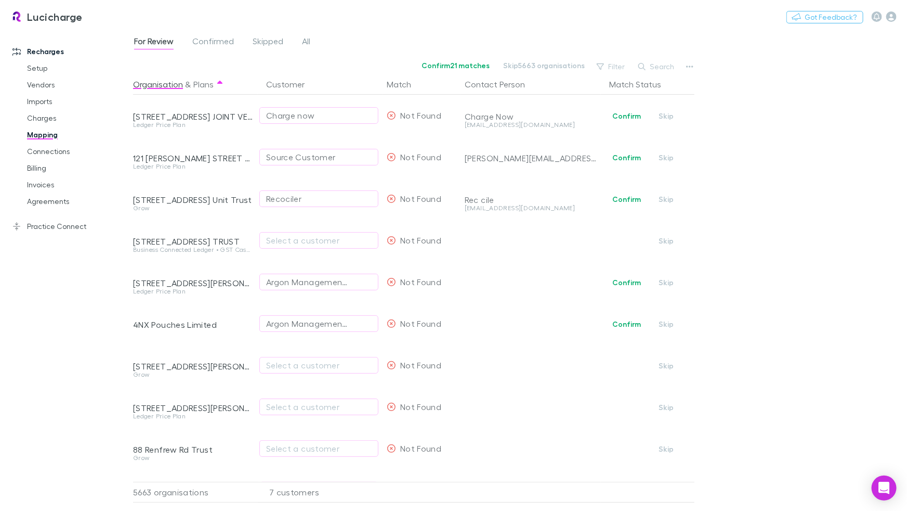
click at [763, 160] on div "For Review Confirmed Skipped All Confirm 21 matches Skip 5663 organisations Fil…" at bounding box center [520, 269] width 774 height 481
click at [762, 160] on div "For Review Confirmed Skipped All Confirm 21 matches Skip 5663 organisations Fil…" at bounding box center [520, 269] width 774 height 481
click at [222, 48] on span "Confirmed" at bounding box center [213, 43] width 42 height 14
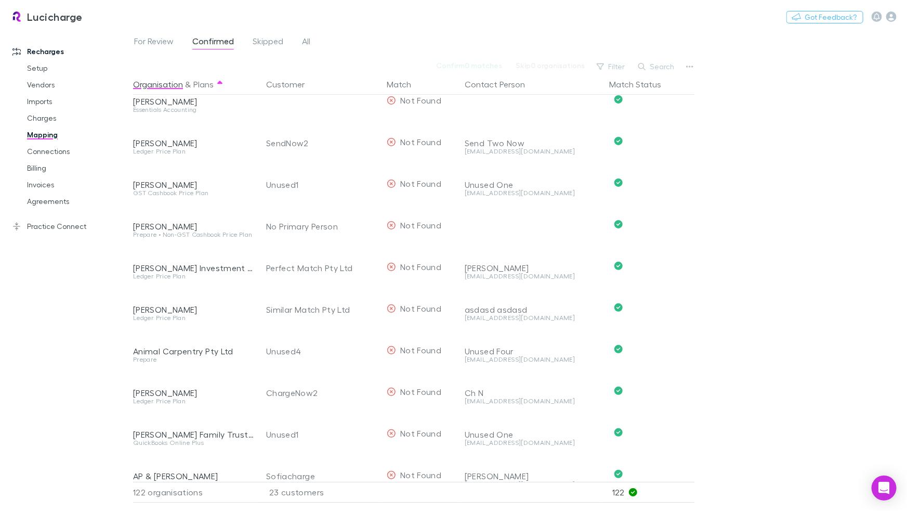
scroll to position [1701, 0]
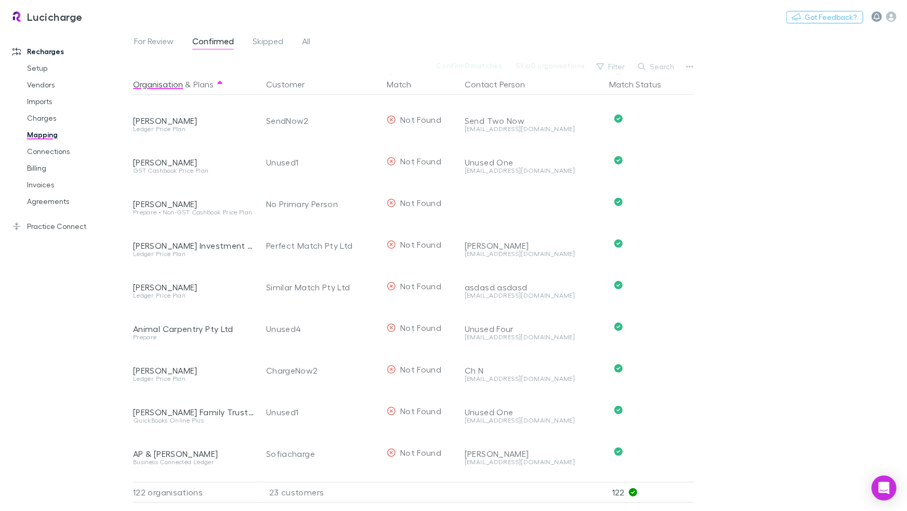
click at [876, 16] on icon "button" at bounding box center [877, 16] width 6 height 7
click at [841, 57] on div "Check back later. You have no new notifications." at bounding box center [810, 85] width 143 height 56
click at [52, 20] on div at bounding box center [453, 255] width 907 height 511
click at [61, 17] on h3 "Lucicharge" at bounding box center [55, 16] width 56 height 12
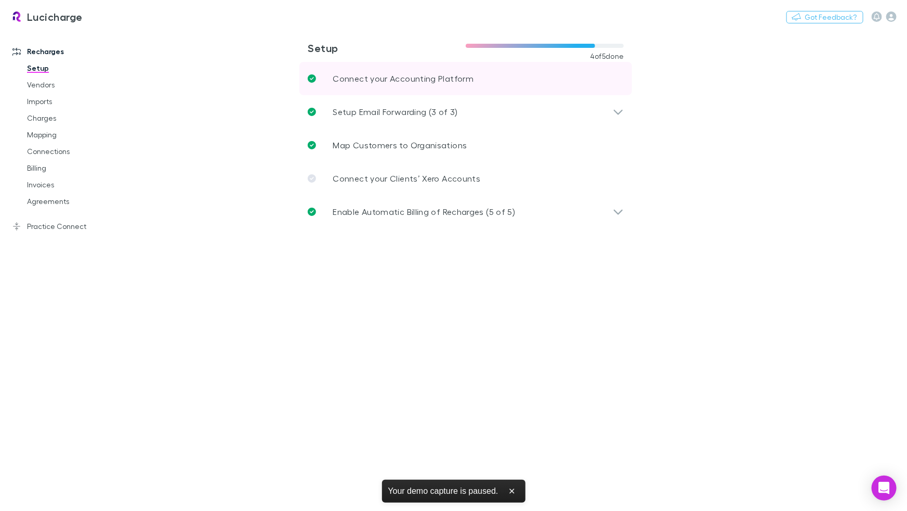
click at [537, 76] on link "Connect your Accounting Platform" at bounding box center [465, 78] width 333 height 33
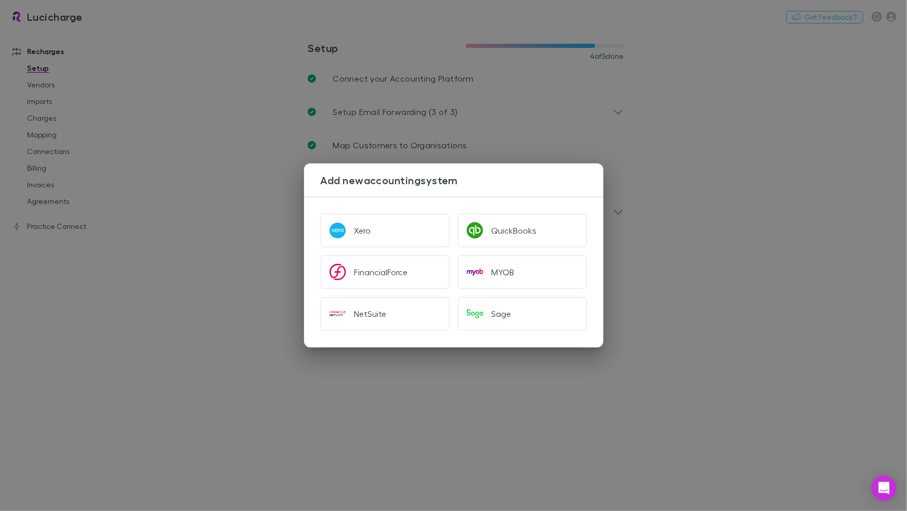
click at [436, 207] on div "Xero" at bounding box center [380, 226] width 137 height 42
drag, startPoint x: 773, startPoint y: 179, endPoint x: 734, endPoint y: 172, distance: 39.1
click at [771, 179] on div "Add new accounting system Xero QuickBooks FinancialForce MYOB NetSuite Sage" at bounding box center [453, 255] width 907 height 511
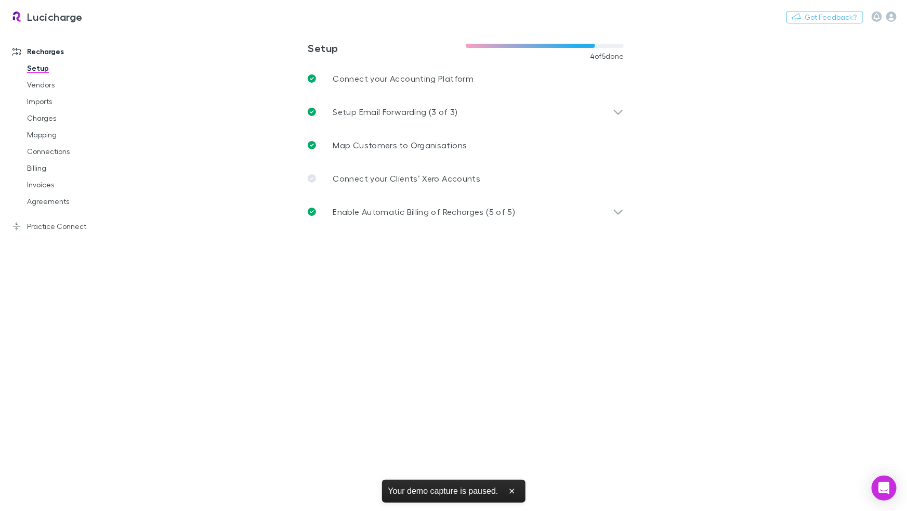
click at [720, 169] on div "Add new accounting system Xero QuickBooks FinancialForce MYOB NetSuite Sage" at bounding box center [453, 255] width 907 height 511
click at [86, 87] on link "Vendors" at bounding box center [74, 84] width 114 height 17
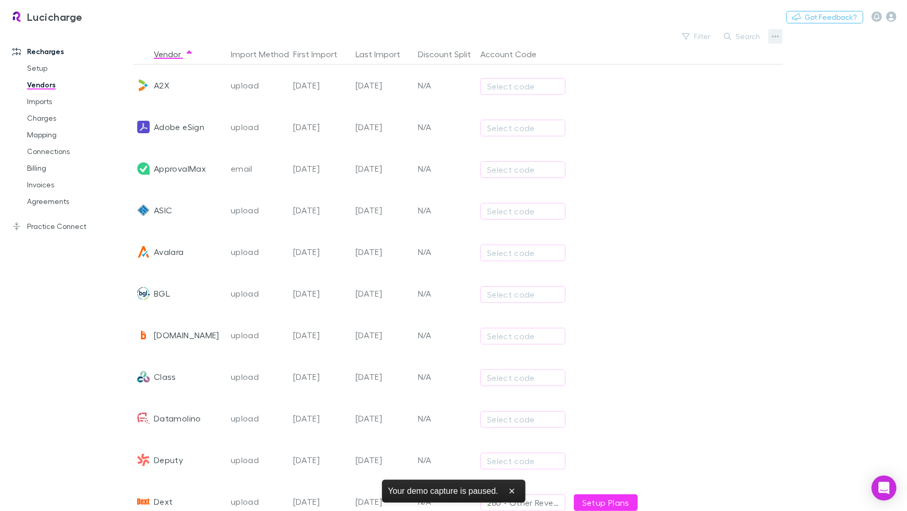
click at [780, 37] on button "button" at bounding box center [775, 36] width 15 height 15
click at [714, 55] on p "Add New Vendor" at bounding box center [711, 57] width 126 height 12
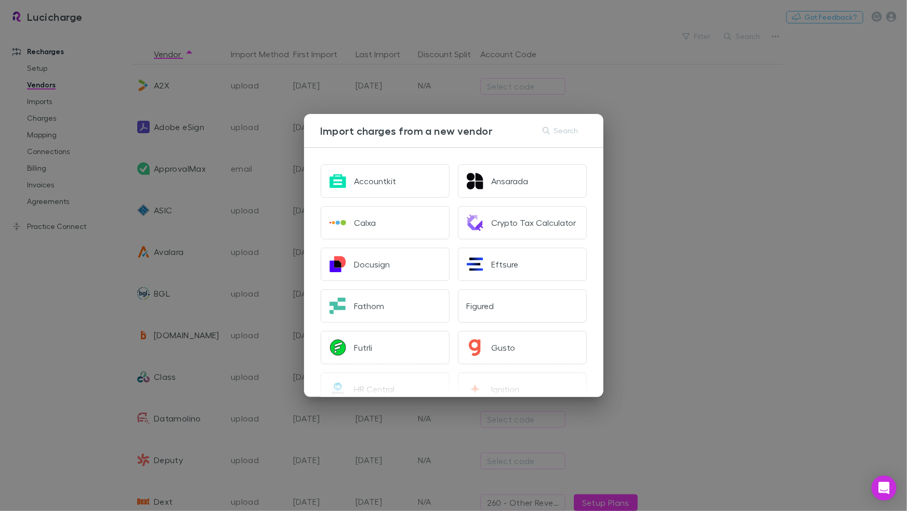
click at [506, 156] on div "Ansarada" at bounding box center [518, 177] width 137 height 42
click at [642, 77] on div "Import charges from a new vendor Search Accountkit Ansarada Calxa Crypto Tax Ca…" at bounding box center [453, 255] width 907 height 511
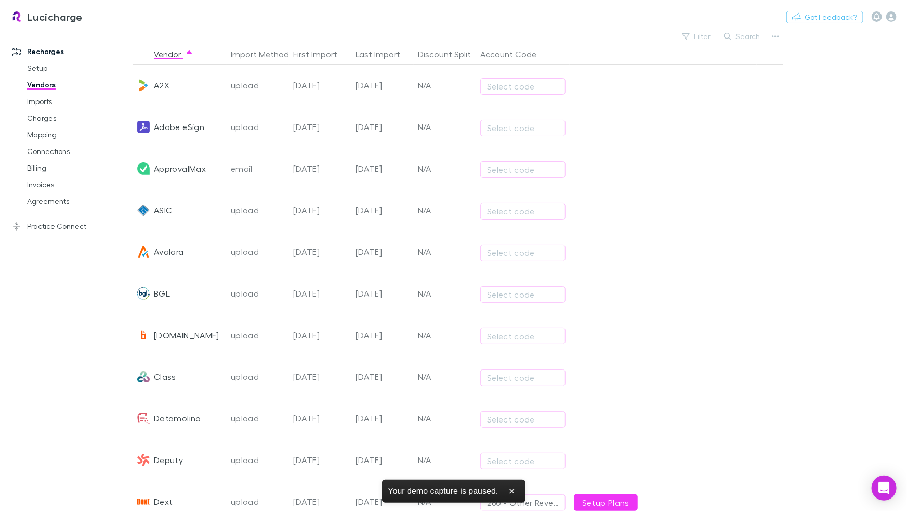
scroll to position [307, 0]
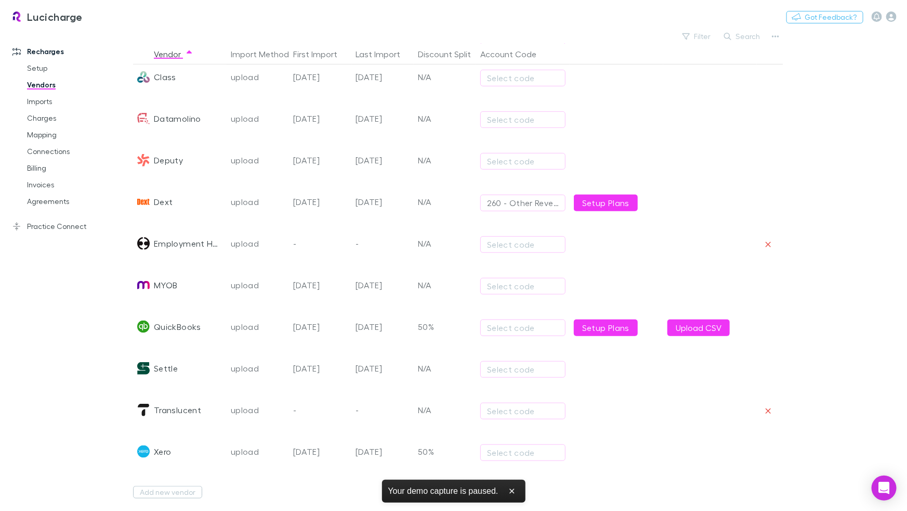
click at [702, 433] on div at bounding box center [710, 452] width 94 height 42
click at [702, 432] on div at bounding box center [710, 452] width 94 height 42
click at [354, 441] on div "[DATE]" at bounding box center [382, 452] width 62 height 42
click at [162, 450] on div "Xero" at bounding box center [162, 452] width 17 height 42
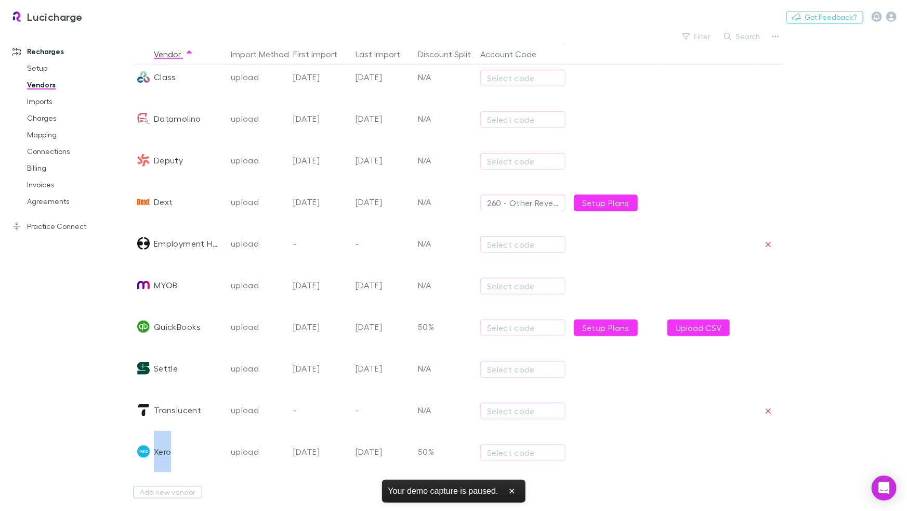
click at [162, 450] on div "Xero" at bounding box center [162, 452] width 17 height 42
click at [78, 420] on div "Recharges Setup Vendors Imports Charges Mapping Connections Billing Invoices Ag…" at bounding box center [66, 263] width 133 height 461
click at [42, 82] on link "Vendors" at bounding box center [74, 84] width 114 height 17
click at [246, 9] on div "Lucicharge Nothing Got Feedback?" at bounding box center [453, 16] width 907 height 33
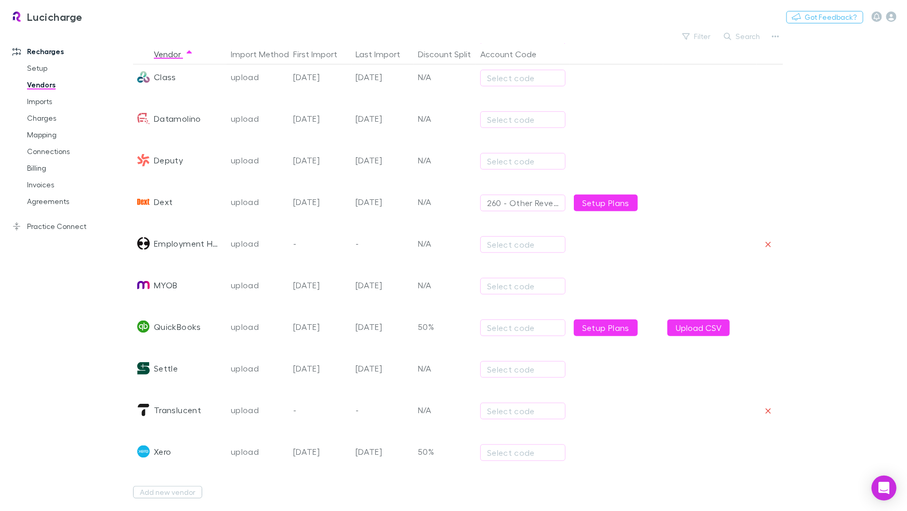
click at [98, 400] on div "Recharges Setup Vendors Imports Charges Mapping Connections Billing Invoices Ag…" at bounding box center [66, 263] width 133 height 461
click at [62, 134] on link "Mapping" at bounding box center [74, 134] width 114 height 17
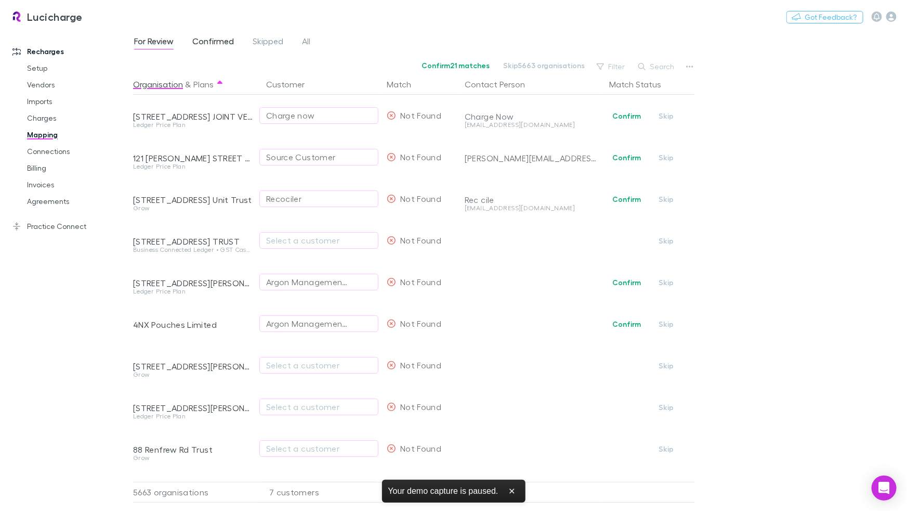
click at [215, 38] on span "Confirmed" at bounding box center [213, 43] width 42 height 14
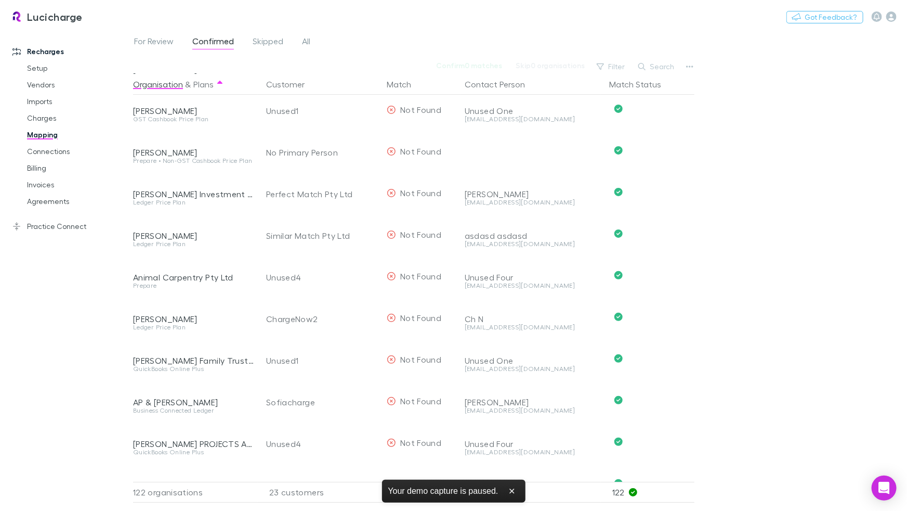
scroll to position [1757, 0]
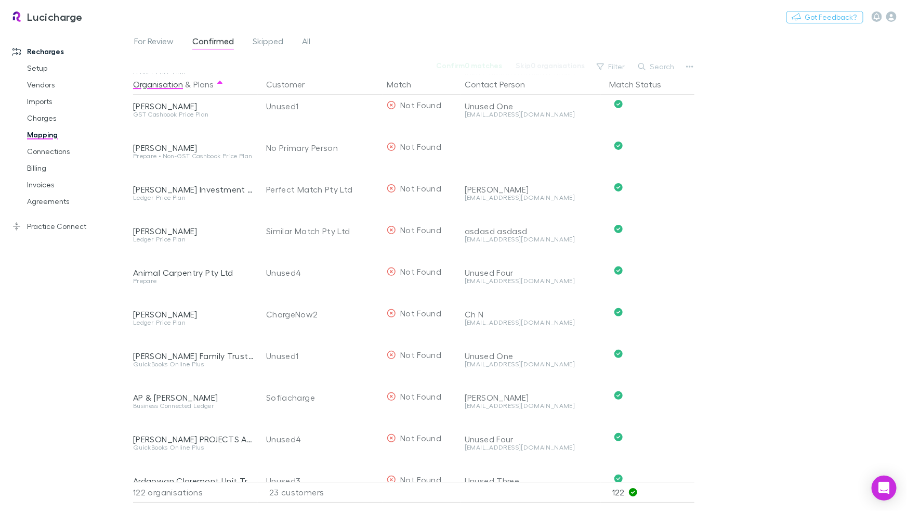
click at [784, 155] on div "For Review Confirmed Skipped All Confirm 0 matches Skip 0 organisations Filter …" at bounding box center [520, 269] width 774 height 481
click at [61, 170] on link "Billing" at bounding box center [74, 168] width 114 height 17
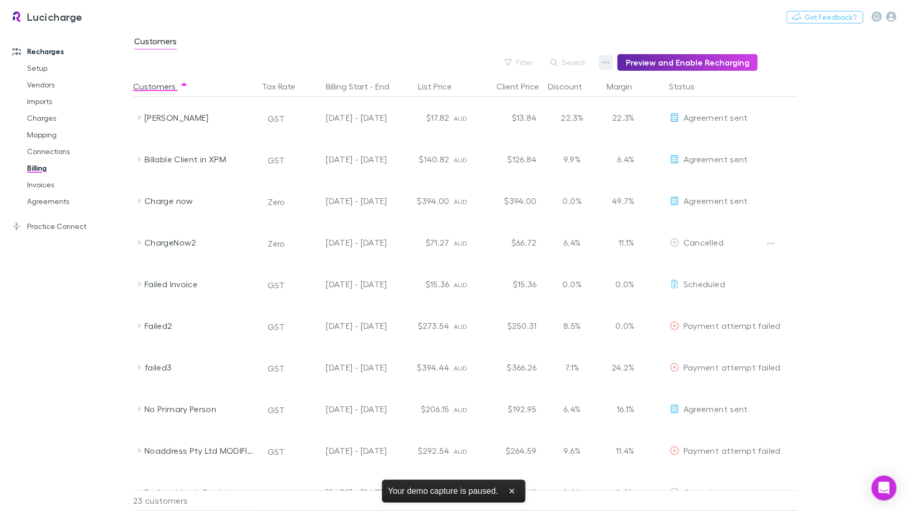
click at [608, 62] on icon "button" at bounding box center [606, 62] width 7 height 2
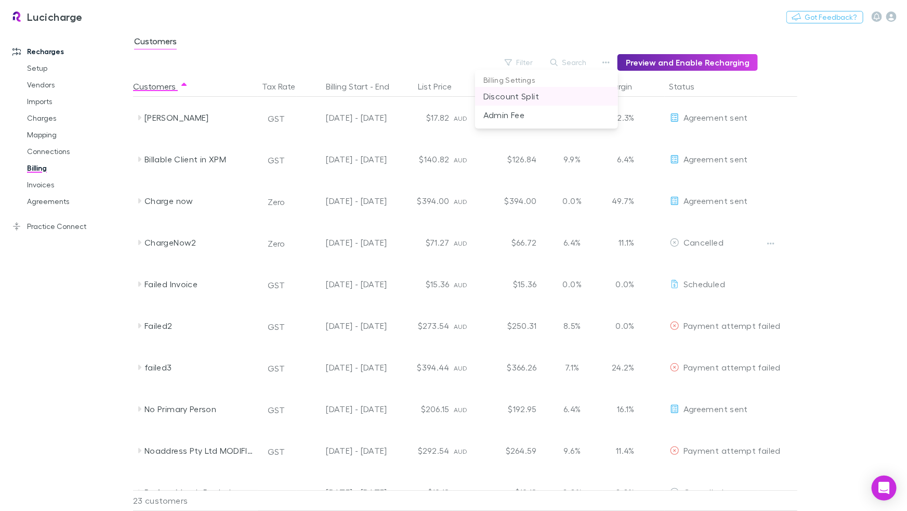
click at [544, 99] on p "Discount Split" at bounding box center [547, 96] width 126 height 12
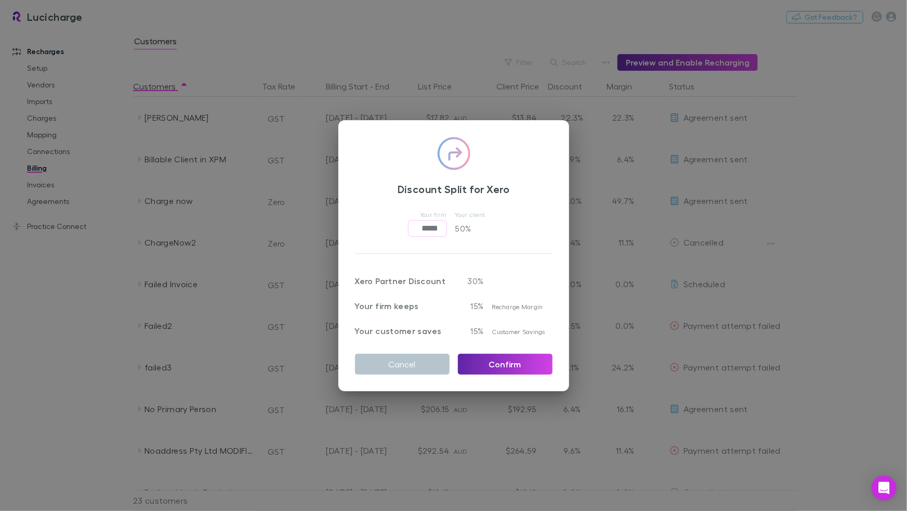
click at [528, 257] on div "Discount Split for Xero Your firm ***** ​ Your client 50 % Xero Partner Discoun…" at bounding box center [453, 255] width 231 height 271
click at [827, 100] on div "Discount Split for Xero Your firm ***** ​ Your client 50 % Xero Partner Discoun…" at bounding box center [453, 255] width 907 height 511
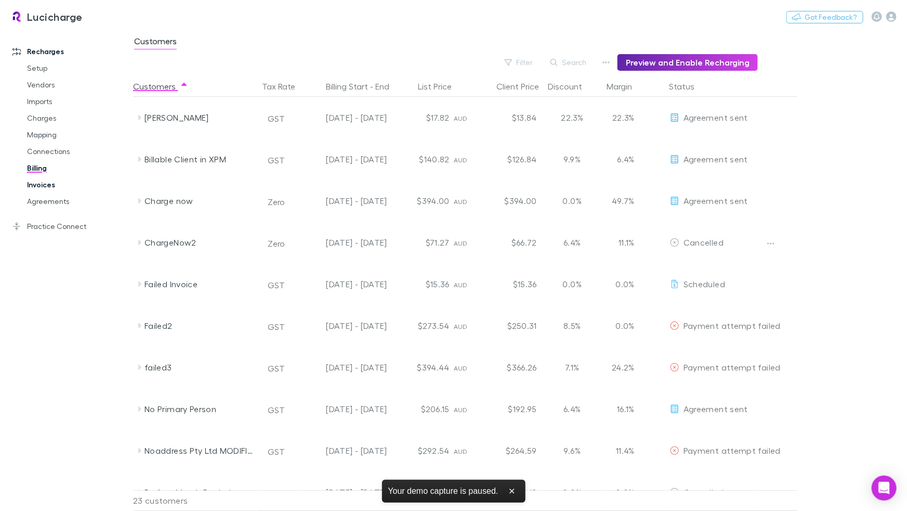
click at [46, 185] on link "Invoices" at bounding box center [74, 184] width 114 height 17
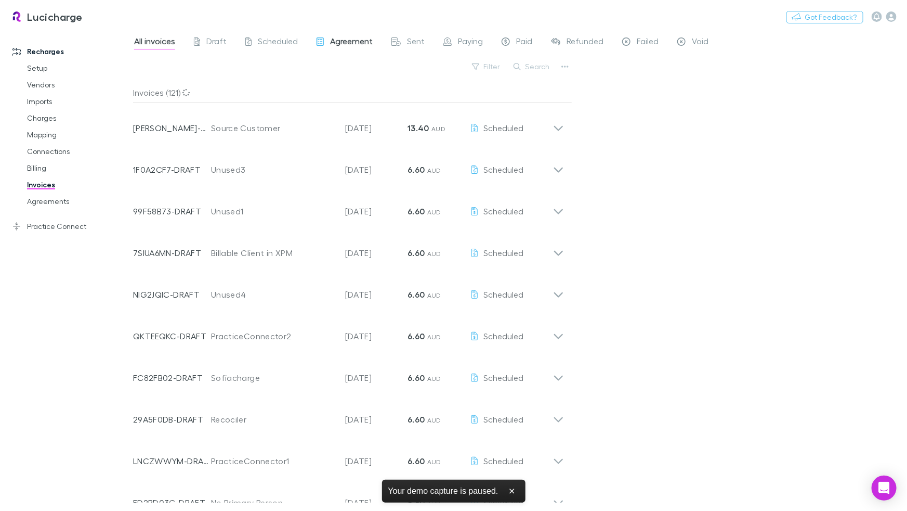
click at [343, 46] on span "Agreement" at bounding box center [351, 43] width 43 height 14
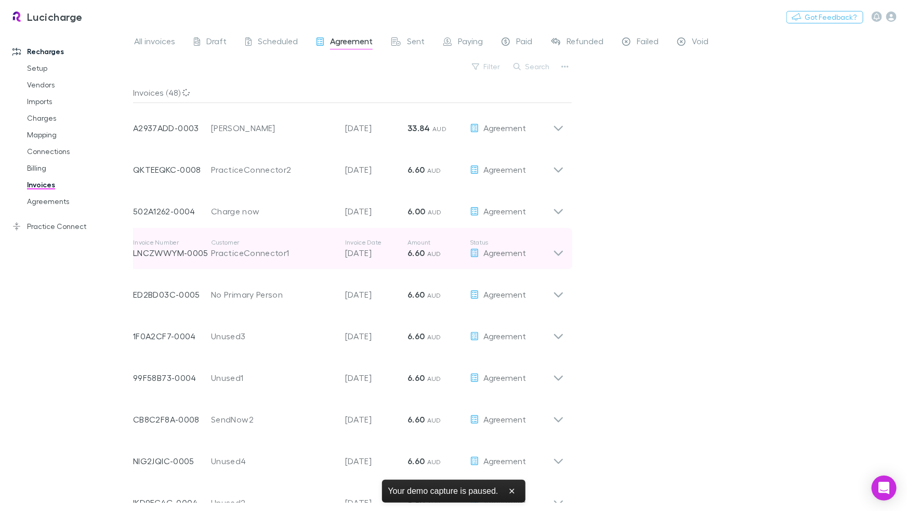
scroll to position [57, 0]
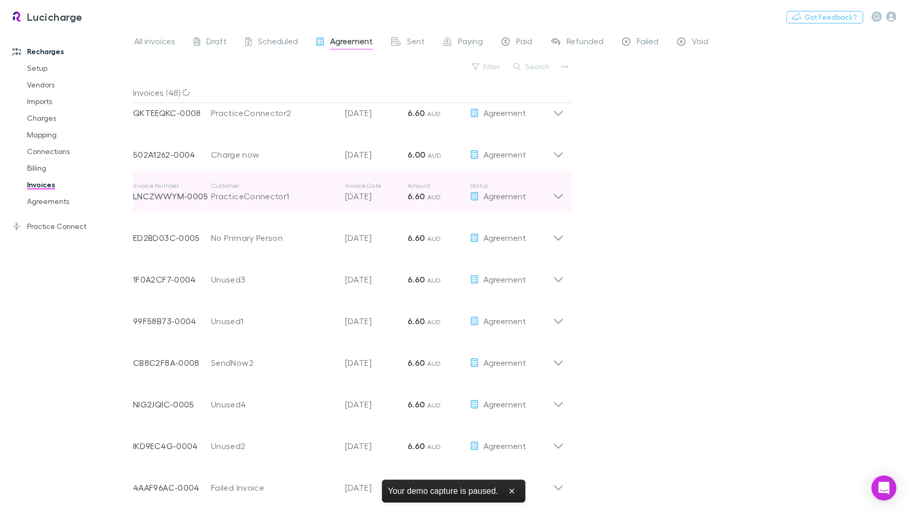
click at [314, 199] on div "PracticeConnector1" at bounding box center [273, 196] width 124 height 12
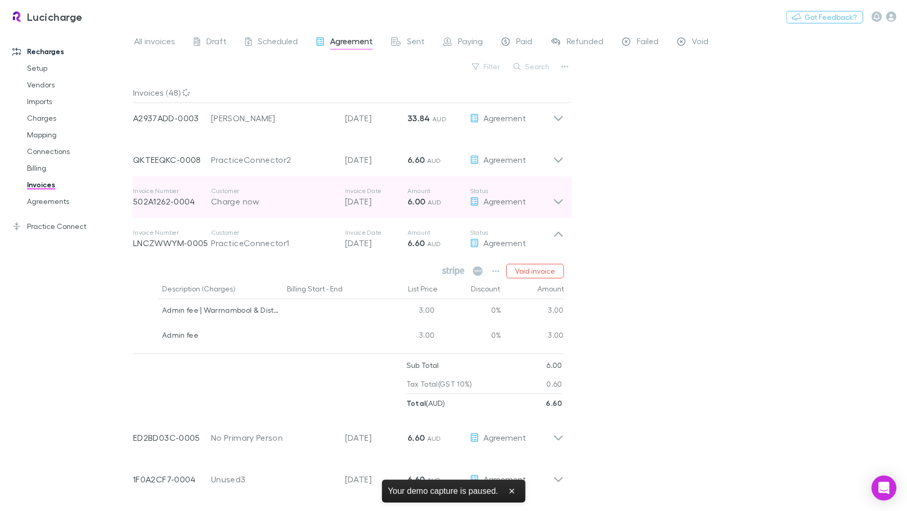
scroll to position [0, 0]
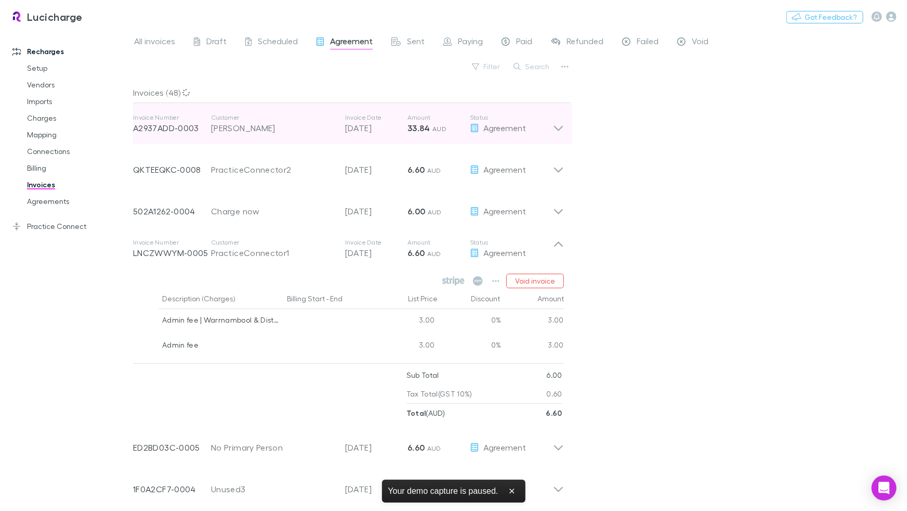
click at [281, 133] on div "[PERSON_NAME]" at bounding box center [273, 128] width 124 height 12
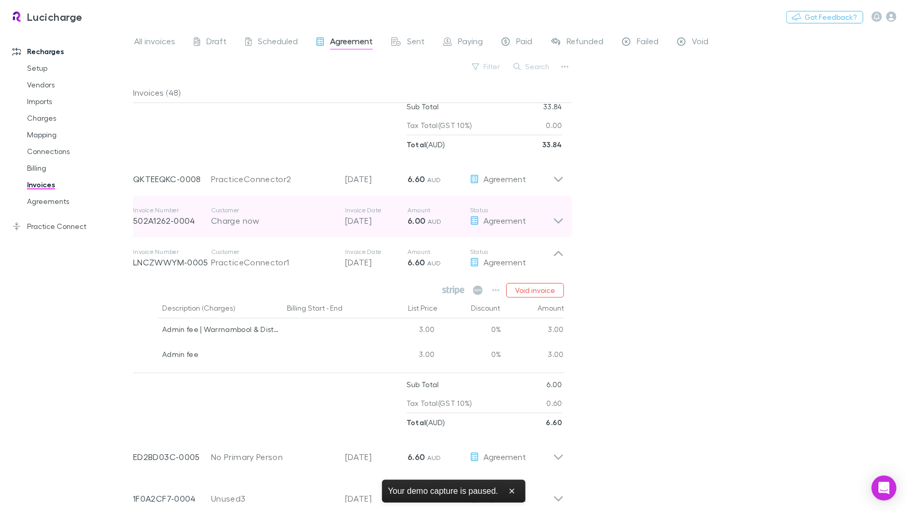
scroll to position [170, 0]
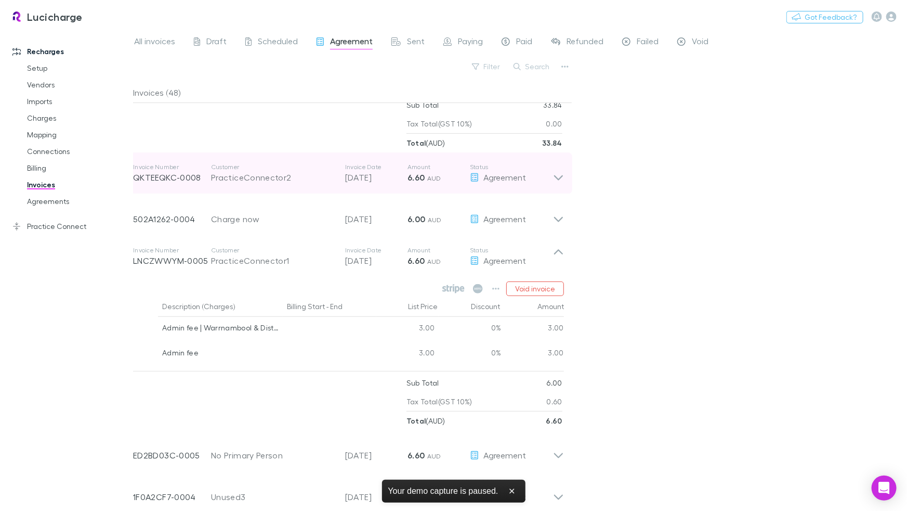
click at [290, 186] on div "Invoice Number QKTEEQKC-0008 Customer PracticeConnector2 Invoice Date [DATE] Am…" at bounding box center [343, 172] width 420 height 37
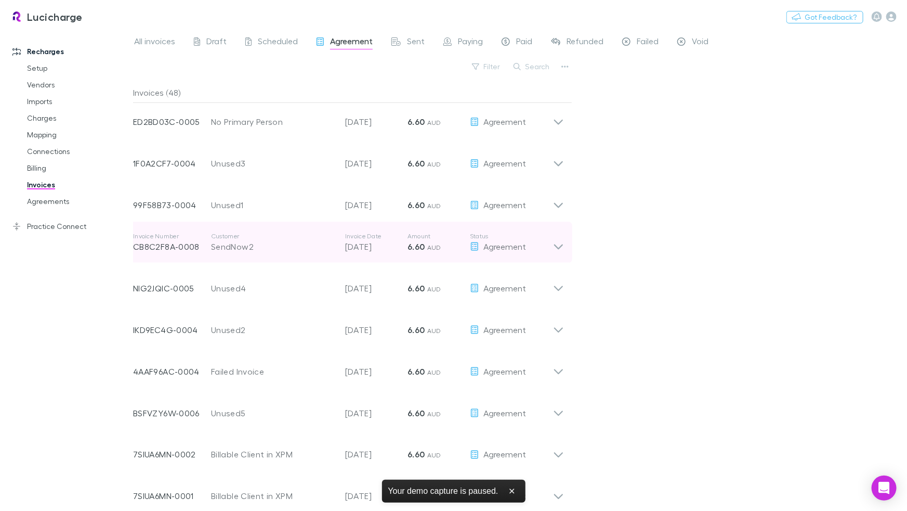
scroll to position [770, 0]
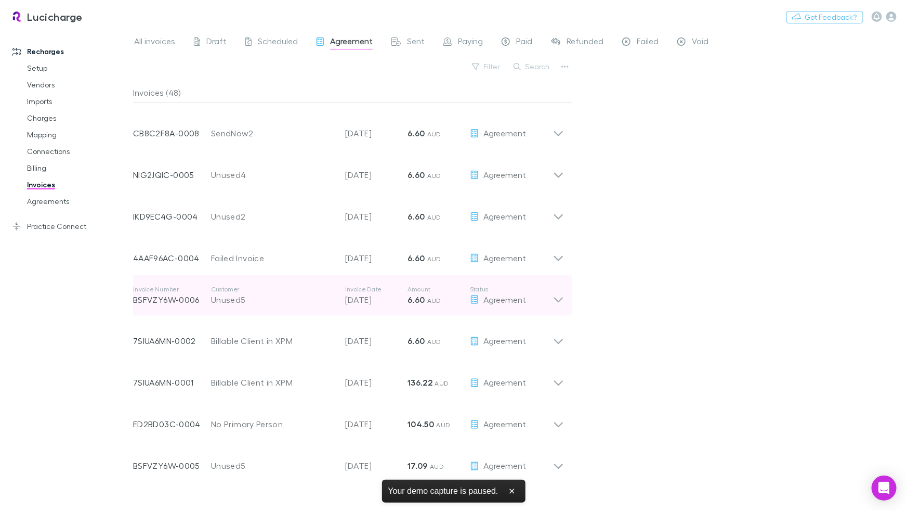
click at [280, 299] on div "Unused5" at bounding box center [273, 299] width 124 height 12
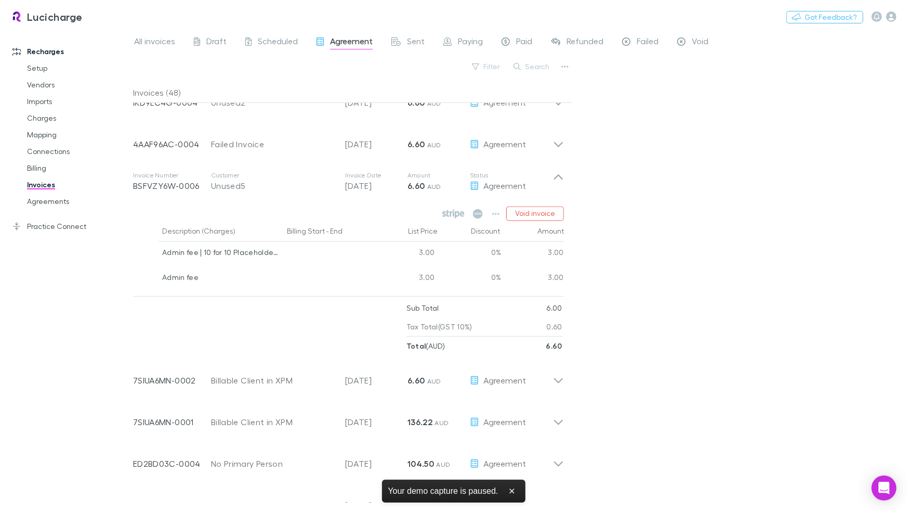
scroll to position [940, 0]
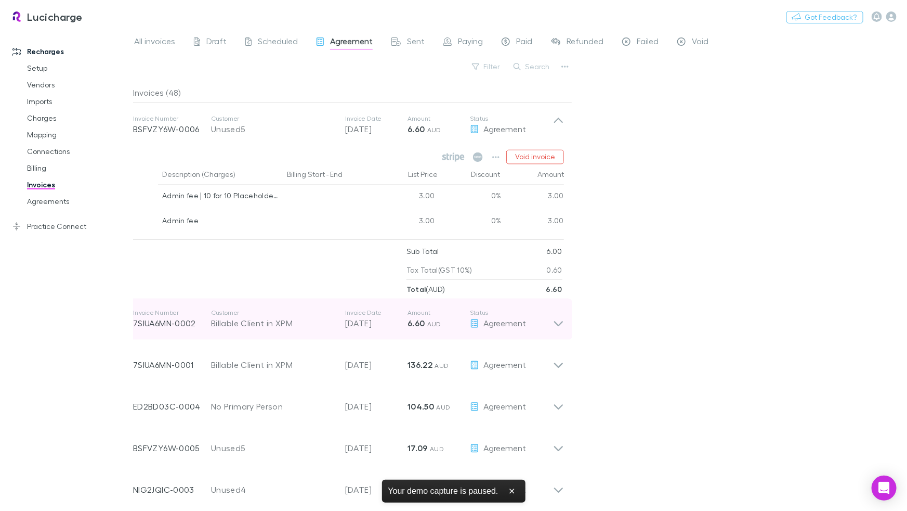
click at [299, 326] on div "Billable Client in XPM" at bounding box center [273, 323] width 124 height 12
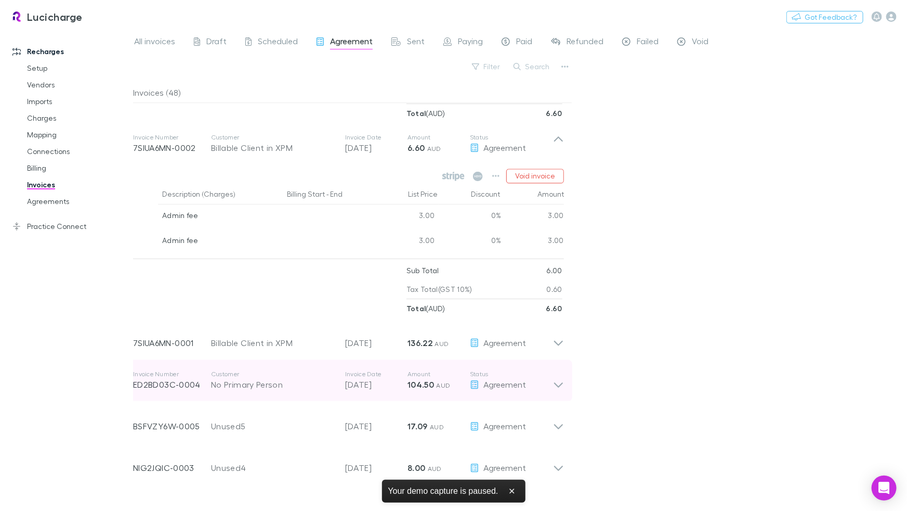
scroll to position [1169, 0]
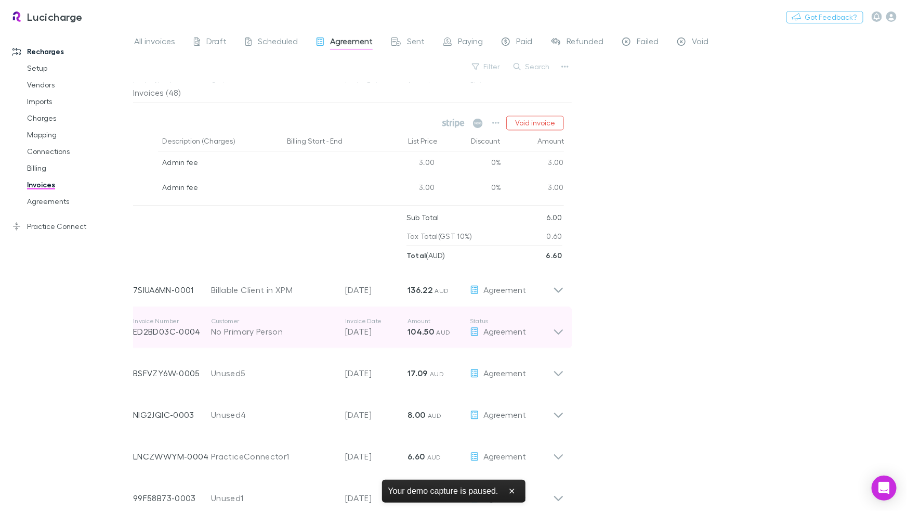
click at [301, 327] on div "No Primary Person" at bounding box center [273, 331] width 124 height 12
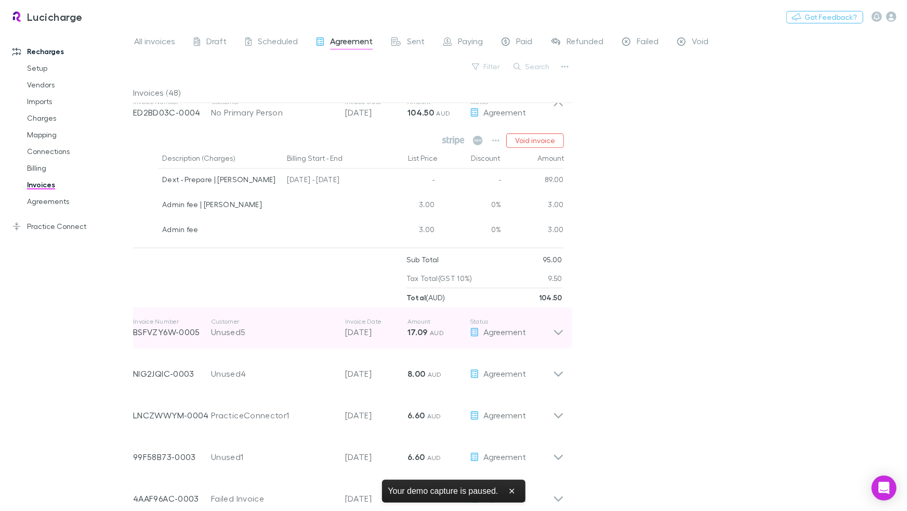
scroll to position [1470, 0]
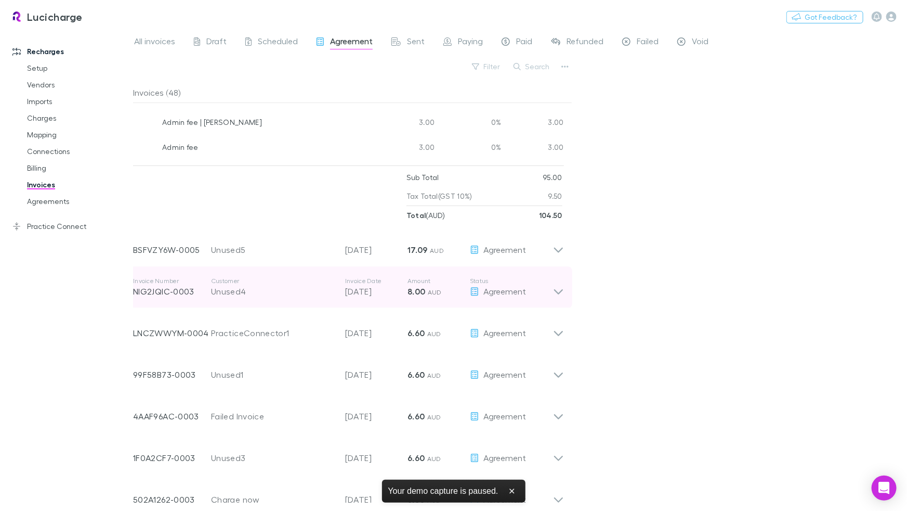
click at [304, 291] on div "Unused4" at bounding box center [273, 291] width 124 height 12
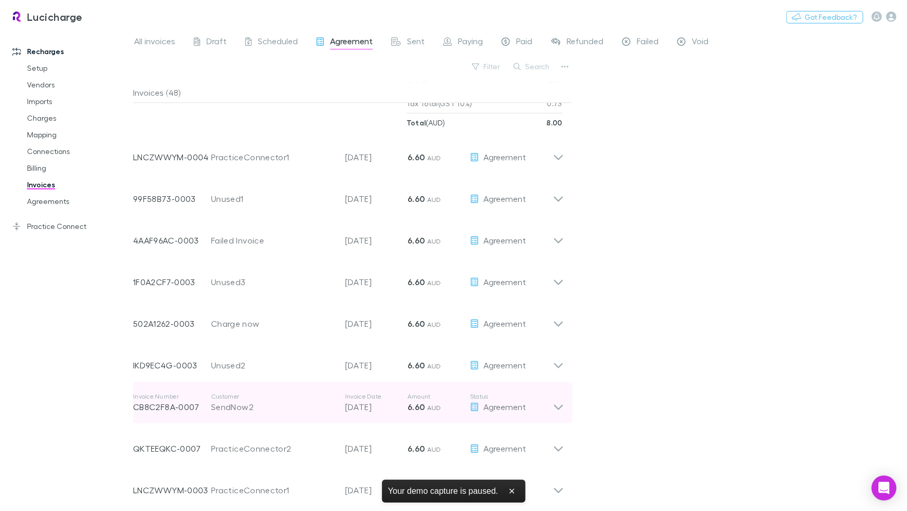
scroll to position [1885, 0]
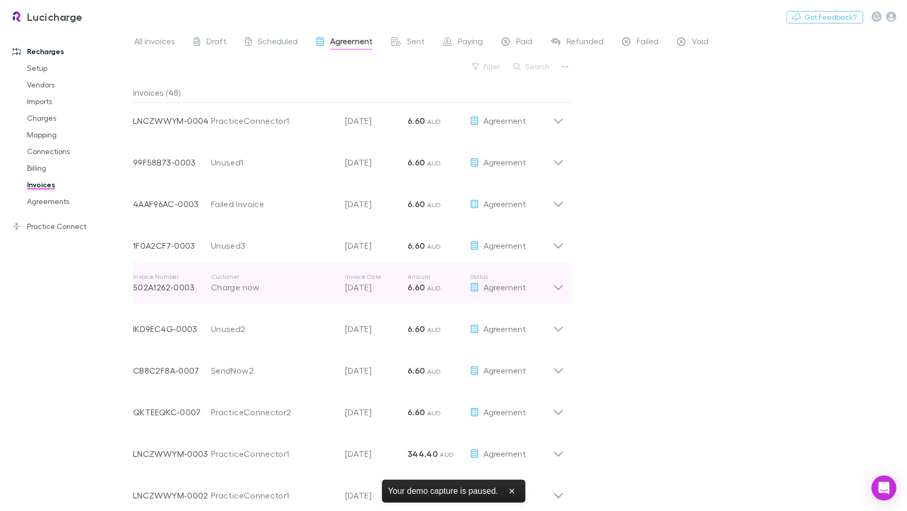
click at [302, 285] on div "Charge now" at bounding box center [273, 287] width 124 height 12
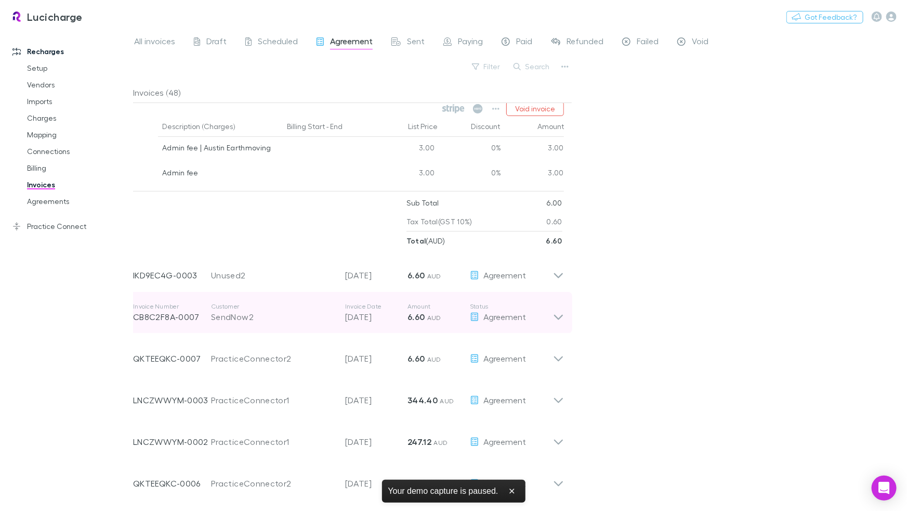
scroll to position [2131, 0]
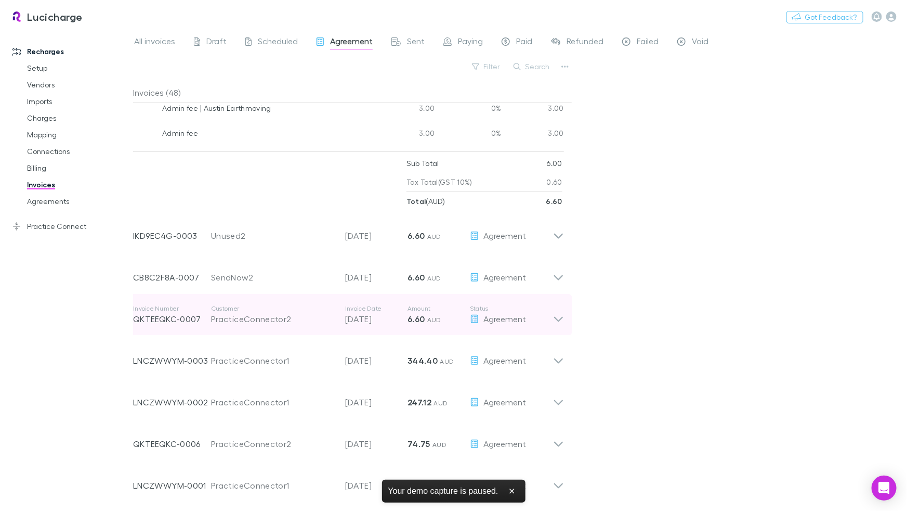
click at [293, 315] on div "PracticeConnector2" at bounding box center [273, 318] width 124 height 12
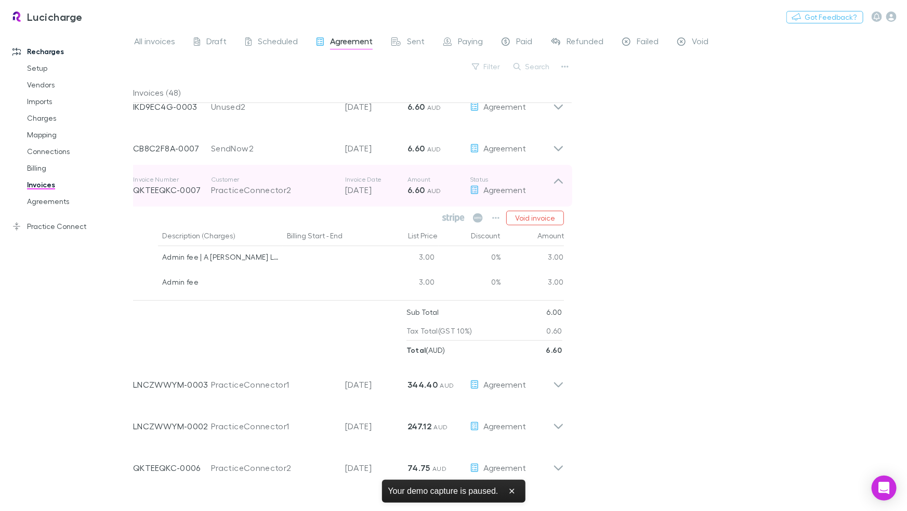
scroll to position [2339, 0]
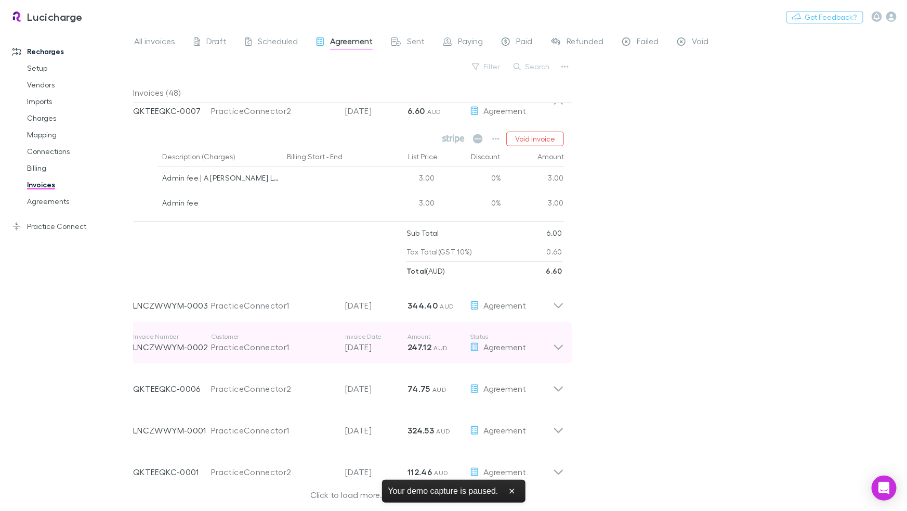
click at [296, 350] on div "PracticeConnector1" at bounding box center [273, 347] width 124 height 12
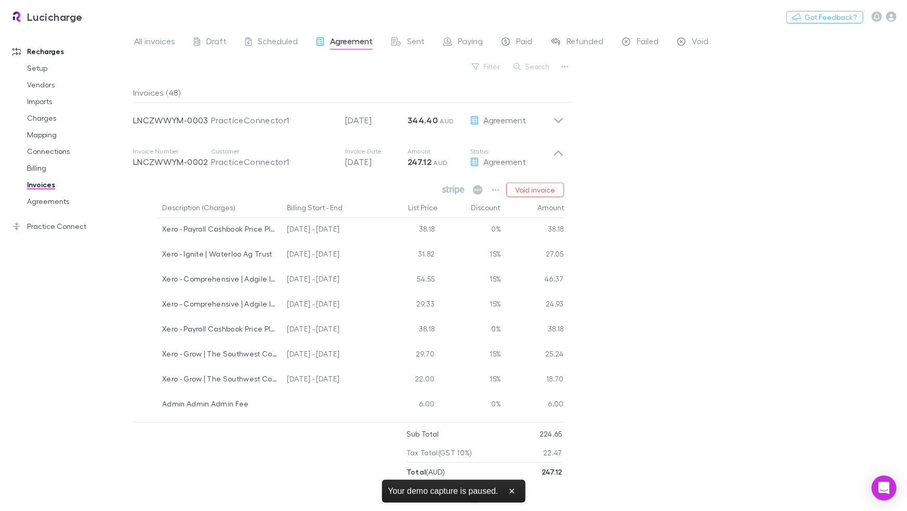
scroll to position [2565, 0]
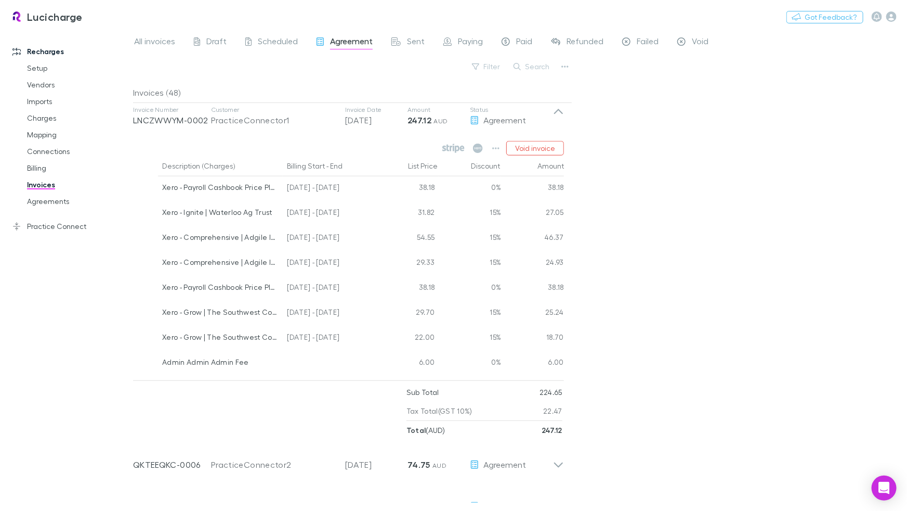
click at [94, 306] on div "Recharges Setup Vendors Imports Charges Mapping Connections Billing Invoices Ag…" at bounding box center [66, 263] width 133 height 461
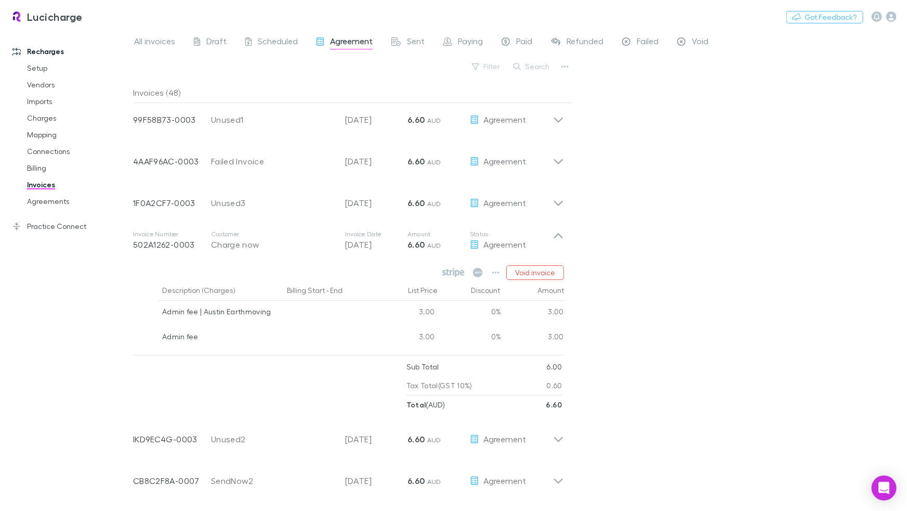
scroll to position [1919, 0]
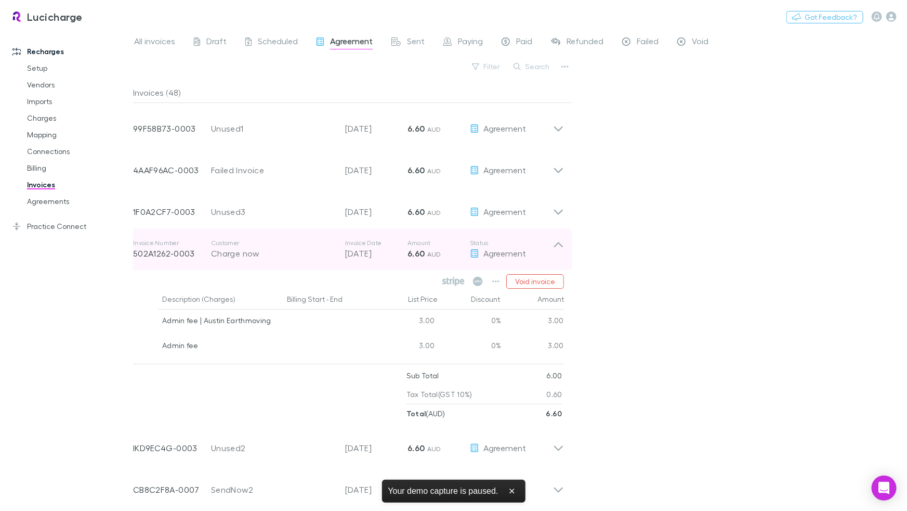
click at [554, 245] on icon at bounding box center [558, 249] width 11 height 21
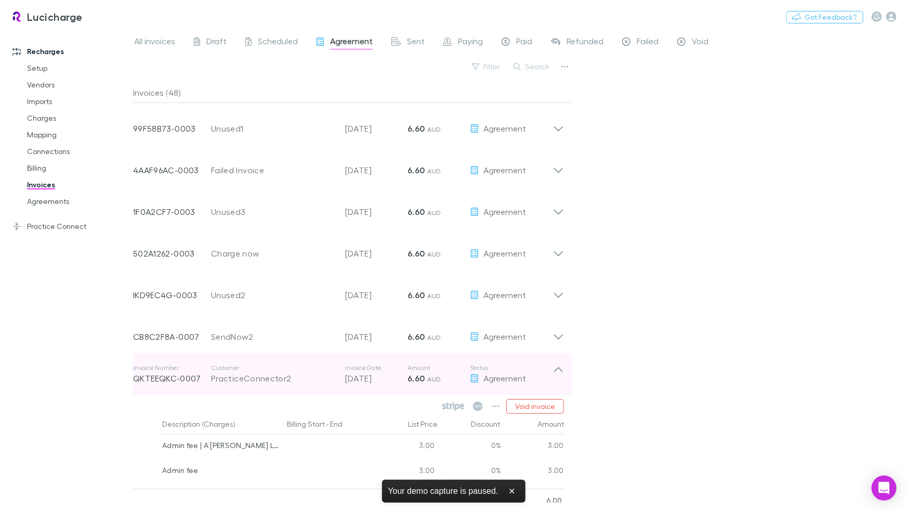
click at [558, 368] on icon at bounding box center [558, 373] width 11 height 21
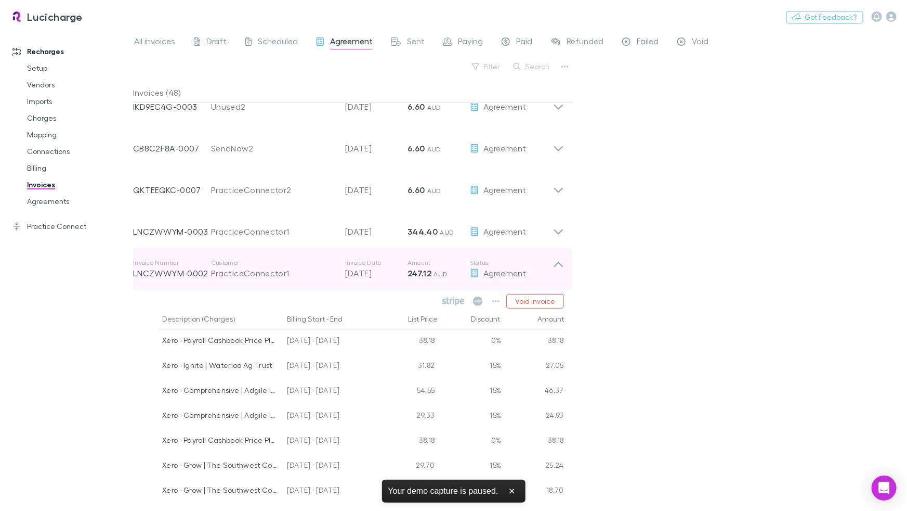
scroll to position [2135, 0]
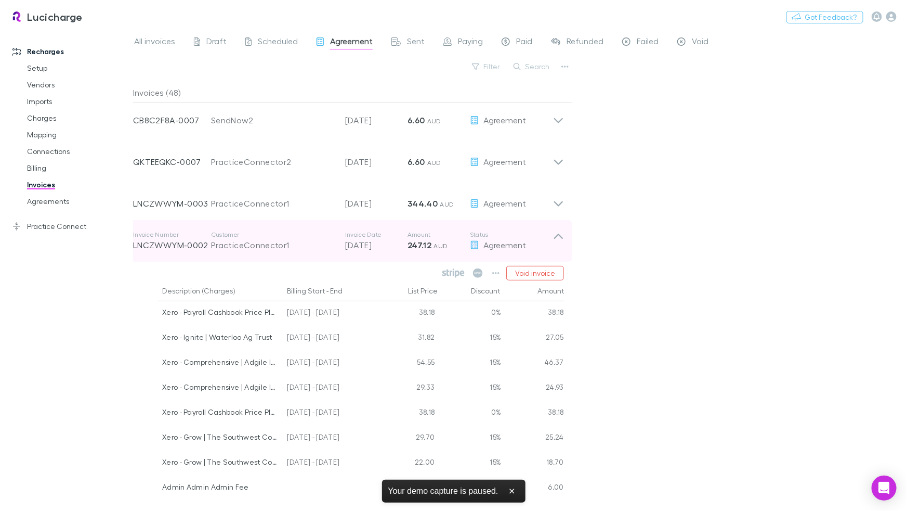
click at [251, 243] on div "PracticeConnector1" at bounding box center [273, 245] width 124 height 12
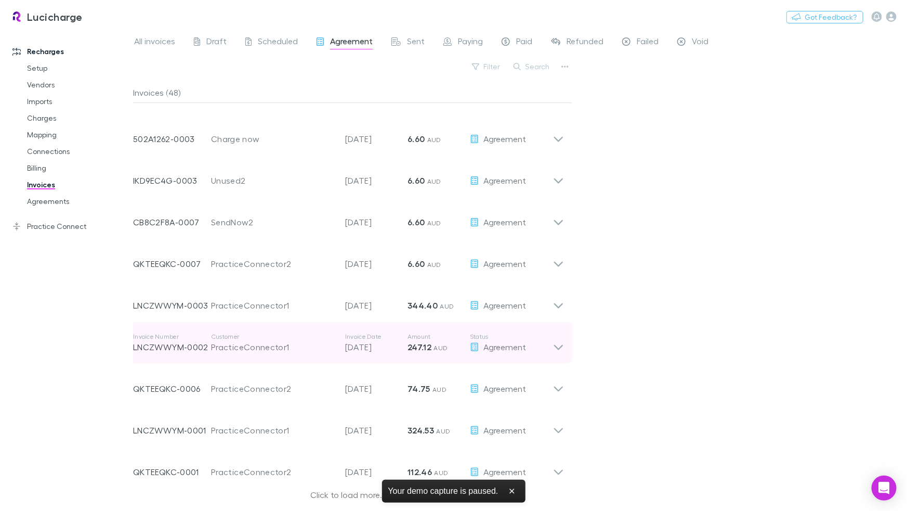
click at [272, 341] on div "PracticeConnector1" at bounding box center [273, 347] width 124 height 12
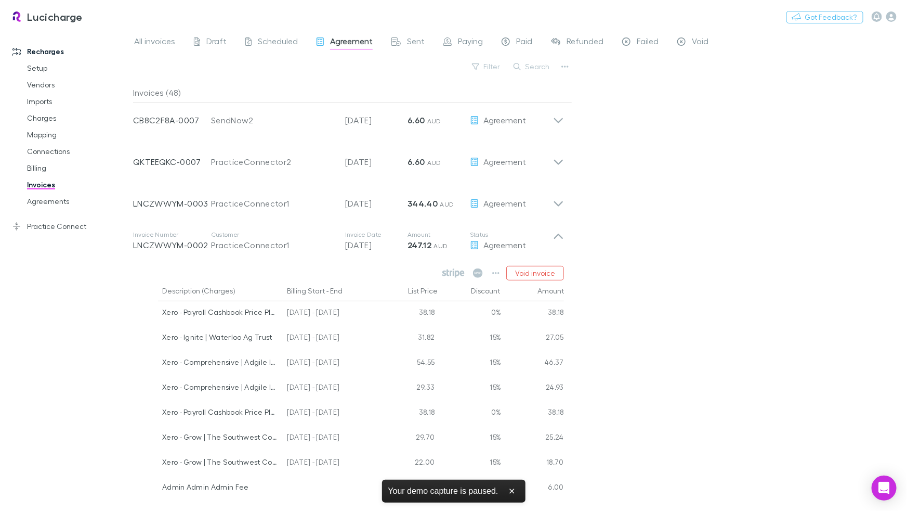
scroll to position [2192, 0]
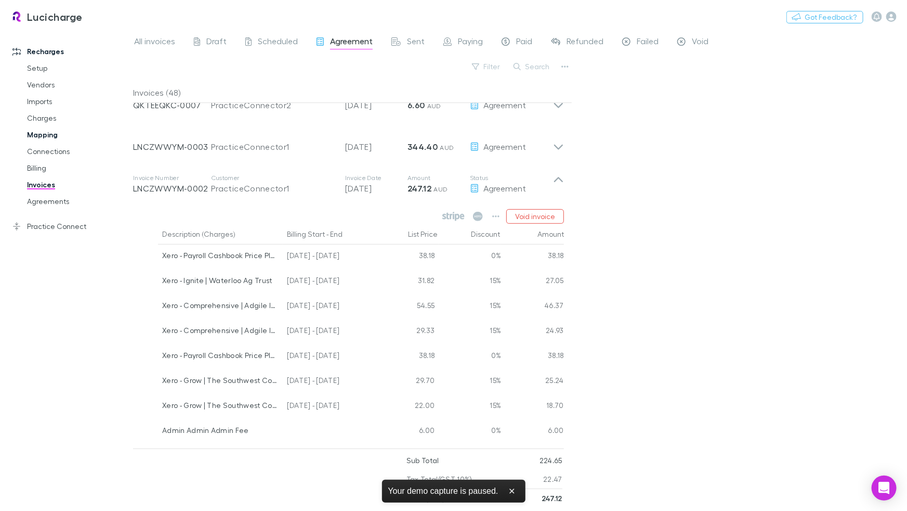
click at [56, 136] on link "Mapping" at bounding box center [74, 134] width 114 height 17
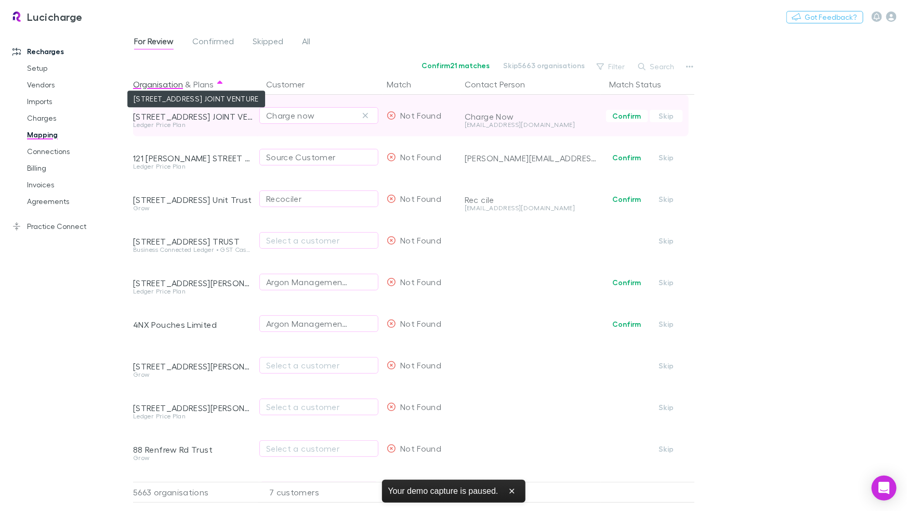
click at [199, 113] on div "[STREET_ADDRESS] JOINT VENTURE" at bounding box center [193, 116] width 121 height 10
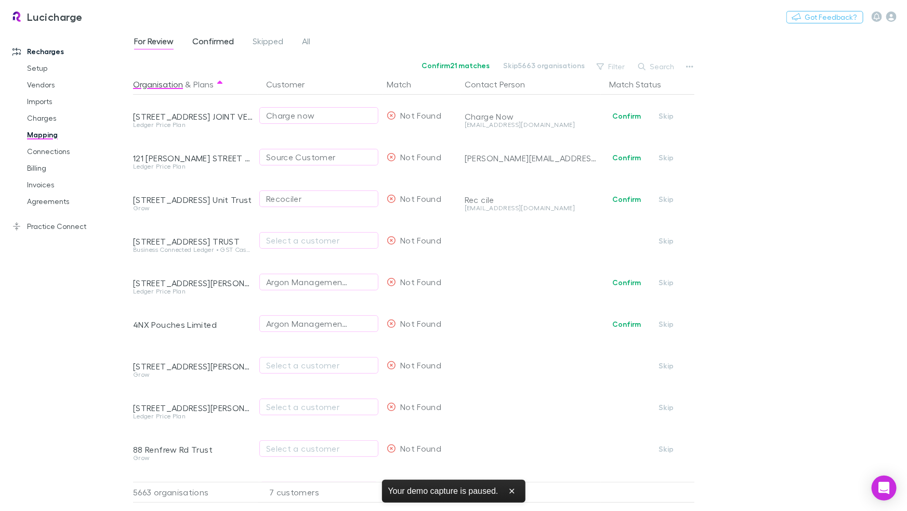
click at [227, 45] on span "Confirmed" at bounding box center [213, 43] width 42 height 14
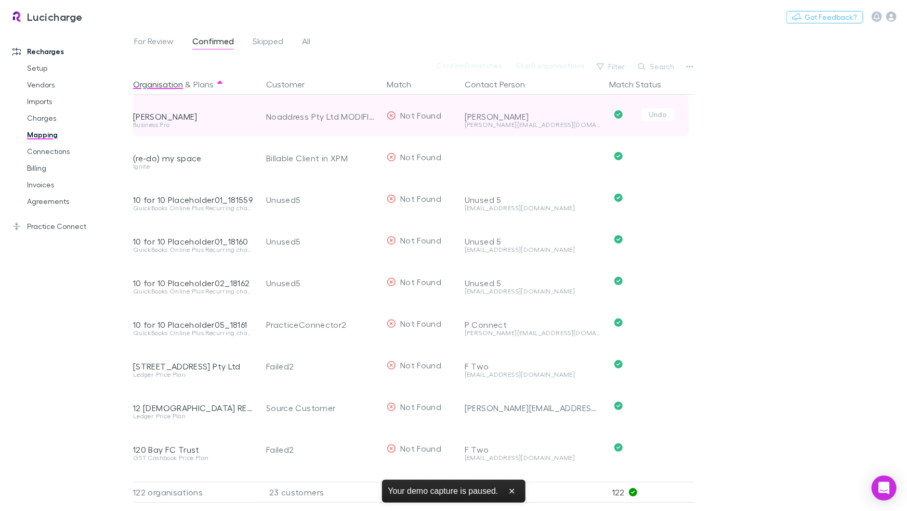
click at [169, 119] on div "[PERSON_NAME]" at bounding box center [193, 116] width 121 height 10
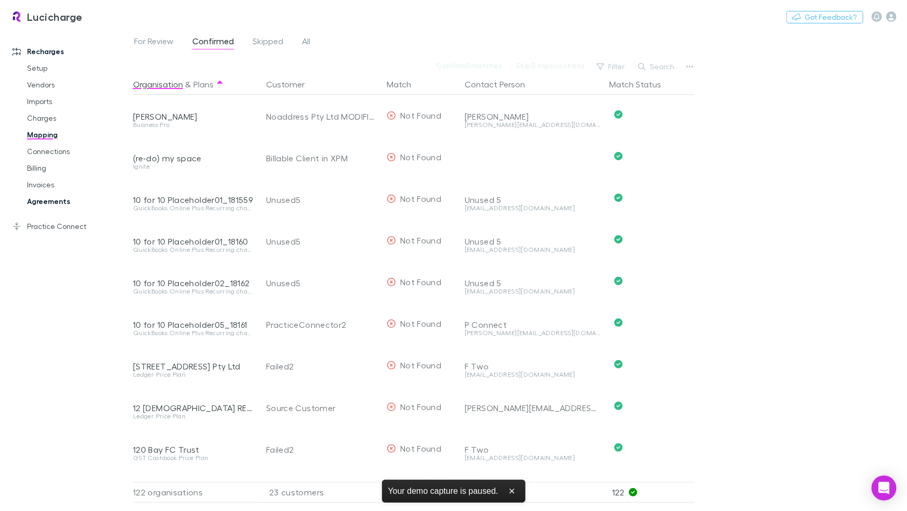
click at [52, 197] on link "Agreements" at bounding box center [74, 201] width 114 height 17
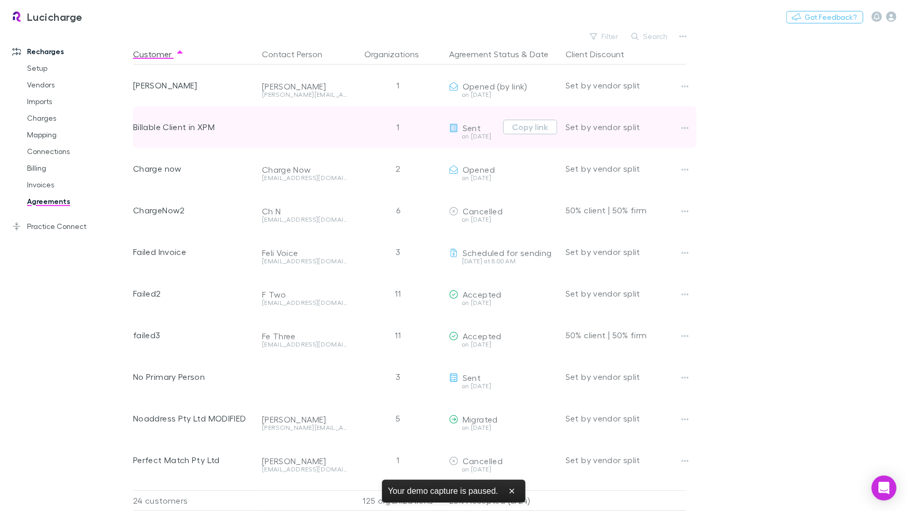
click at [191, 127] on div "Billable Client in XPM" at bounding box center [193, 127] width 121 height 42
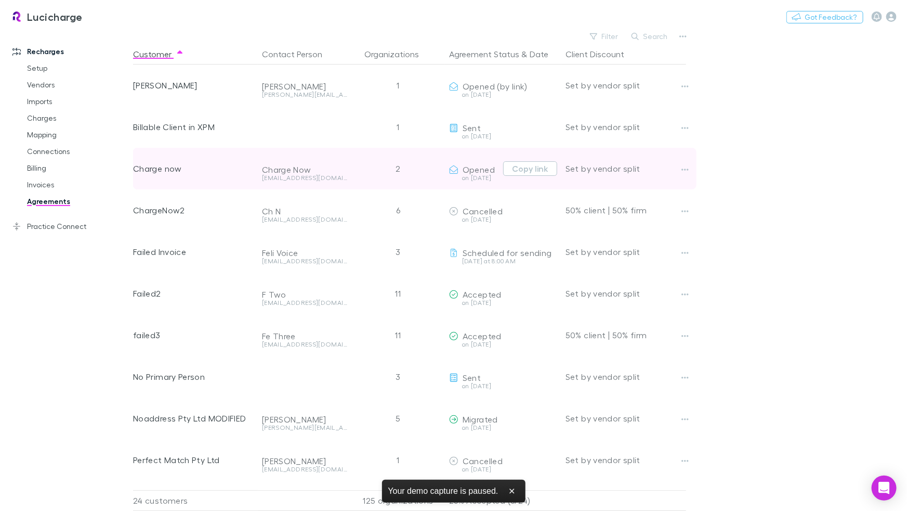
click at [177, 174] on div "Charge now" at bounding box center [193, 169] width 121 height 42
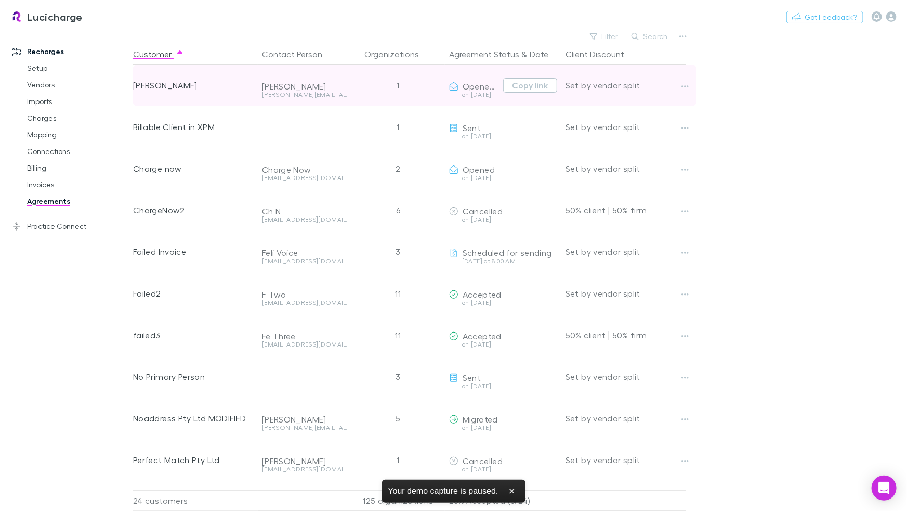
click at [155, 91] on div "[PERSON_NAME]" at bounding box center [193, 85] width 121 height 42
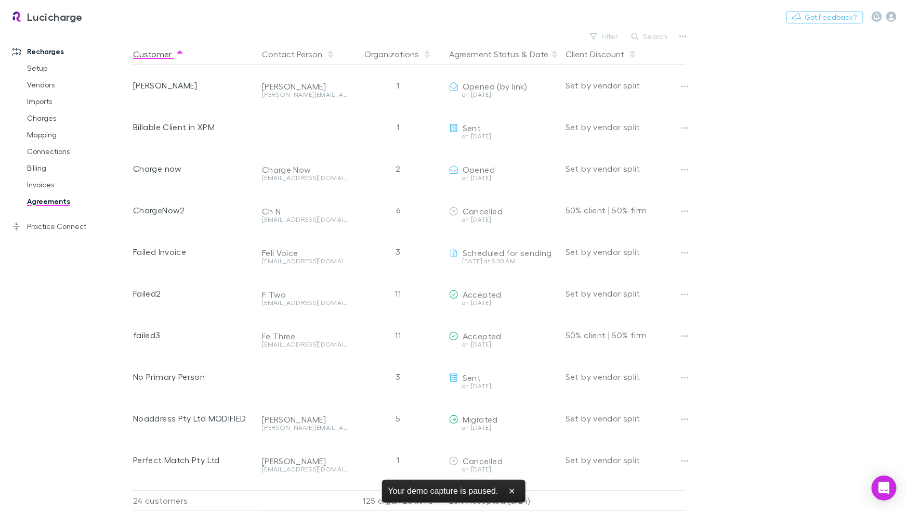
click at [153, 50] on button "Customer" at bounding box center [158, 54] width 51 height 21
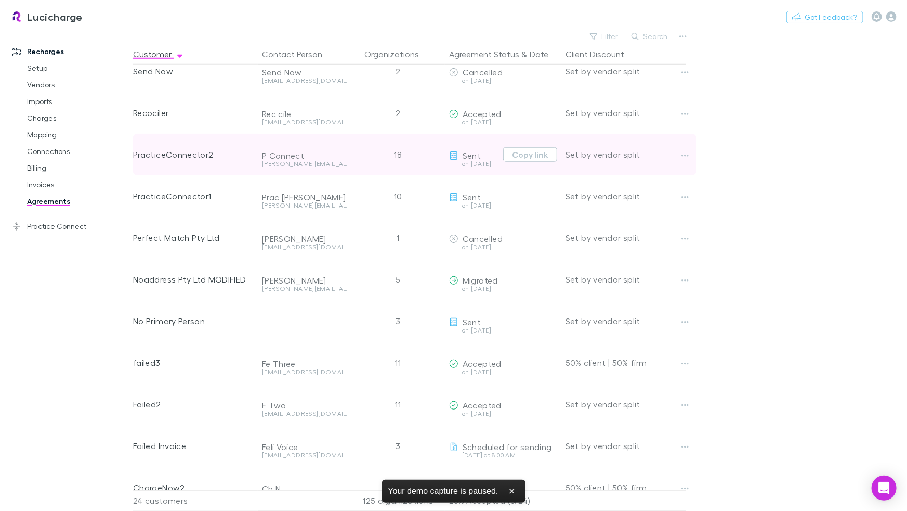
scroll to position [581, 0]
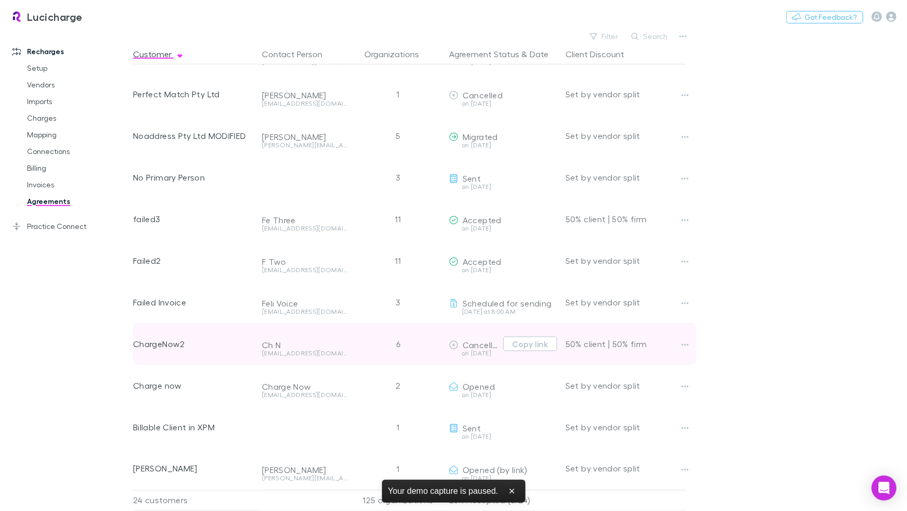
click at [168, 332] on div "ChargeNow2" at bounding box center [193, 344] width 121 height 42
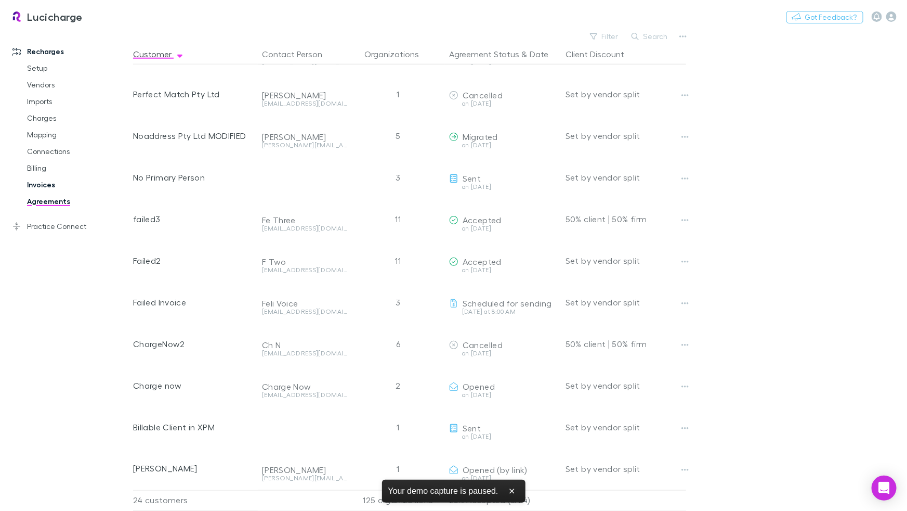
click at [61, 184] on link "Invoices" at bounding box center [74, 184] width 114 height 17
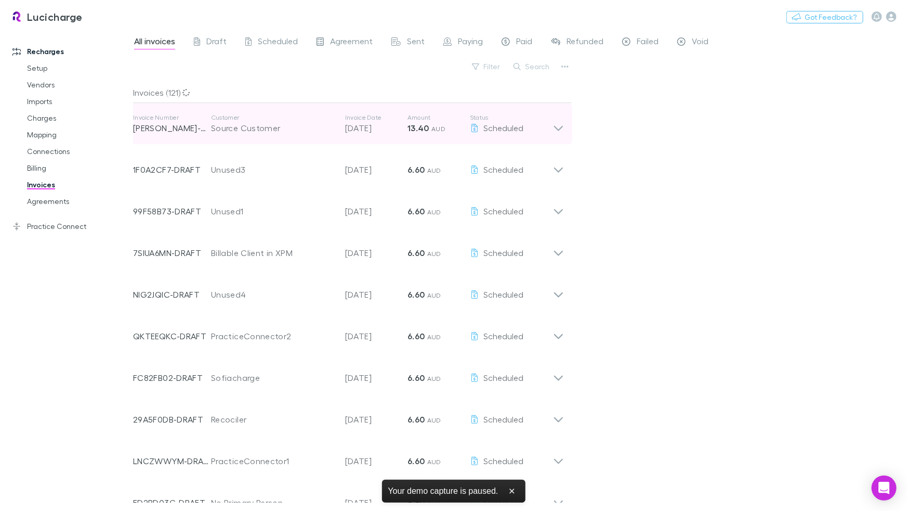
click at [249, 125] on div "Source Customer" at bounding box center [273, 128] width 124 height 12
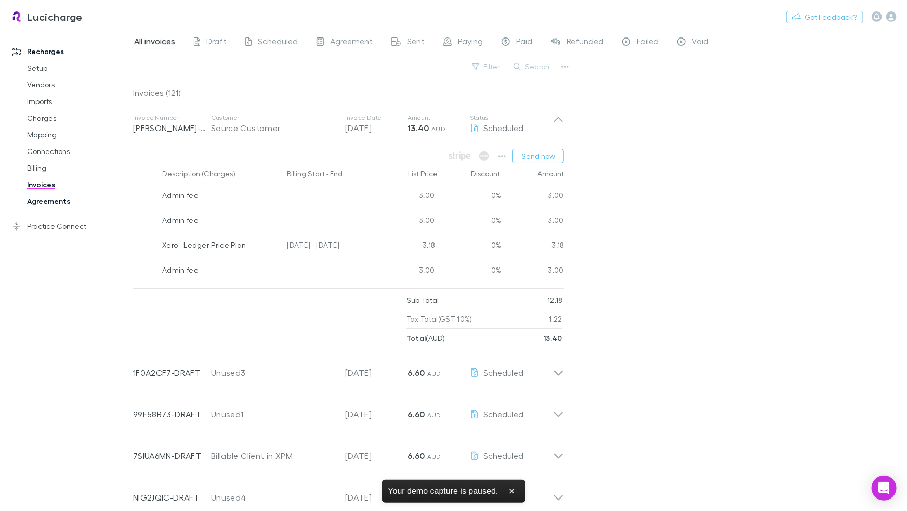
click at [61, 202] on link "Agreements" at bounding box center [74, 201] width 114 height 17
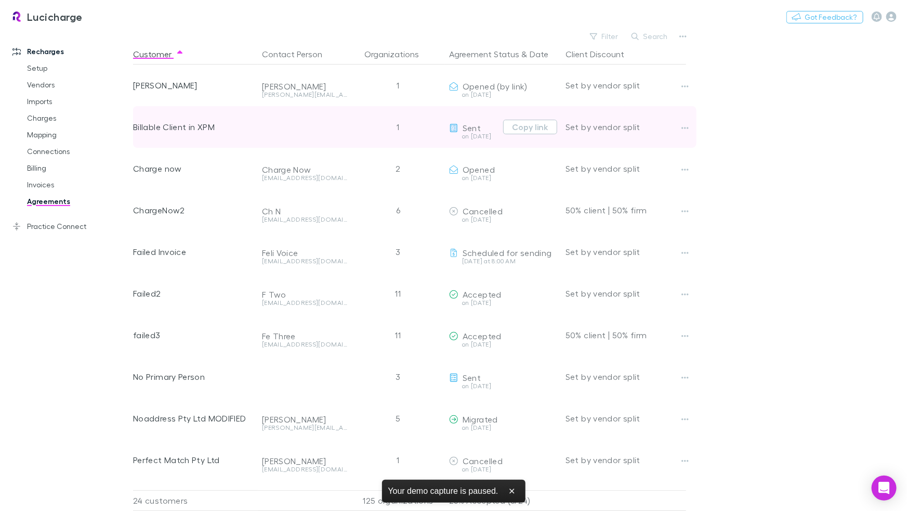
click at [179, 128] on div "Billable Client in XPM" at bounding box center [193, 127] width 121 height 42
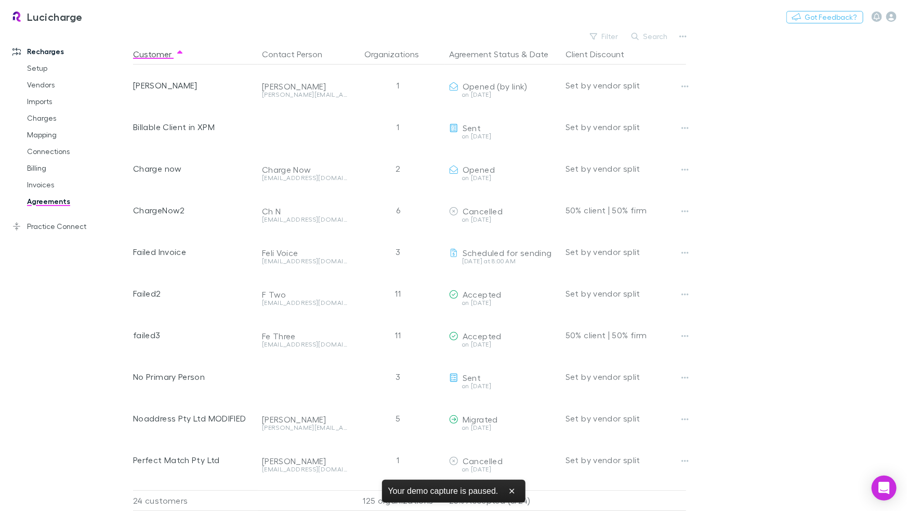
scroll to position [288, 0]
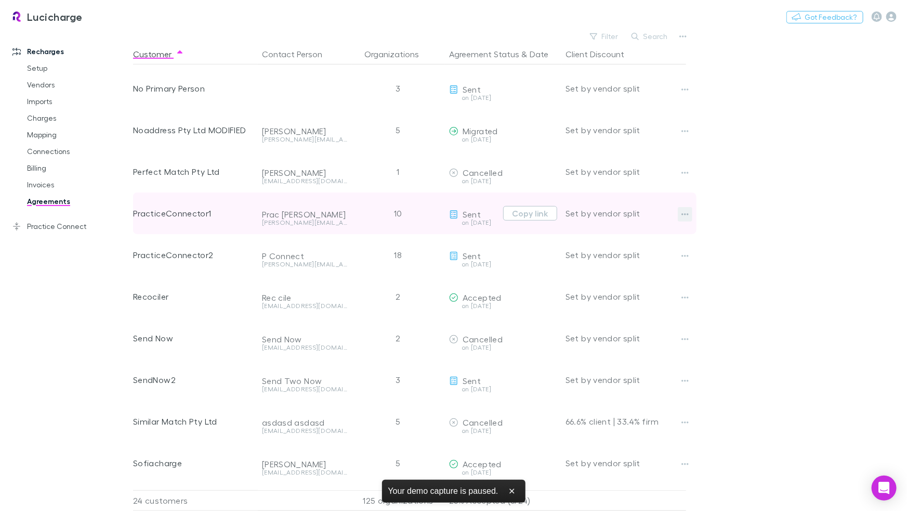
click at [684, 212] on icon "button" at bounding box center [685, 214] width 7 height 8
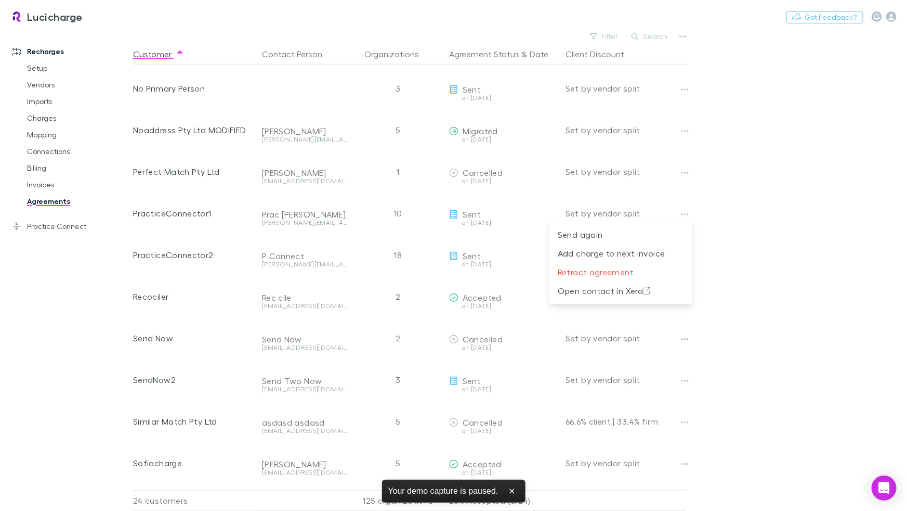
click at [57, 226] on div at bounding box center [453, 255] width 907 height 511
click at [45, 119] on link "Charges" at bounding box center [74, 118] width 114 height 17
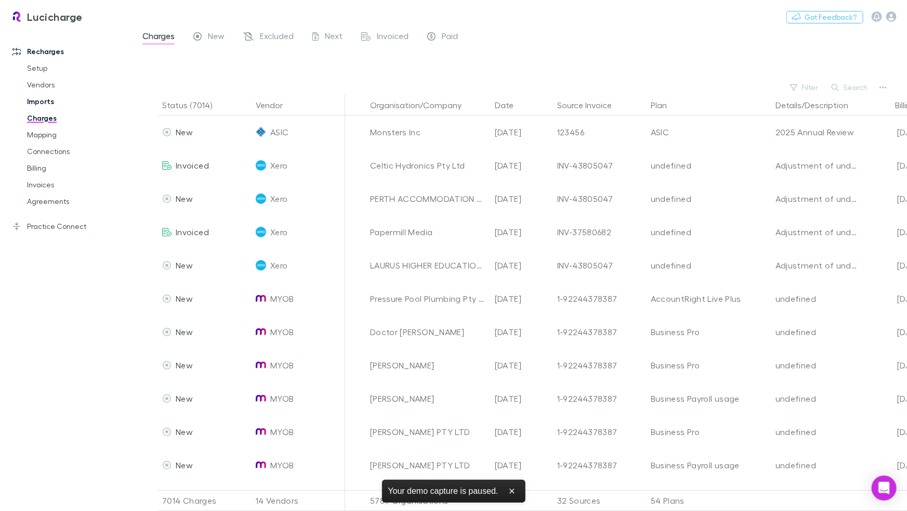
click at [46, 104] on link "Imports" at bounding box center [74, 101] width 114 height 17
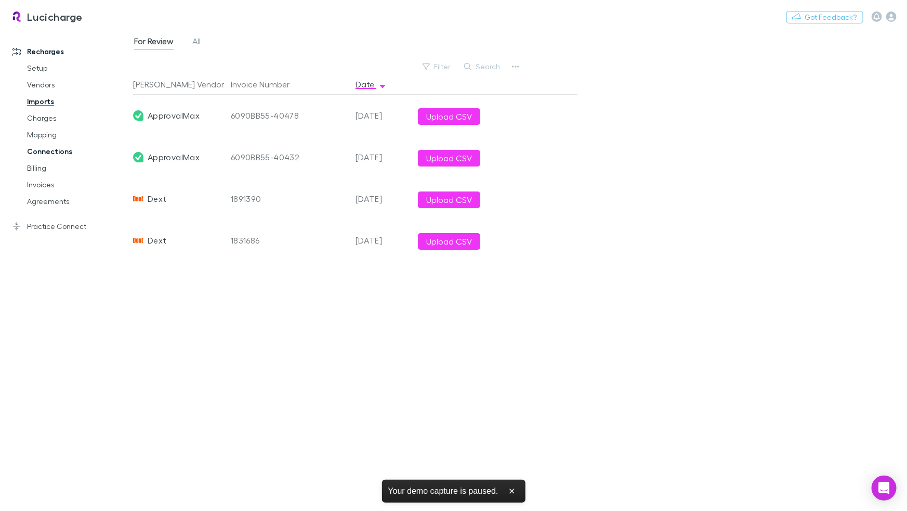
click at [50, 152] on link "Connections" at bounding box center [74, 151] width 114 height 17
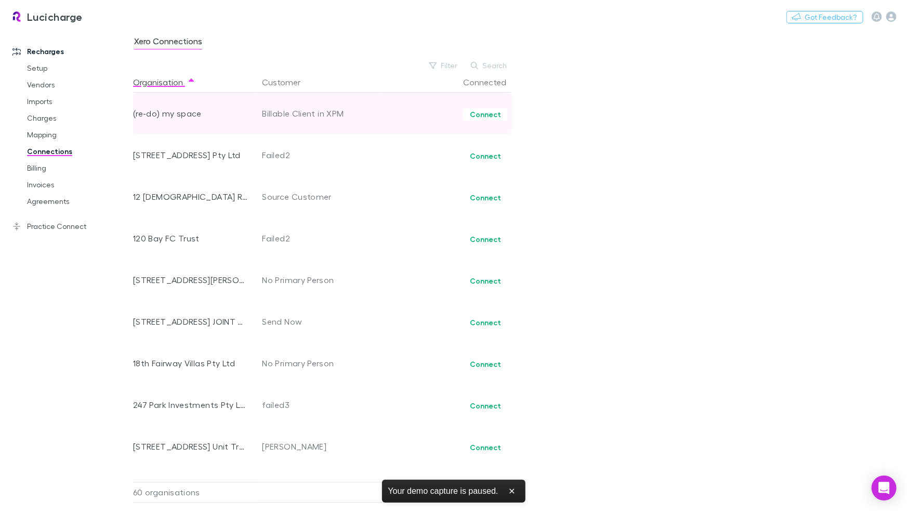
click at [171, 112] on div "(re-do) my space" at bounding box center [190, 114] width 115 height 42
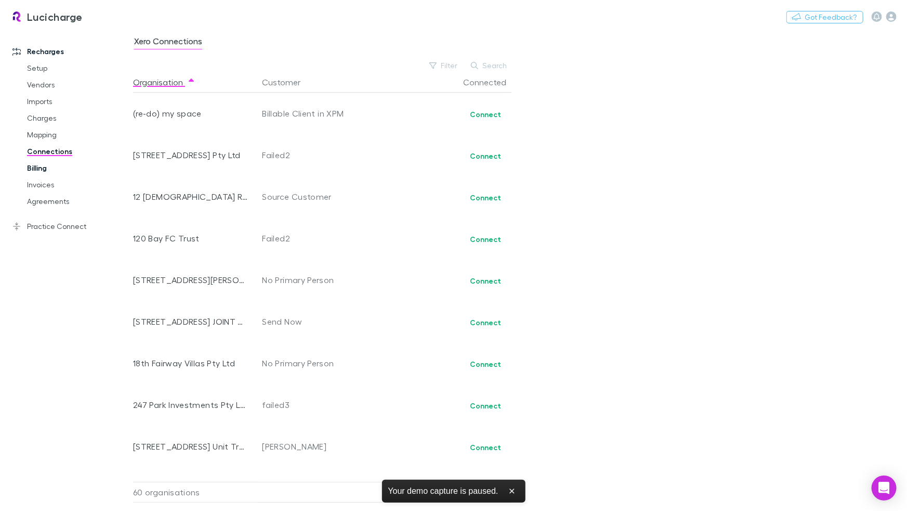
click at [49, 167] on link "Billing" at bounding box center [74, 168] width 114 height 17
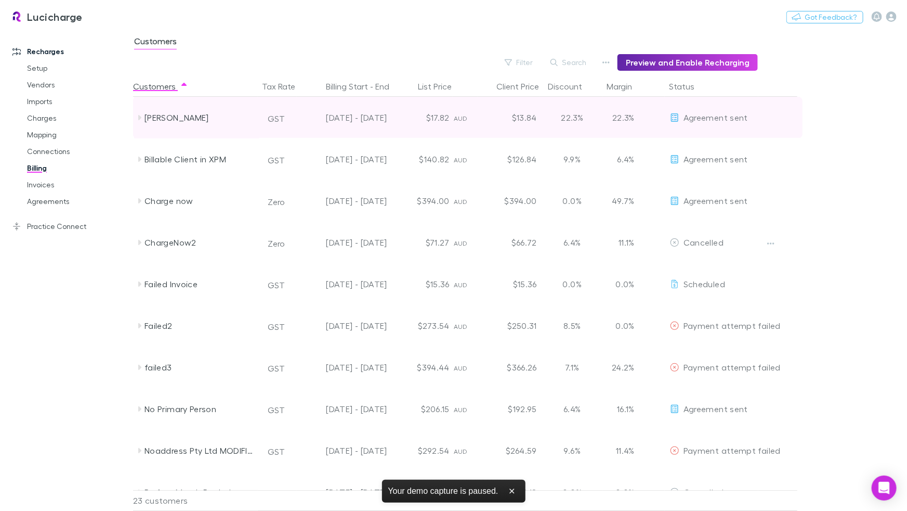
click at [138, 118] on icon at bounding box center [139, 117] width 8 height 8
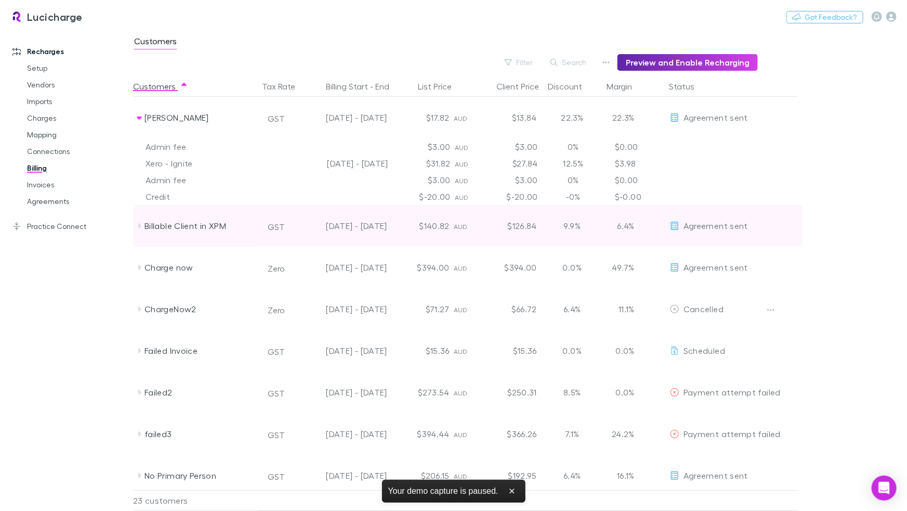
click at [139, 224] on icon at bounding box center [139, 225] width 8 height 8
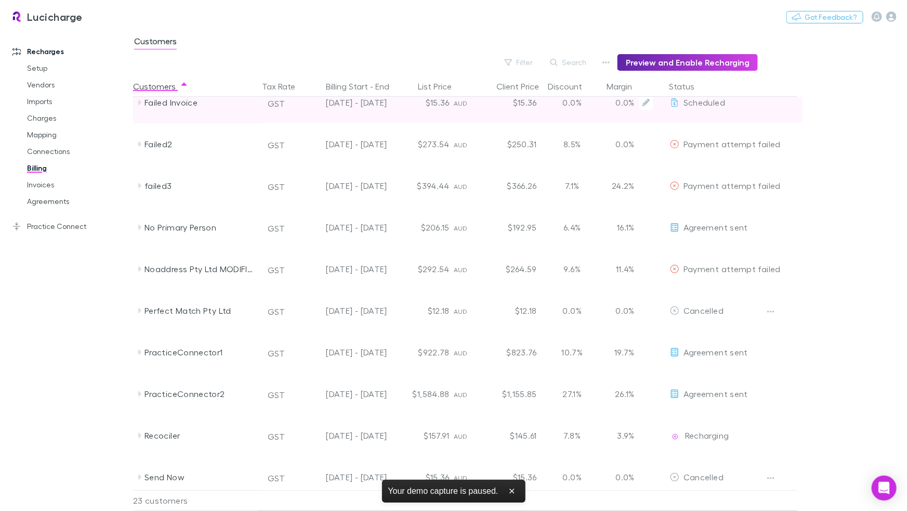
scroll to position [332, 0]
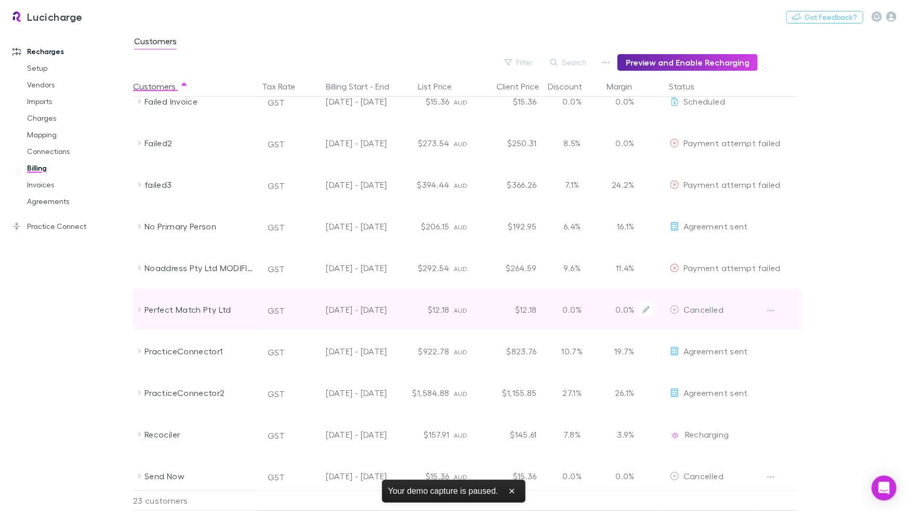
click at [166, 303] on div "Perfect Match Pty Ltd" at bounding box center [200, 310] width 110 height 42
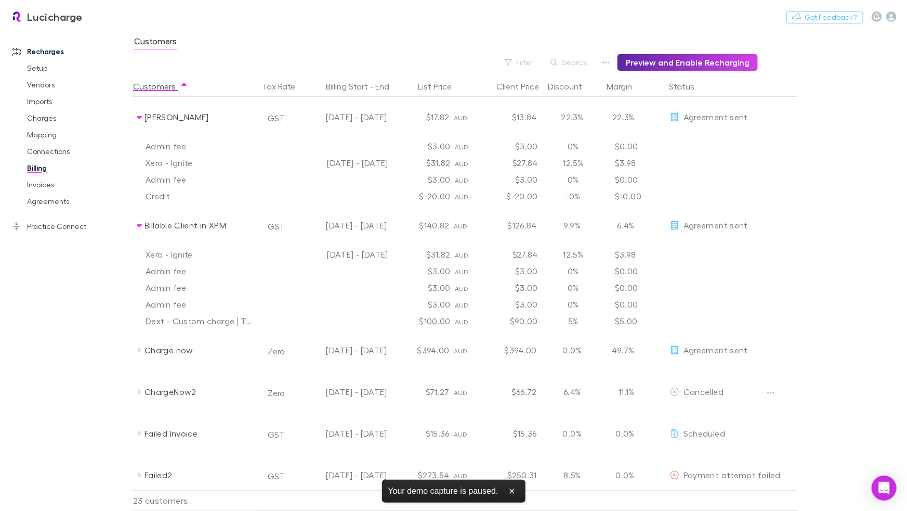
scroll to position [0, 0]
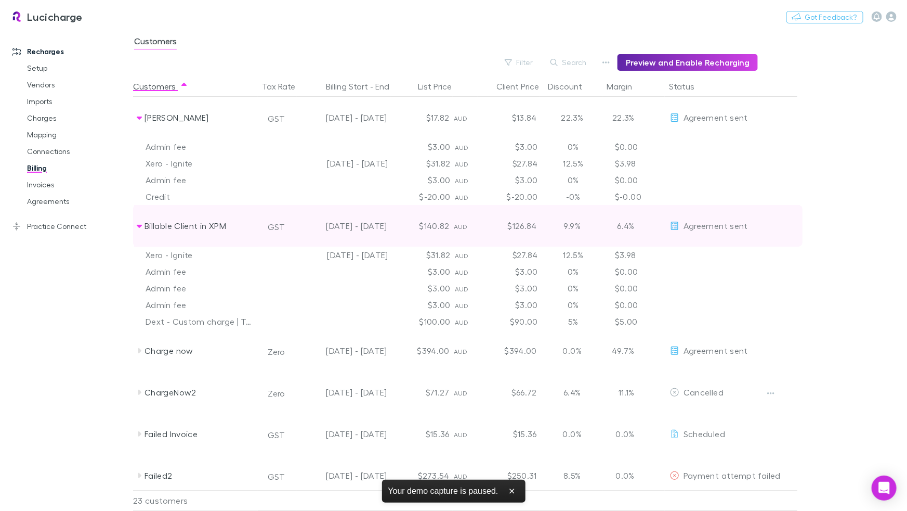
click at [137, 226] on icon at bounding box center [139, 225] width 8 height 8
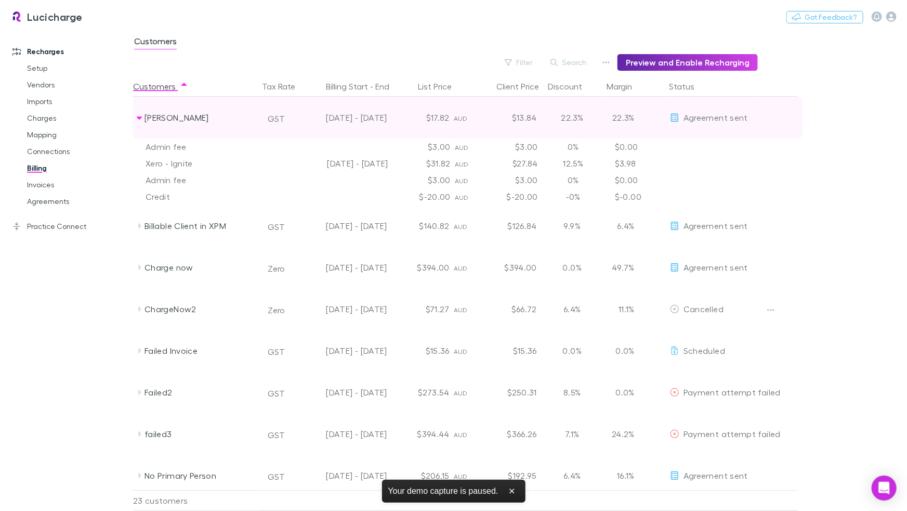
click at [140, 116] on icon at bounding box center [139, 117] width 8 height 8
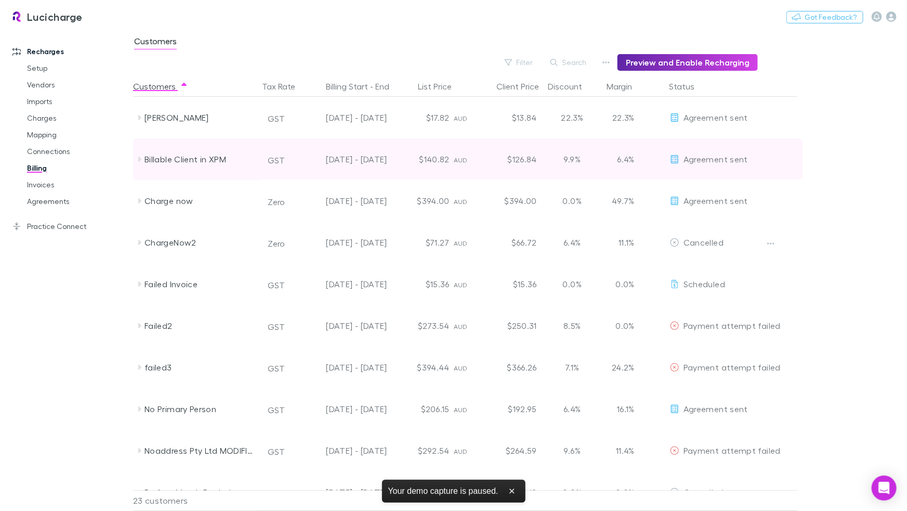
click at [139, 157] on icon at bounding box center [139, 159] width 3 height 5
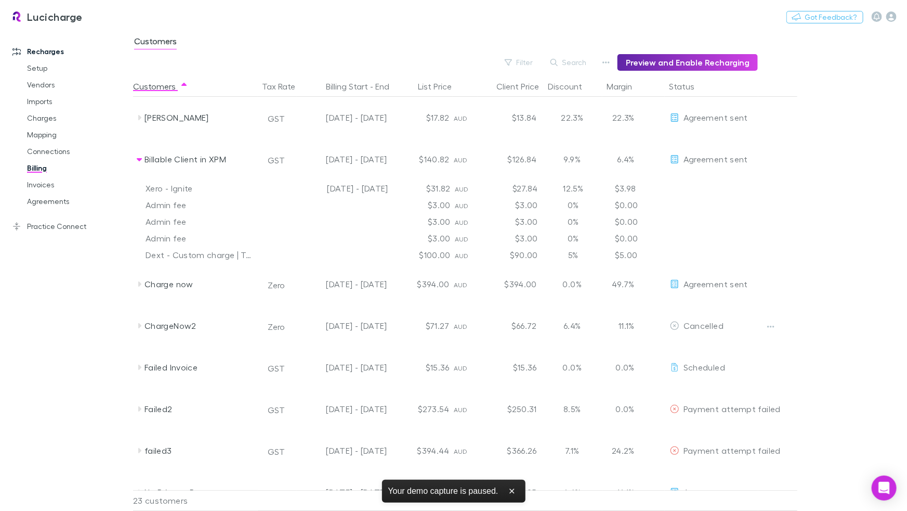
click at [778, 210] on div "Admin fee $3.00 AUD $3.00 0% $0.00" at bounding box center [486, 205] width 707 height 17
click at [814, 213] on div "Admin fee $3.00 AUD $3.00 0% $0.00" at bounding box center [486, 221] width 707 height 17
click at [65, 227] on link "Practice Connect" at bounding box center [66, 226] width 129 height 17
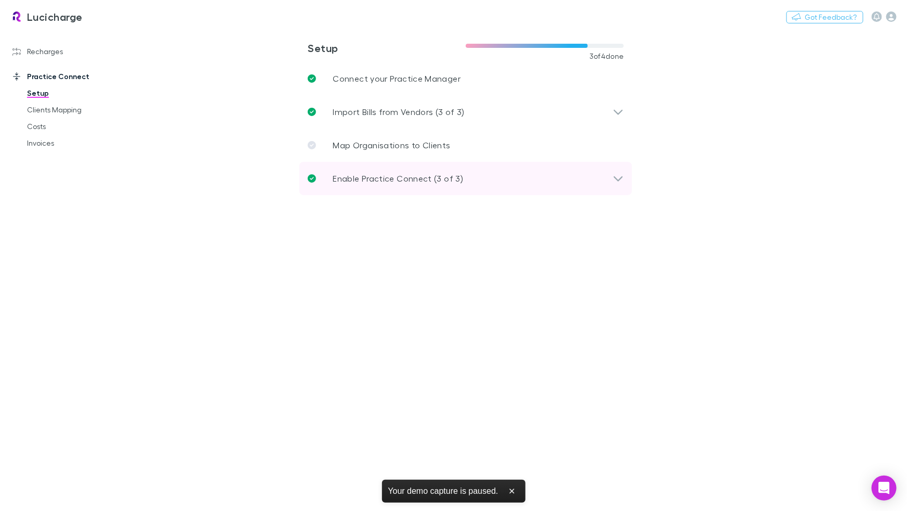
click at [402, 178] on p "Enable Practice Connect (3 of 3)" at bounding box center [398, 178] width 131 height 12
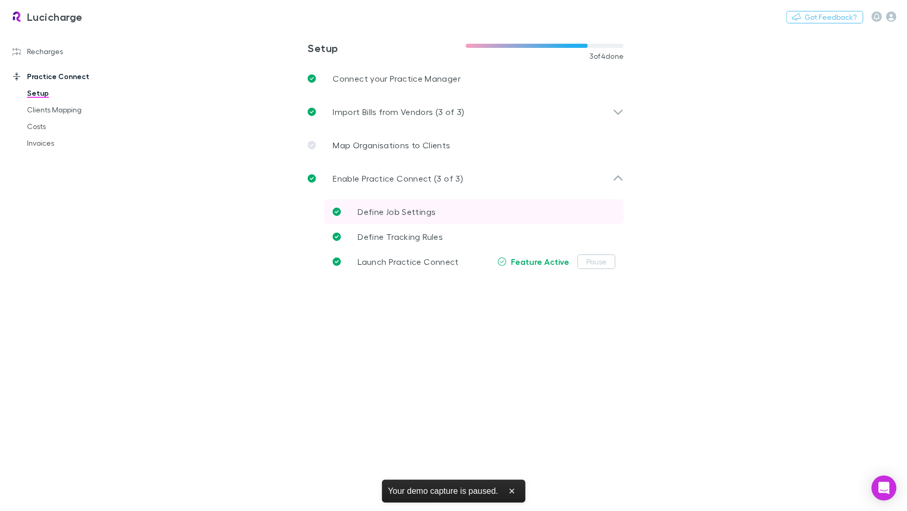
click at [409, 207] on span "Define Job Settings" at bounding box center [397, 211] width 78 height 10
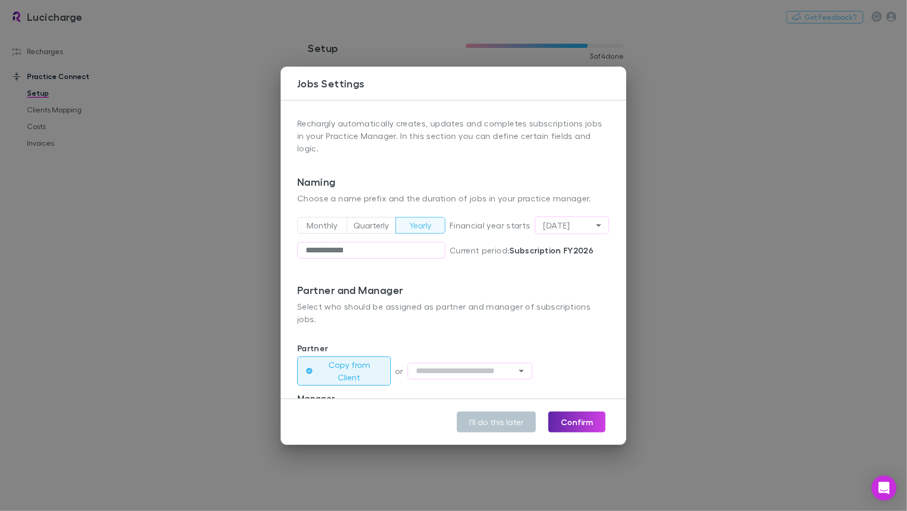
click at [456, 175] on h3 "Naming" at bounding box center [453, 181] width 312 height 12
click at [219, 164] on div "**********" at bounding box center [453, 255] width 907 height 511
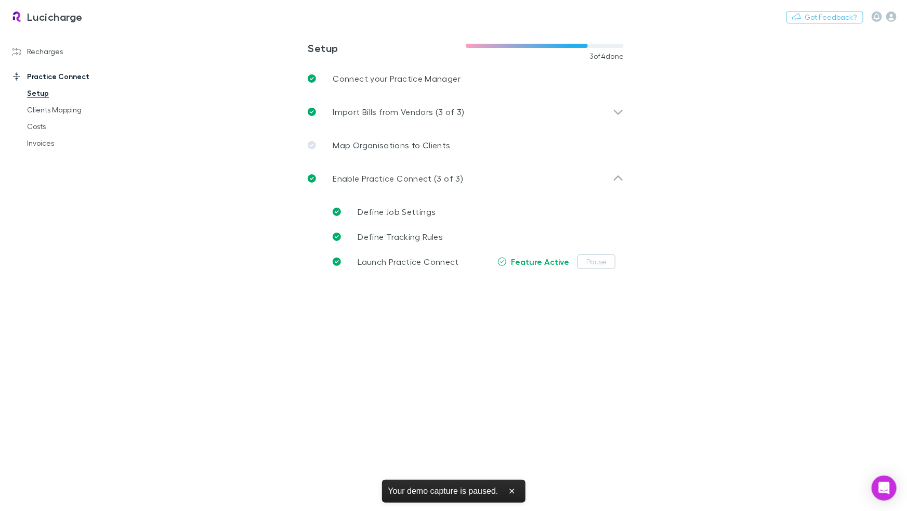
drag, startPoint x: 129, startPoint y: 159, endPoint x: 107, endPoint y: 155, distance: 23.2
click at [22, 127] on link "Costs" at bounding box center [74, 126] width 114 height 17
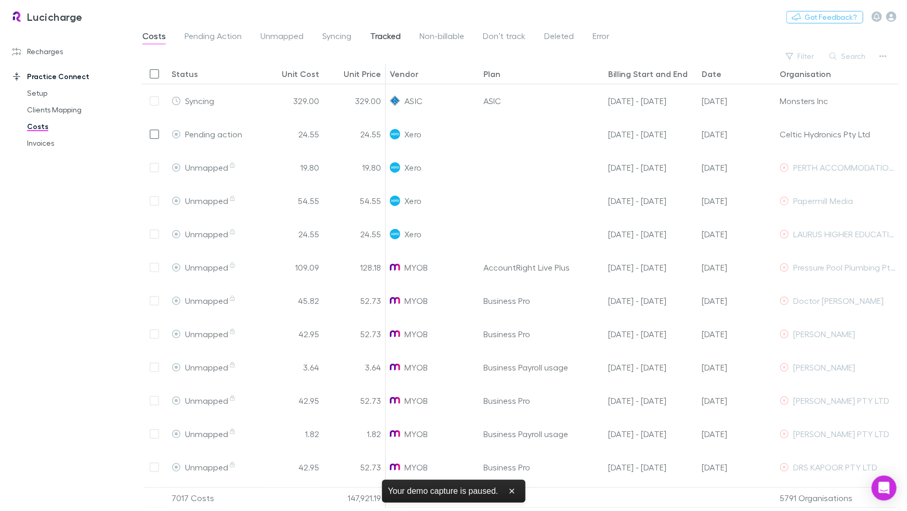
click at [388, 38] on span "Tracked" at bounding box center [385, 38] width 31 height 14
click at [378, 40] on span "Tracked" at bounding box center [385, 38] width 31 height 14
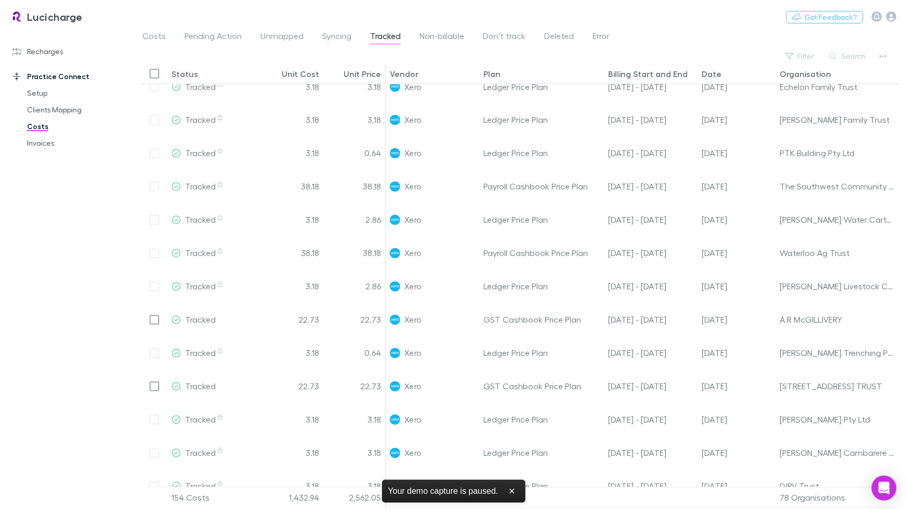
scroll to position [908, 0]
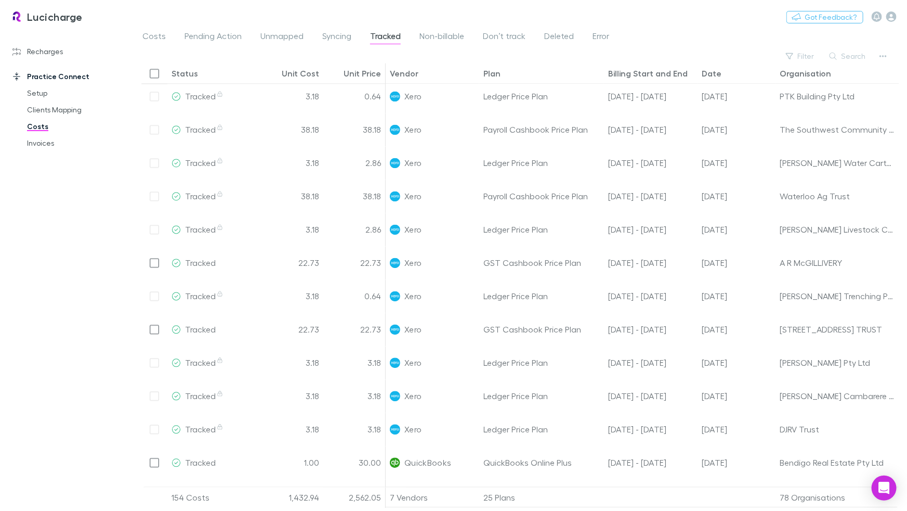
click at [591, 57] on div "Filter Search" at bounding box center [520, 56] width 758 height 15
click at [59, 140] on link "Invoices" at bounding box center [74, 143] width 114 height 17
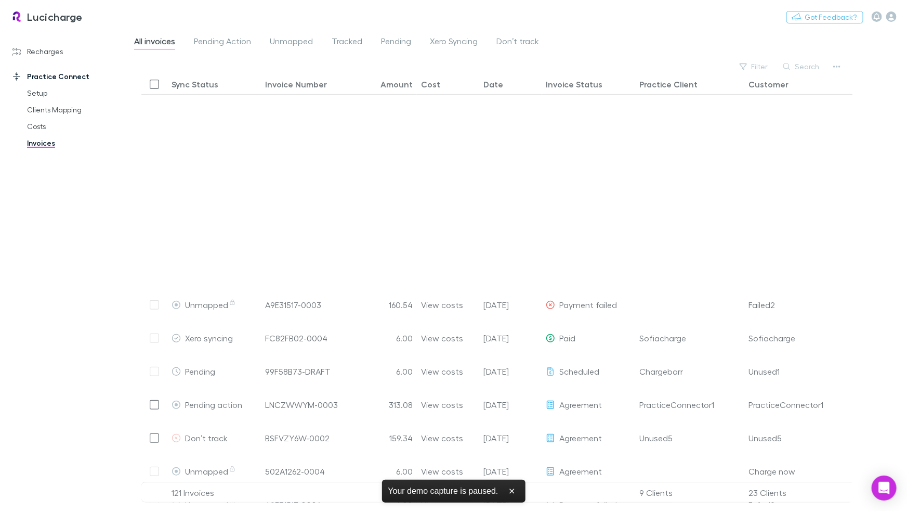
scroll to position [377, 0]
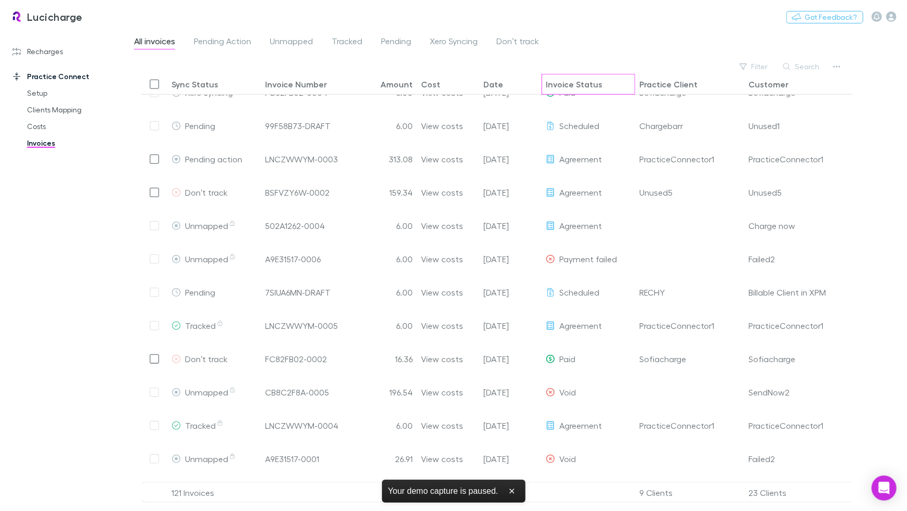
click at [596, 83] on div "Invoice Status" at bounding box center [574, 84] width 57 height 10
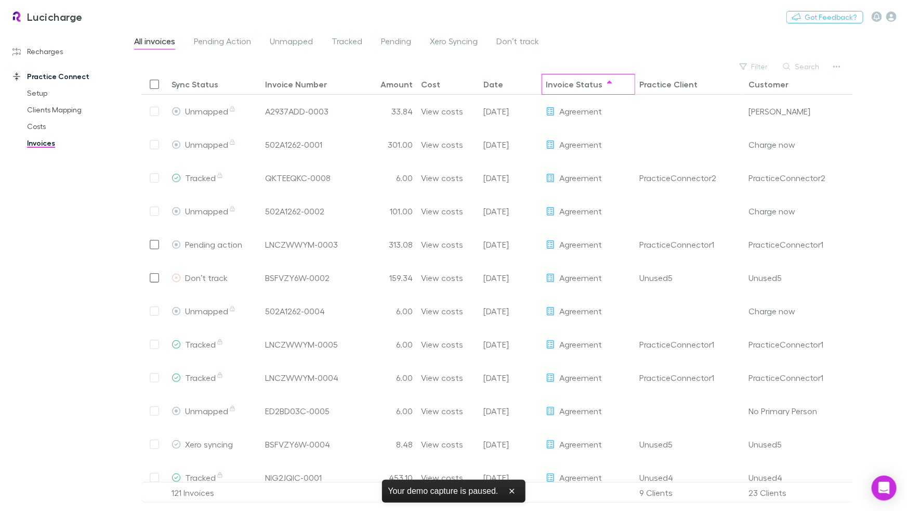
scroll to position [0, 0]
click at [604, 83] on button "Sort" at bounding box center [610, 84] width 12 height 12
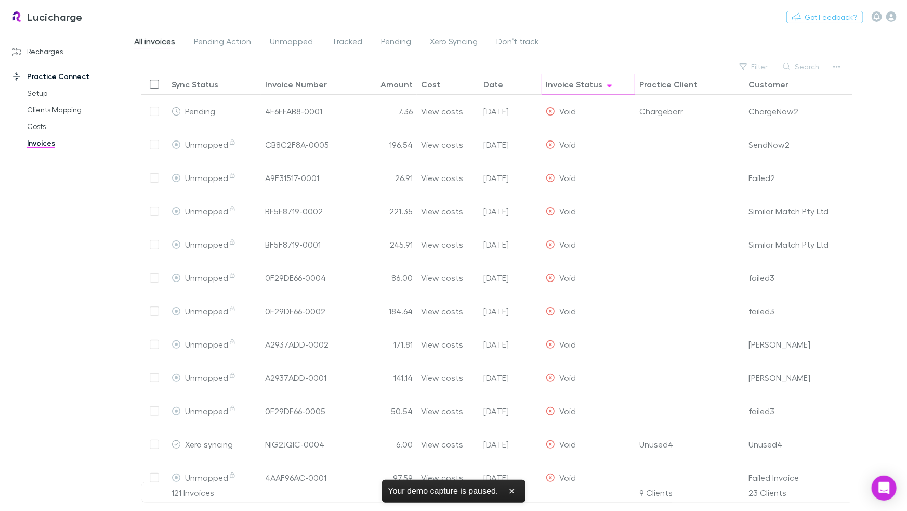
click at [604, 83] on button "Sort" at bounding box center [610, 84] width 12 height 12
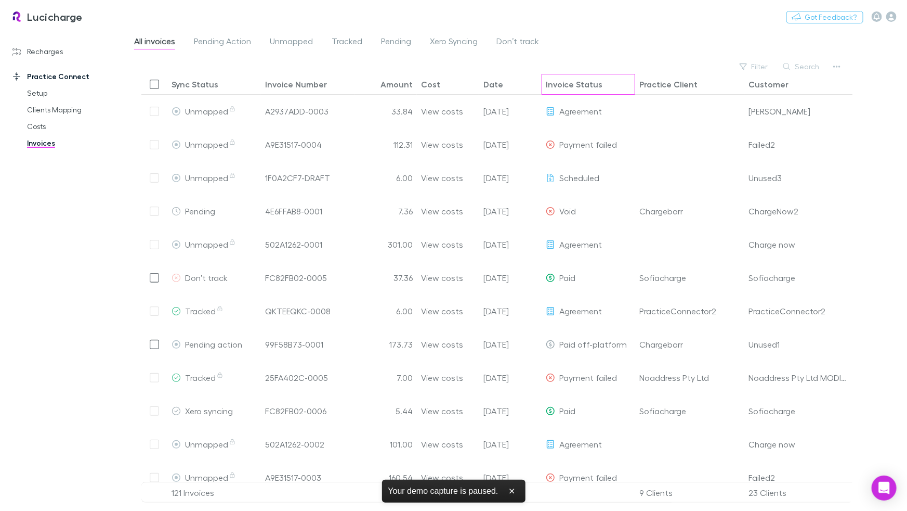
click at [594, 84] on div "Invoice Status" at bounding box center [574, 84] width 57 height 10
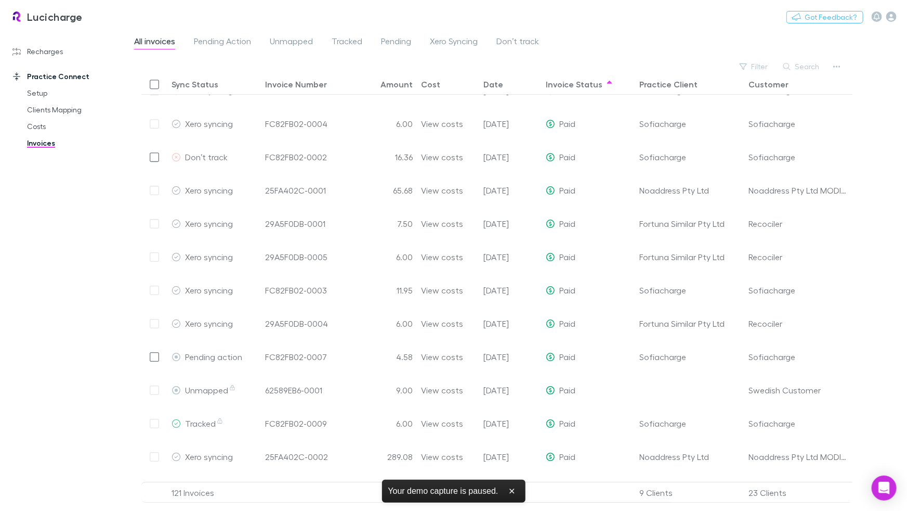
click at [682, 31] on div "Lucicharge Nothing Got Feedback?" at bounding box center [453, 16] width 907 height 33
click at [702, 51] on div "All invoices Pending Action Unmapped Tracked Pending Xero Syncing Don’t track" at bounding box center [520, 44] width 774 height 20
click at [333, 42] on span "Tracked" at bounding box center [347, 43] width 31 height 14
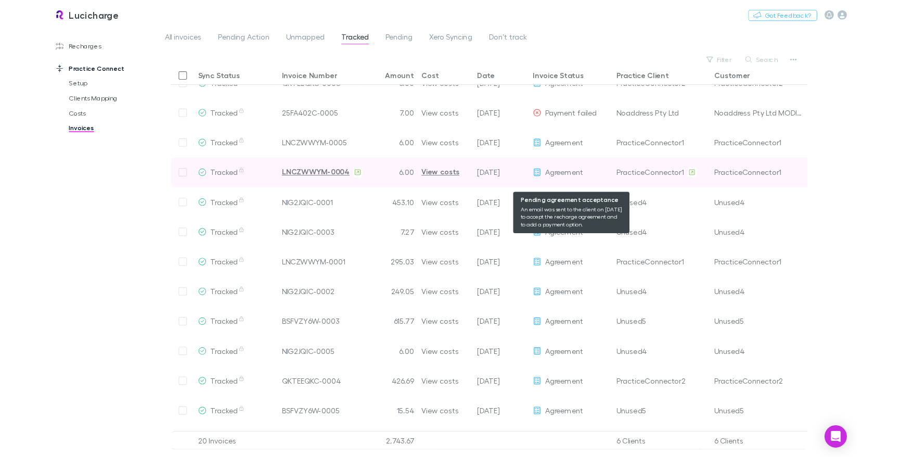
scroll to position [16, 0]
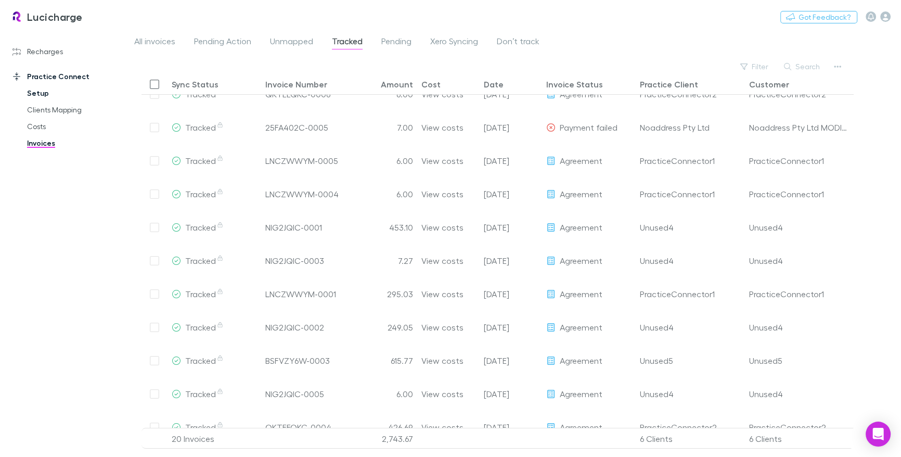
click at [51, 99] on link "Setup" at bounding box center [74, 93] width 114 height 17
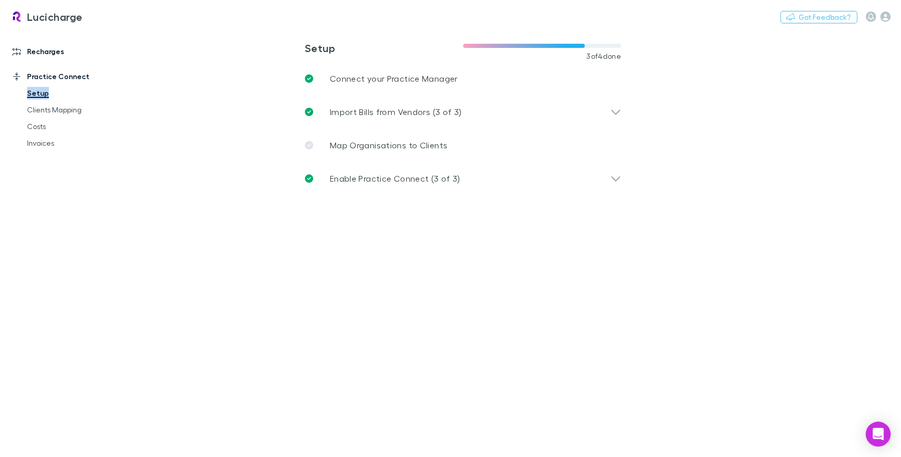
click at [49, 49] on link "Recharges" at bounding box center [66, 51] width 129 height 17
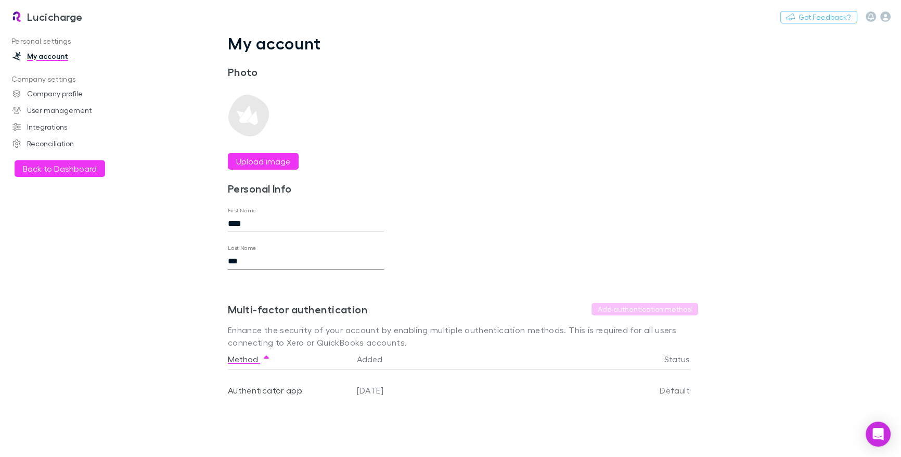
click at [880, 17] on icon "button" at bounding box center [885, 16] width 10 height 10
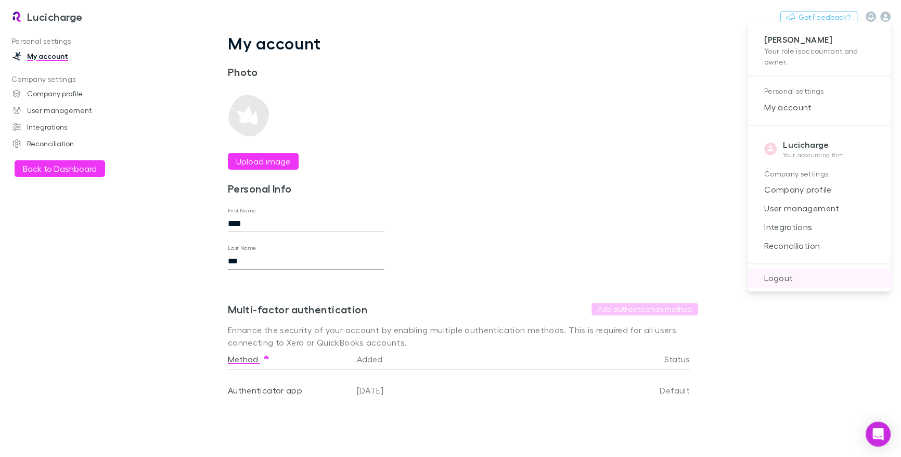
click at [790, 272] on span "Logout" at bounding box center [818, 277] width 126 height 12
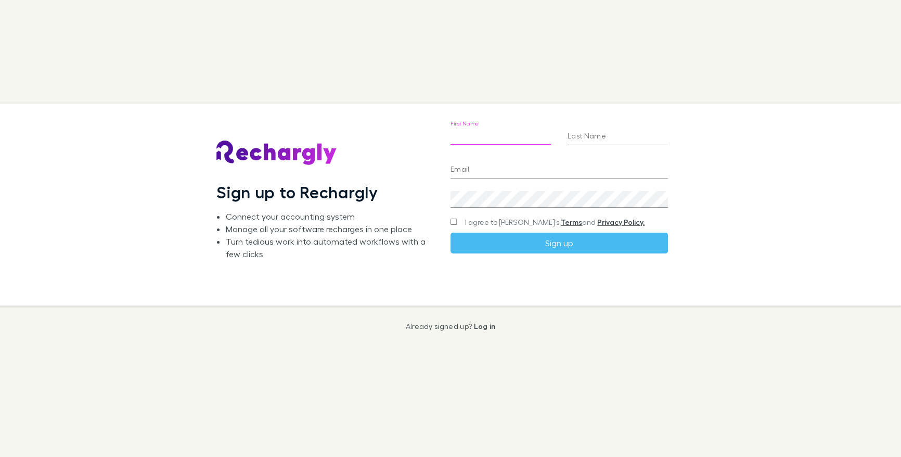
click at [510, 139] on input "First Name" at bounding box center [500, 136] width 100 height 17
type input "****"
type input "***"
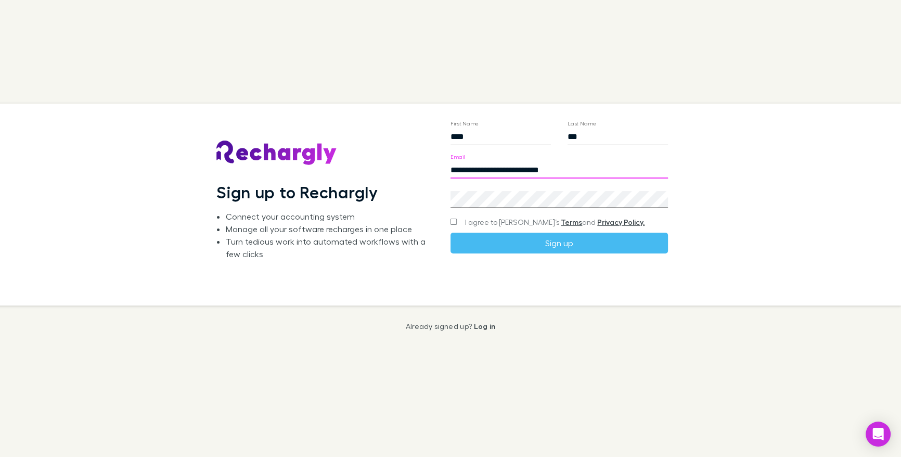
type input "**********"
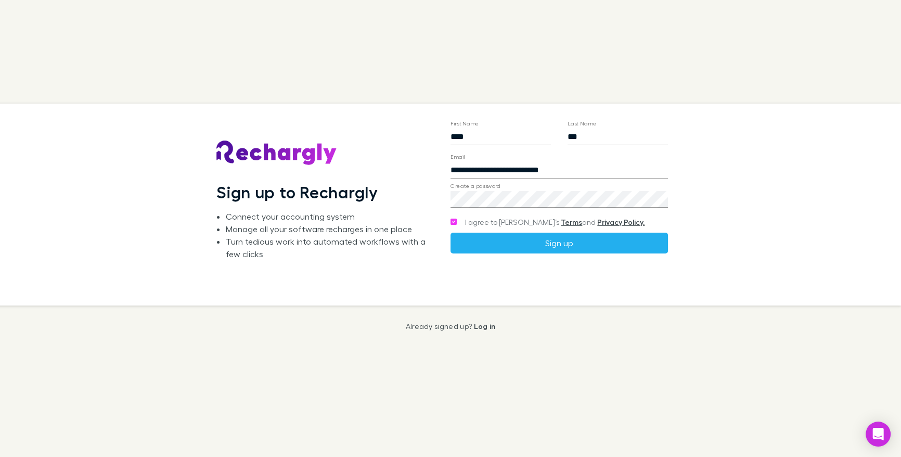
click at [479, 240] on button "Sign up" at bounding box center [558, 242] width 217 height 21
